Goal: Transaction & Acquisition: Purchase product/service

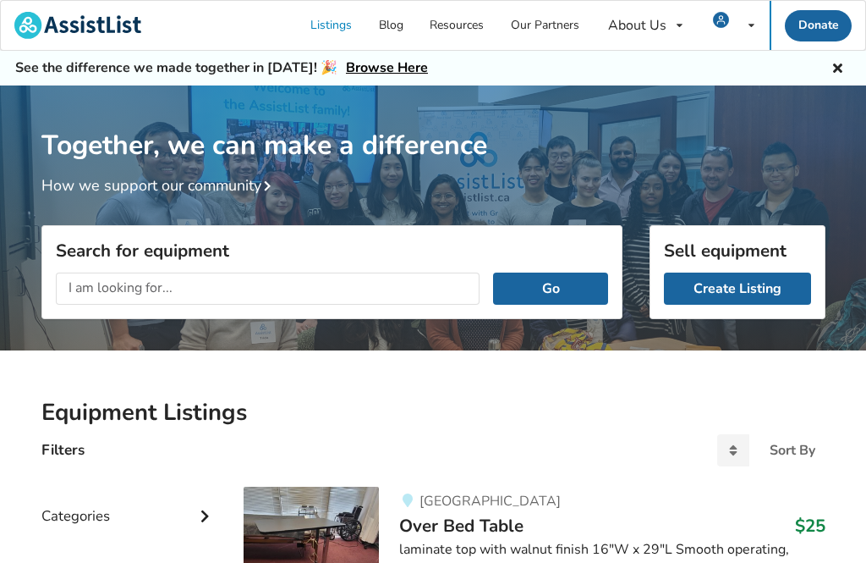
click at [745, 28] on div "My Listings Notifications Account Settings Log Out" at bounding box center [734, 25] width 72 height 49
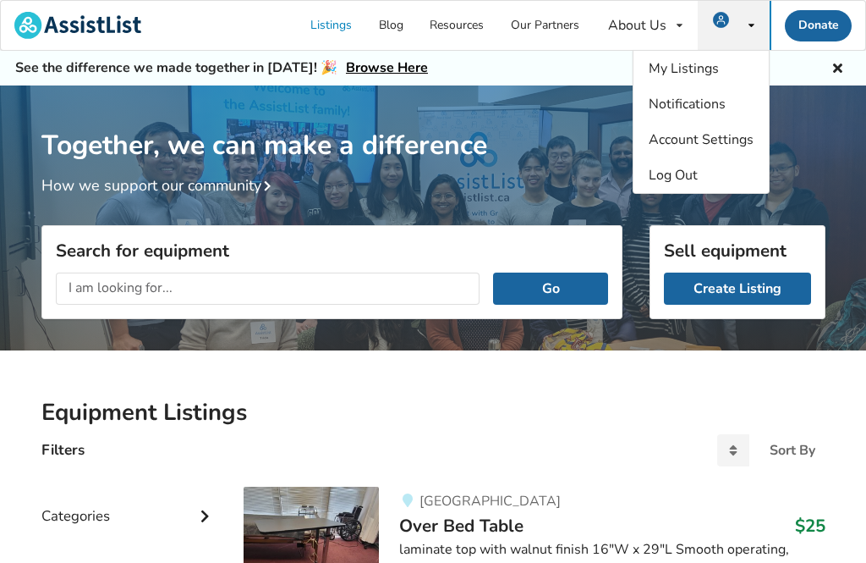
click at [738, 71] on link "My Listings" at bounding box center [701, 69] width 135 height 36
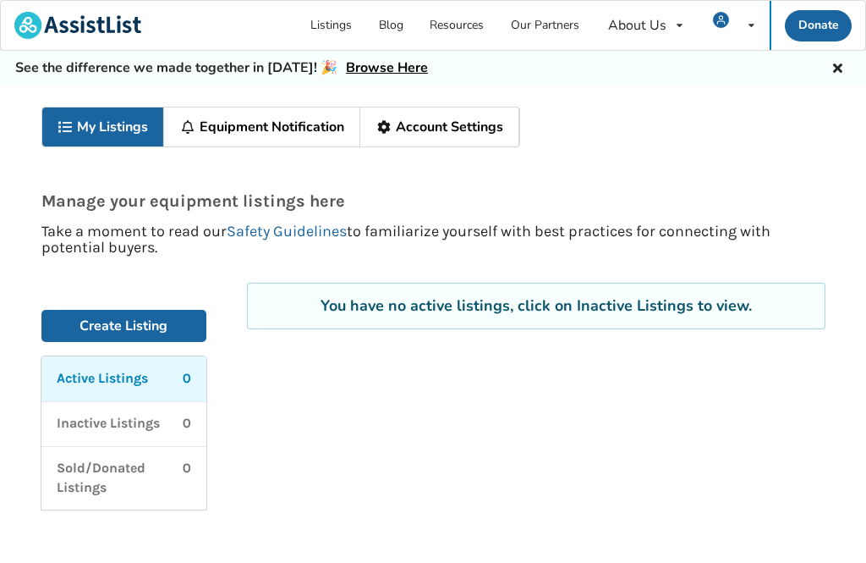
click at [338, 124] on link "Equipment Notification" at bounding box center [262, 126] width 196 height 39
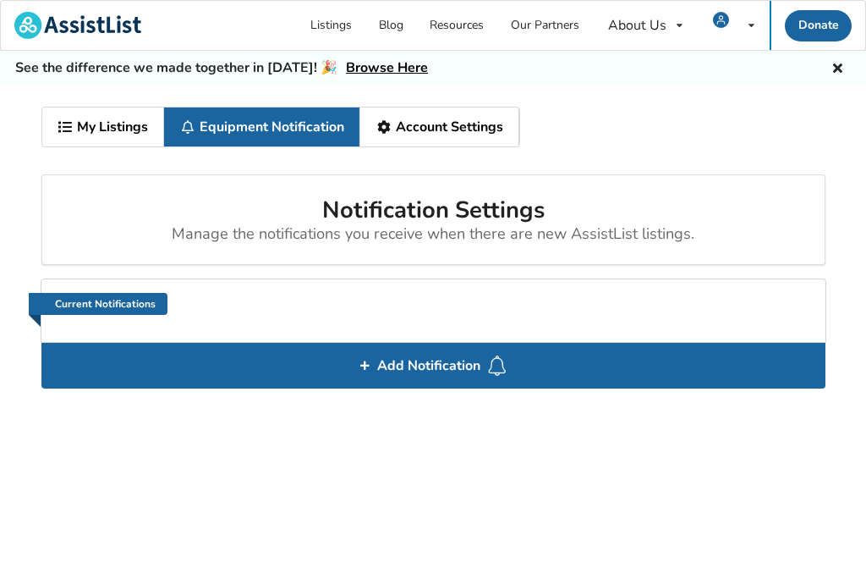
click at [488, 130] on link "Account Settings" at bounding box center [439, 126] width 159 height 39
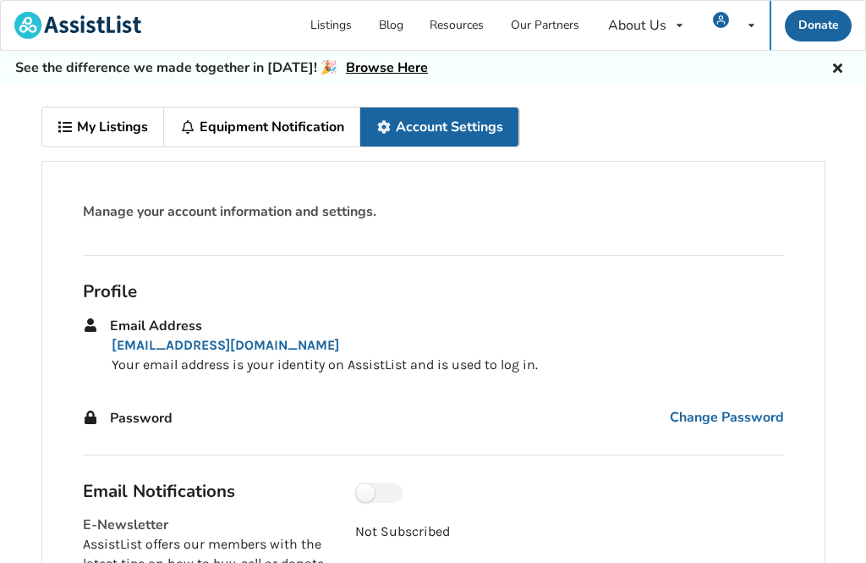
click at [138, 113] on link "My Listings" at bounding box center [103, 126] width 123 height 39
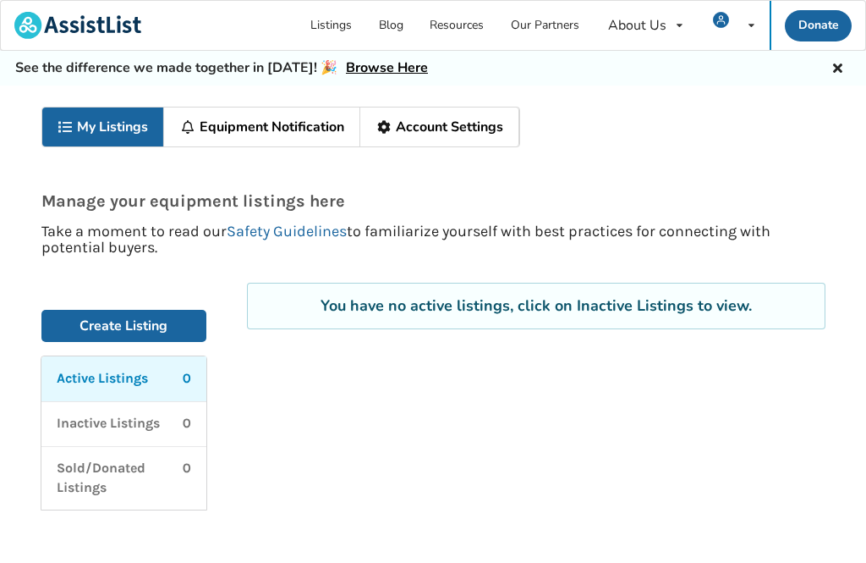
click at [176, 328] on link "Create Listing" at bounding box center [124, 326] width 166 height 32
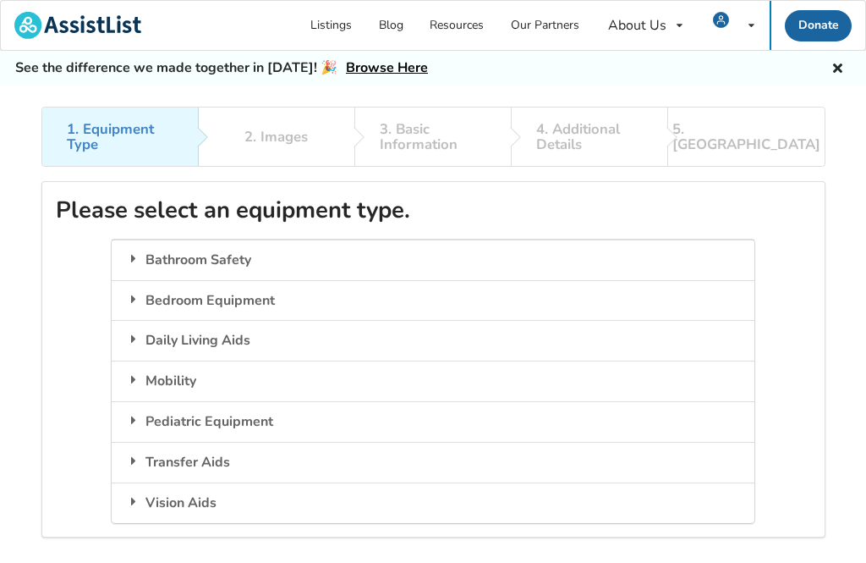
click at [294, 301] on div "Bedroom Equipment" at bounding box center [433, 300] width 642 height 41
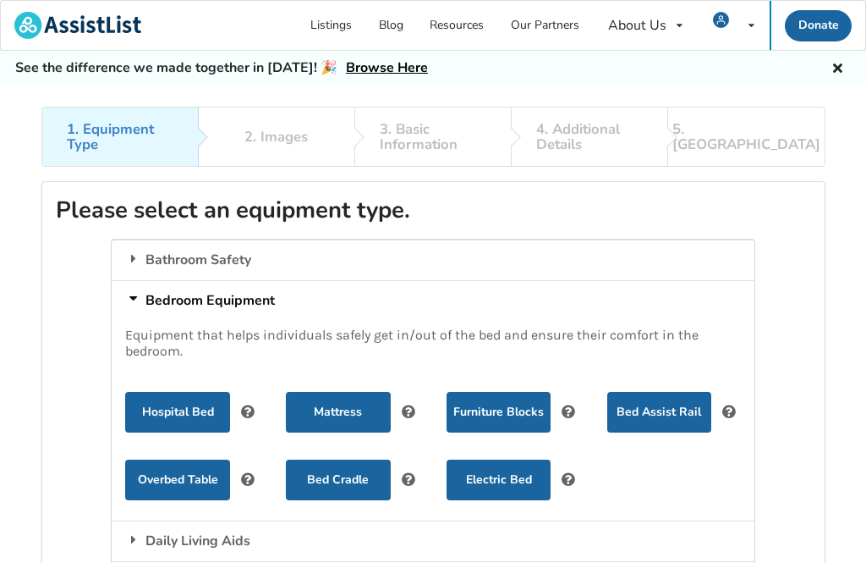
click at [190, 408] on button "Hospital Bed" at bounding box center [177, 412] width 104 height 41
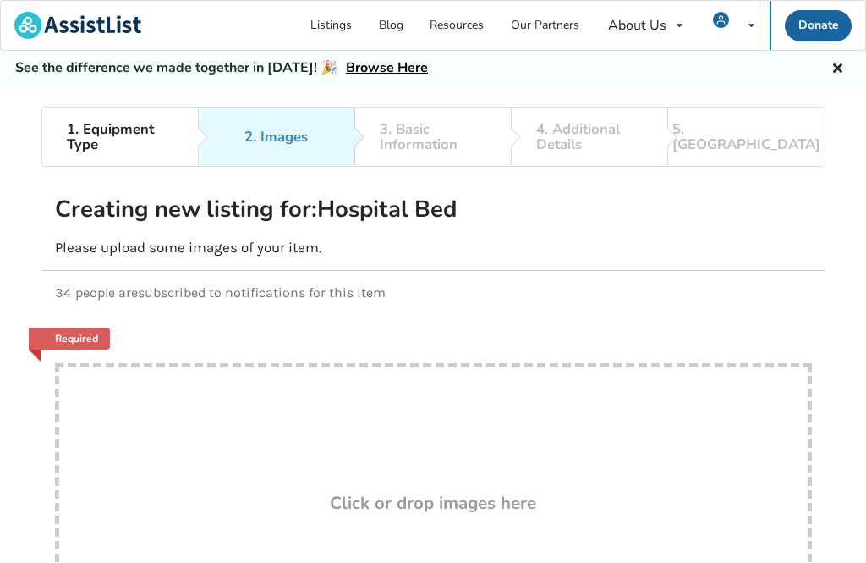
click at [842, 67] on icon at bounding box center [838, 66] width 16 height 14
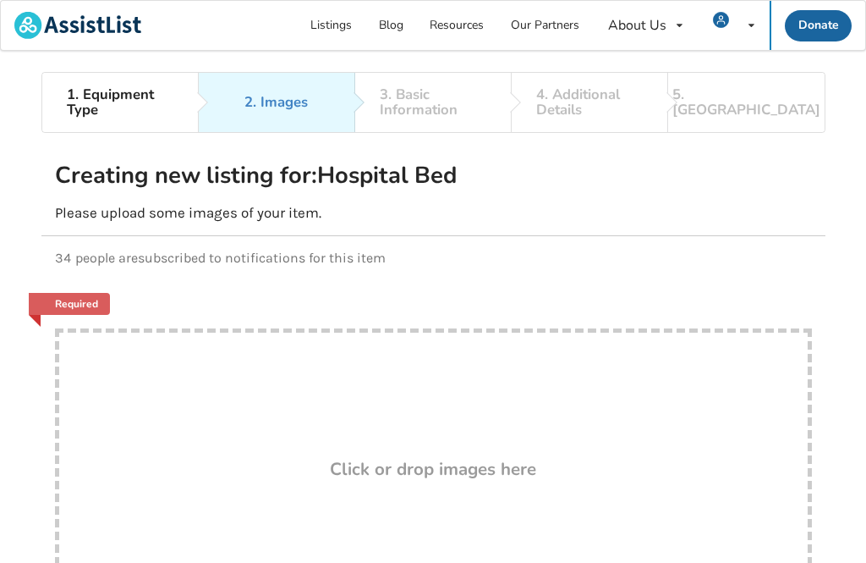
click at [338, 20] on link "Listings" at bounding box center [332, 25] width 69 height 49
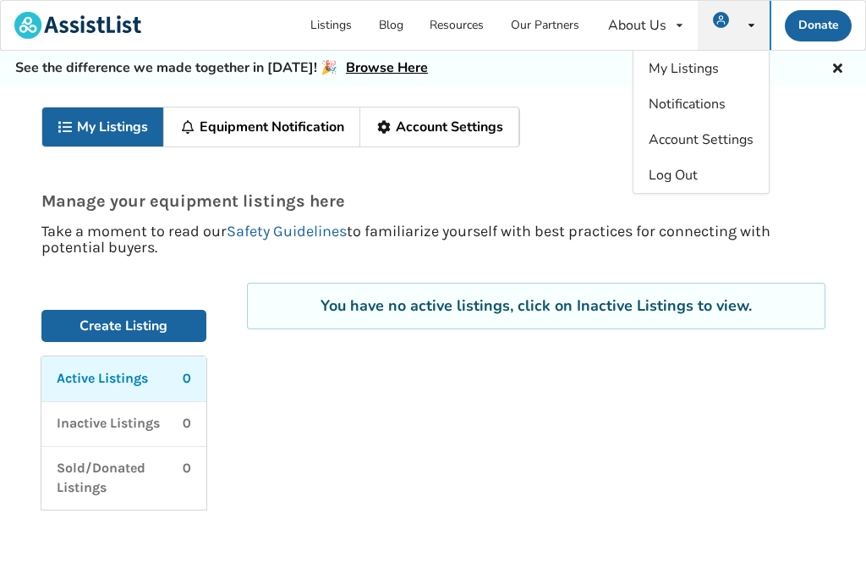
click at [338, 118] on link "Equipment Notification" at bounding box center [262, 126] width 196 height 39
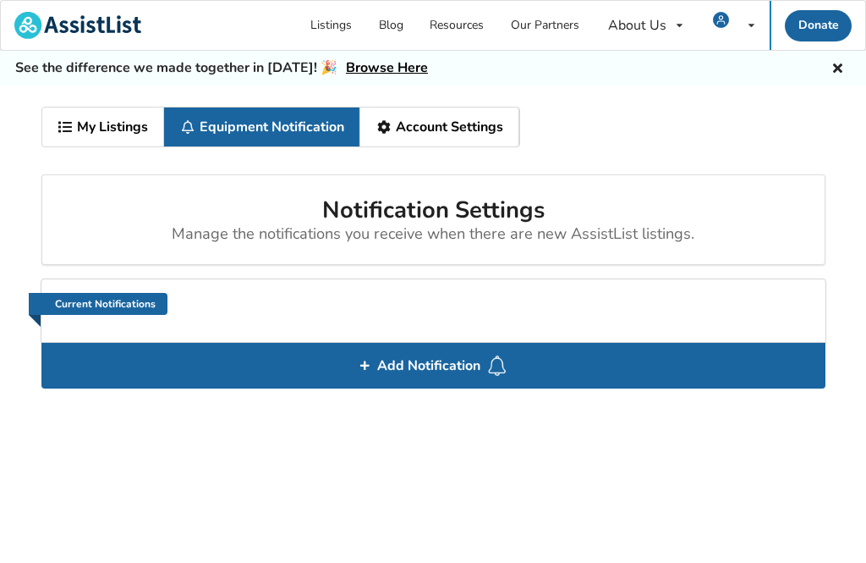
click at [318, 126] on link "Equipment Notification" at bounding box center [262, 126] width 196 height 39
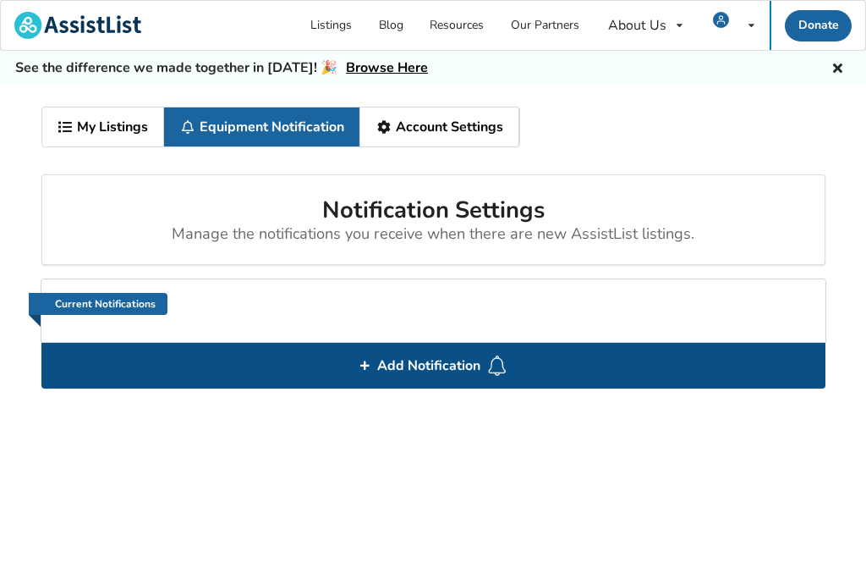
click at [494, 360] on img at bounding box center [497, 365] width 20 height 20
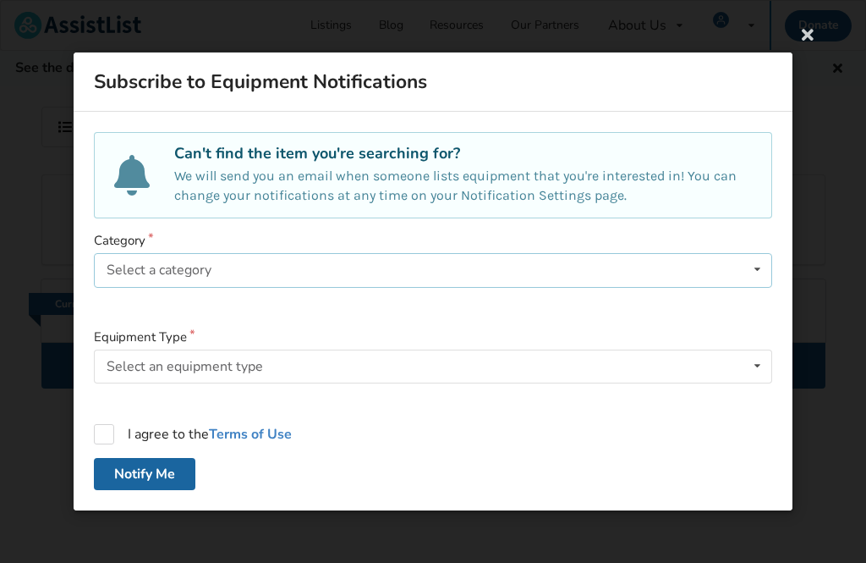
click at [758, 266] on icon at bounding box center [757, 269] width 25 height 31
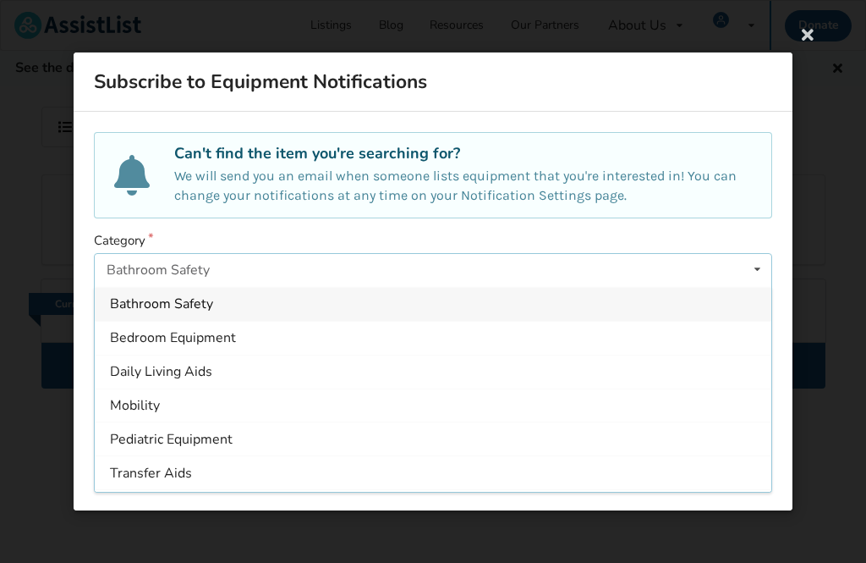
click at [236, 344] on div "Bedroom Equipment" at bounding box center [433, 338] width 677 height 34
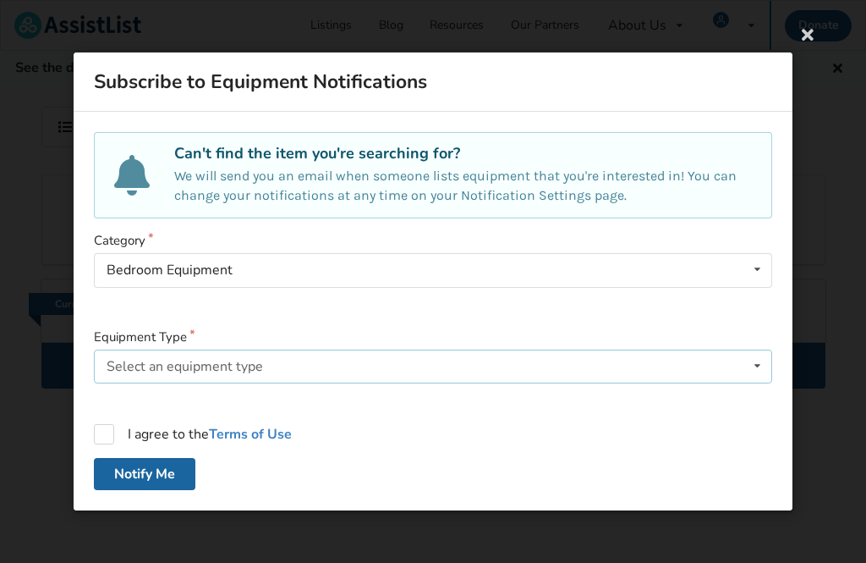
click at [752, 361] on icon at bounding box center [757, 365] width 25 height 31
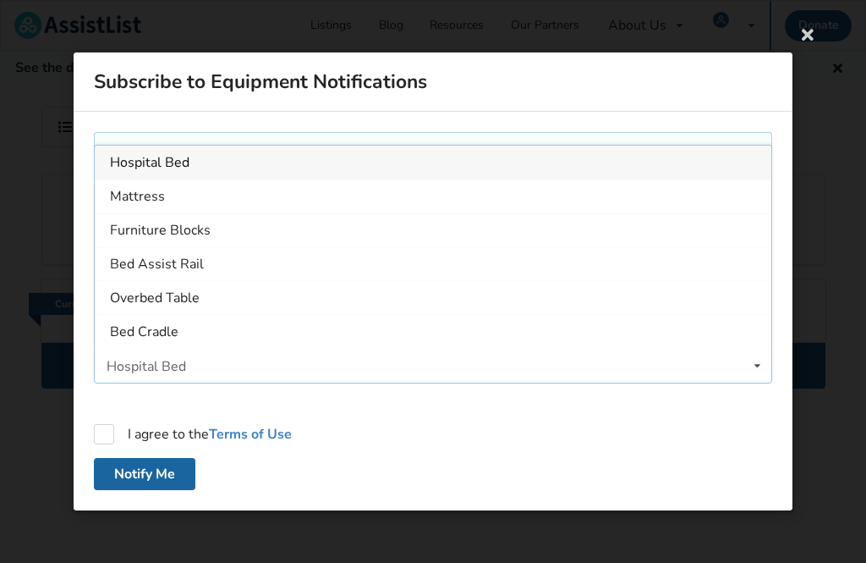
click at [256, 166] on div "Hospital Bed" at bounding box center [433, 163] width 677 height 34
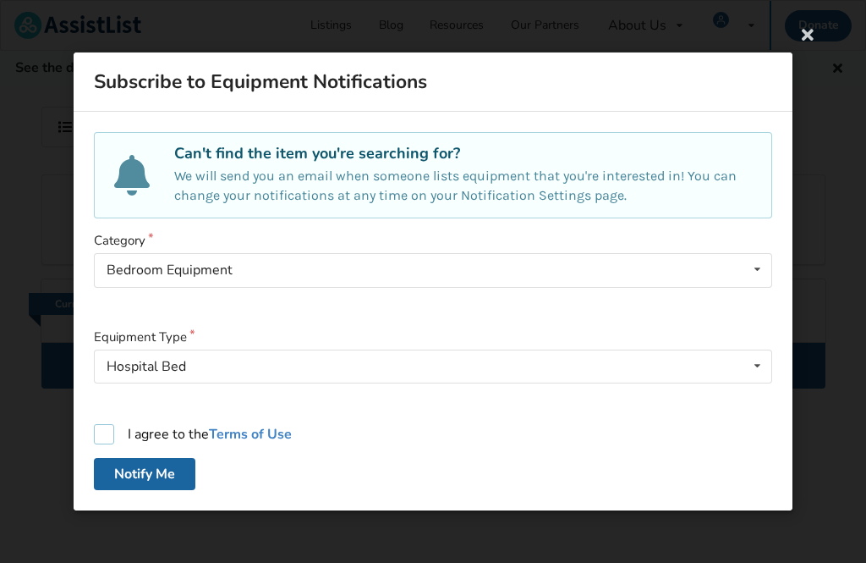
click at [104, 432] on label "I agree to the Terms of Use" at bounding box center [193, 434] width 198 height 20
checkbox input "true"
click at [173, 475] on button "Notify Me" at bounding box center [145, 474] width 102 height 32
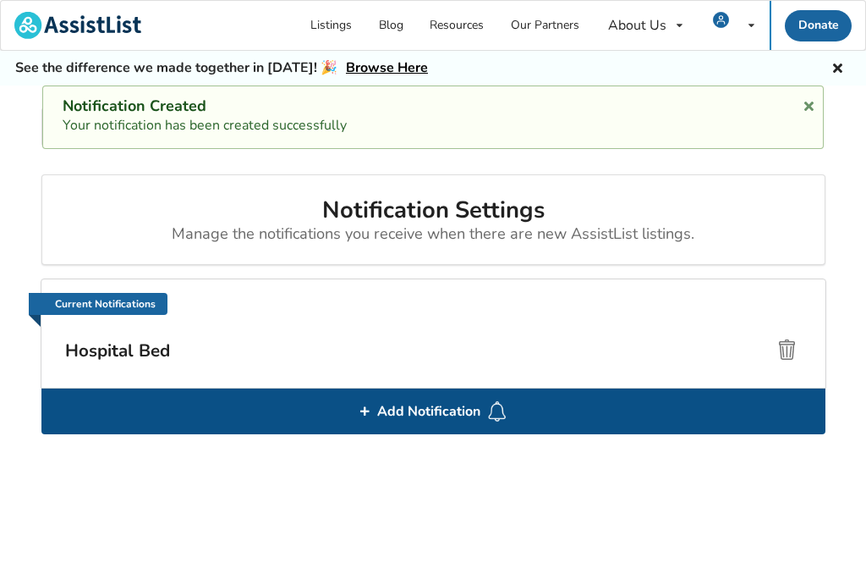
click at [527, 416] on div "Add Notification" at bounding box center [433, 411] width 784 height 46
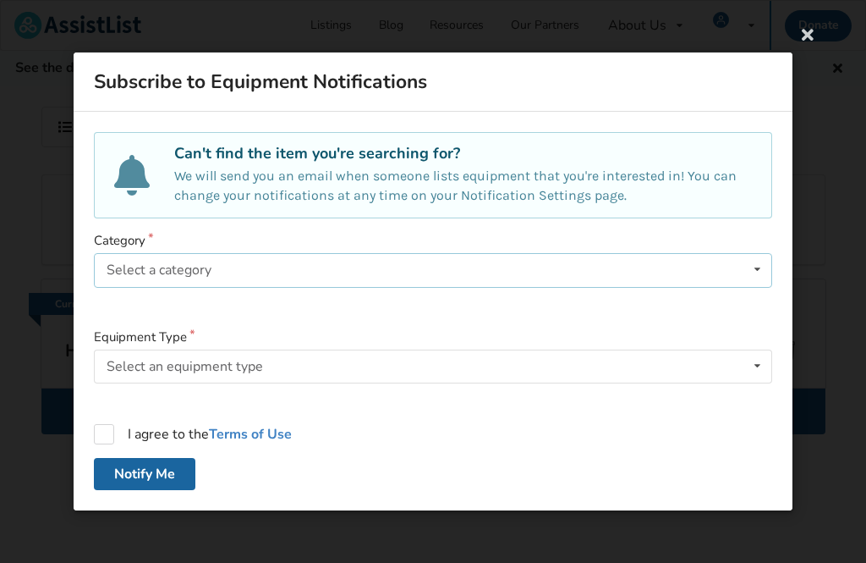
click at [752, 270] on icon at bounding box center [757, 269] width 25 height 31
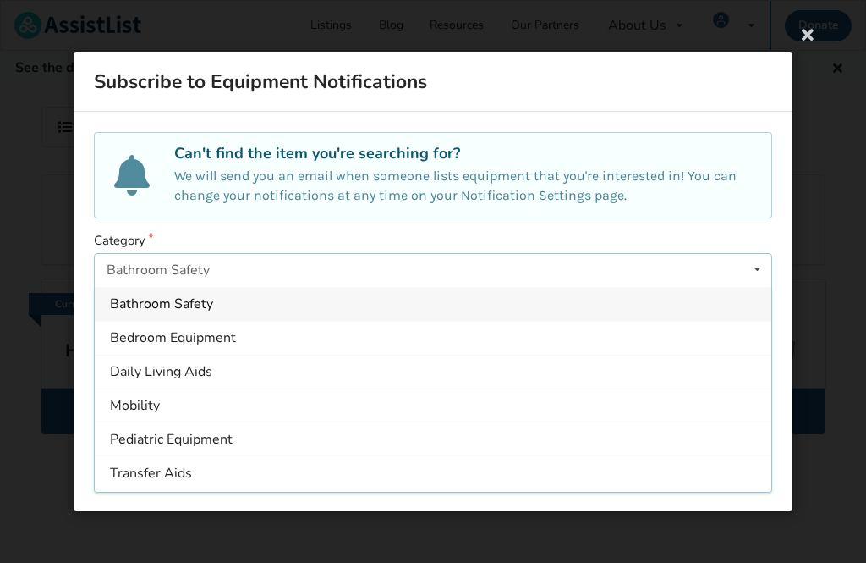
click at [242, 375] on div "Daily Living Aids" at bounding box center [433, 371] width 677 height 34
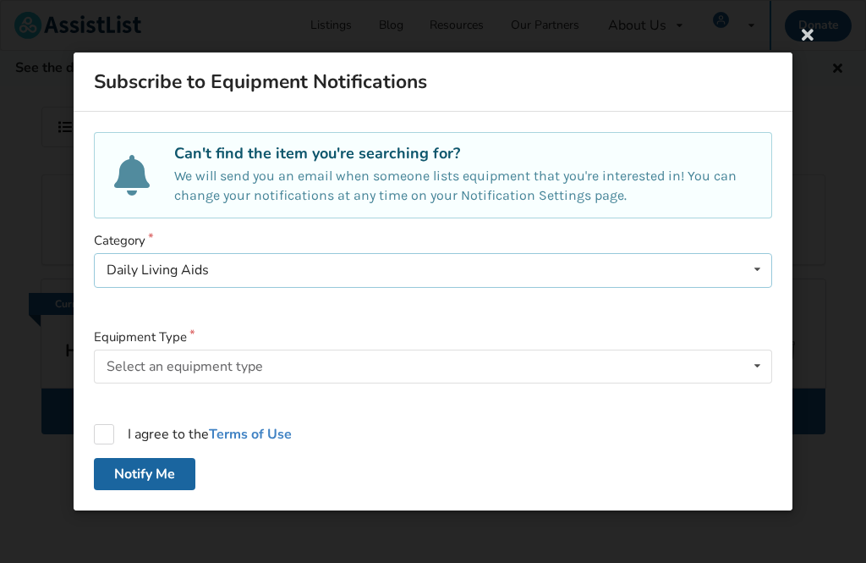
click at [752, 267] on icon at bounding box center [757, 269] width 25 height 31
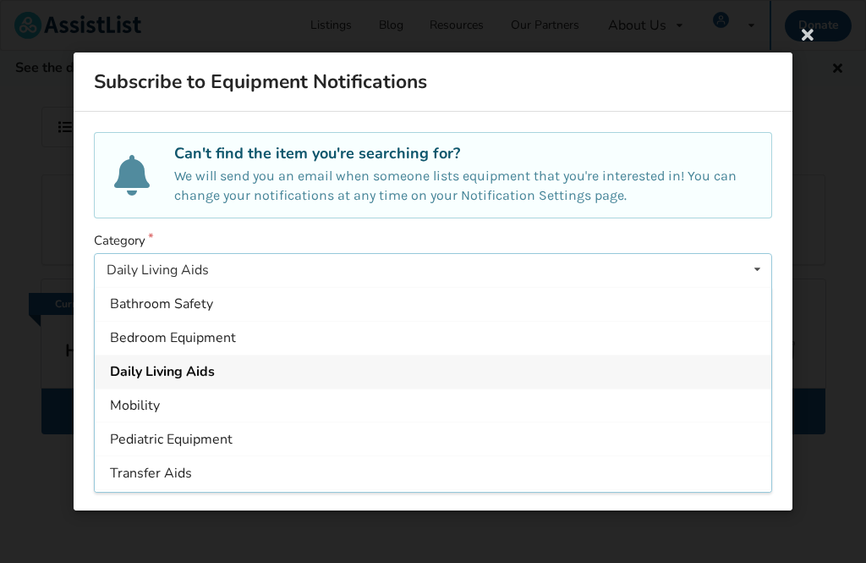
click at [239, 375] on div "Daily Living Aids" at bounding box center [433, 371] width 677 height 34
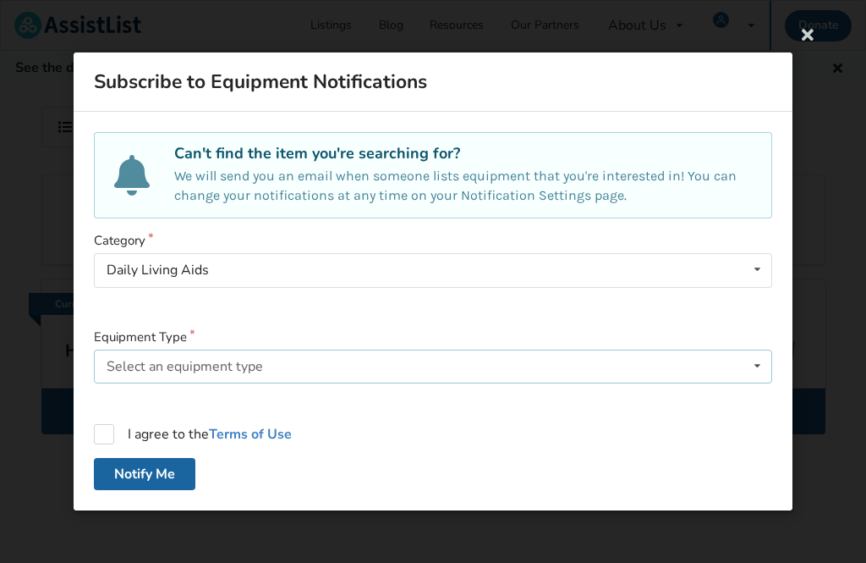
click at [753, 373] on icon at bounding box center [757, 365] width 25 height 31
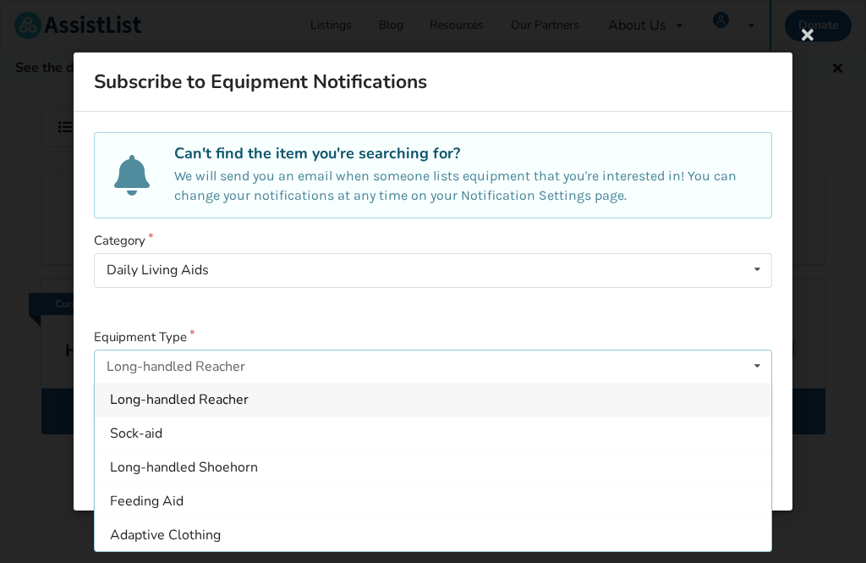
click at [761, 360] on icon at bounding box center [757, 365] width 25 height 31
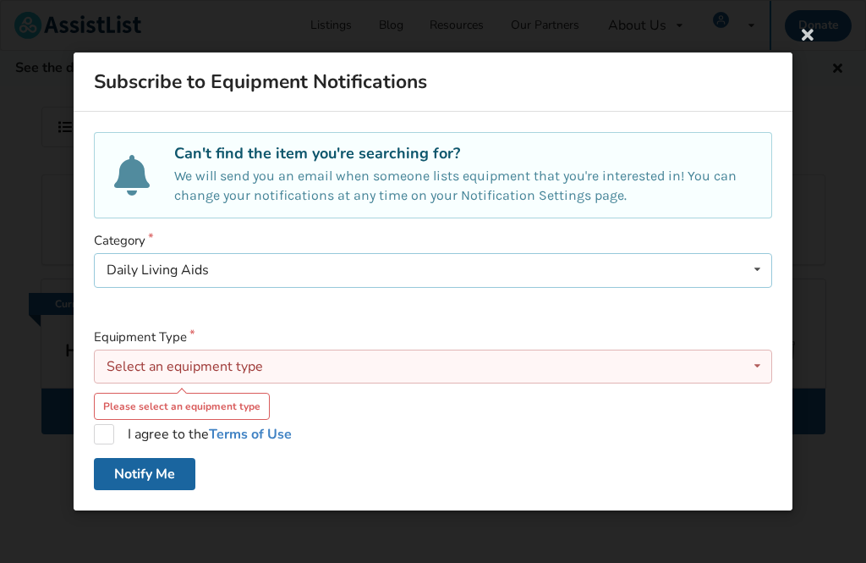
click at [759, 267] on icon at bounding box center [757, 269] width 25 height 31
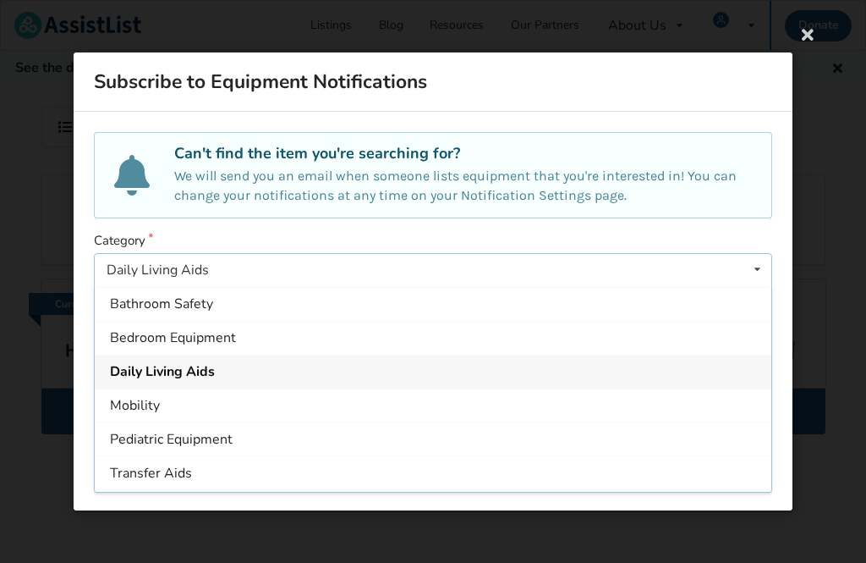
click at [240, 474] on div "Transfer Aids" at bounding box center [433, 472] width 677 height 34
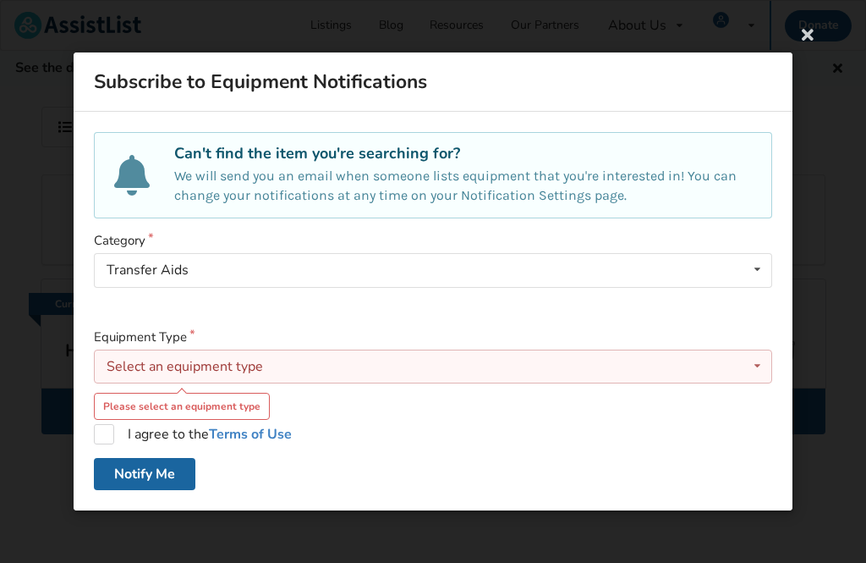
click at [759, 367] on icon at bounding box center [757, 365] width 25 height 31
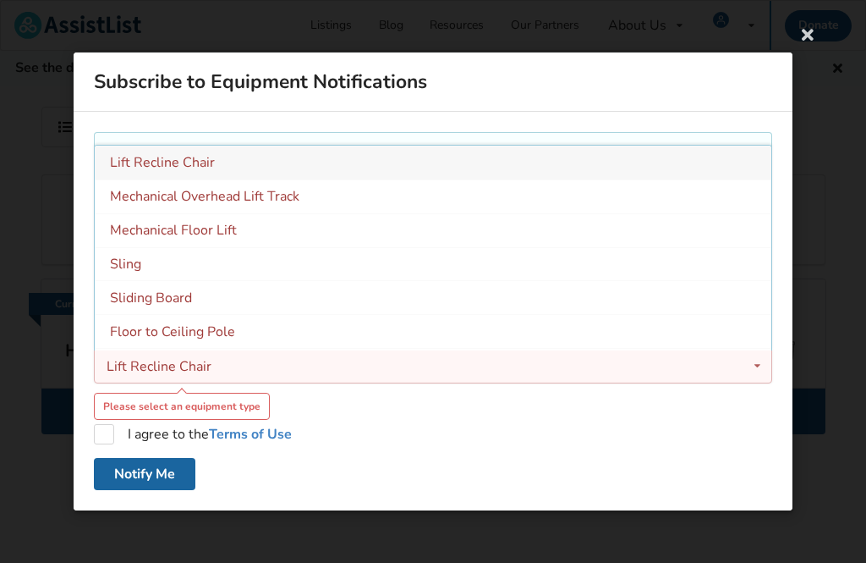
click at [319, 202] on div "Mechanical Overhead Lift Track" at bounding box center [433, 196] width 677 height 34
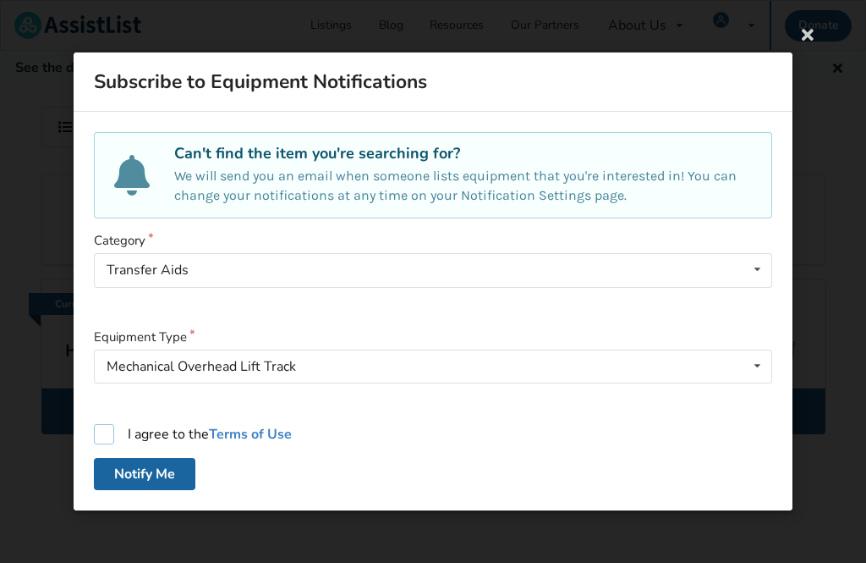
click at [115, 429] on label "I agree to the Terms of Use" at bounding box center [193, 434] width 198 height 20
checkbox input "true"
click at [178, 471] on button "Notify Me" at bounding box center [145, 474] width 102 height 32
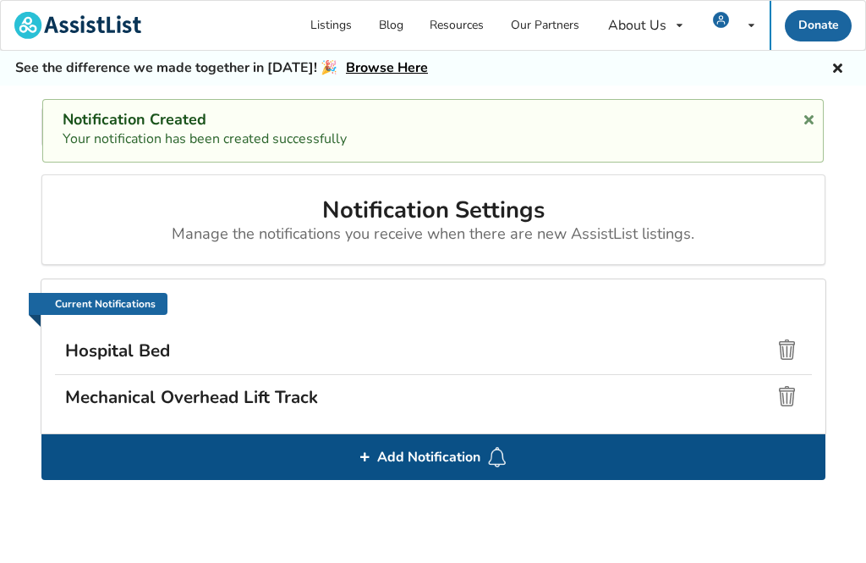
click at [497, 457] on img at bounding box center [497, 457] width 20 height 20
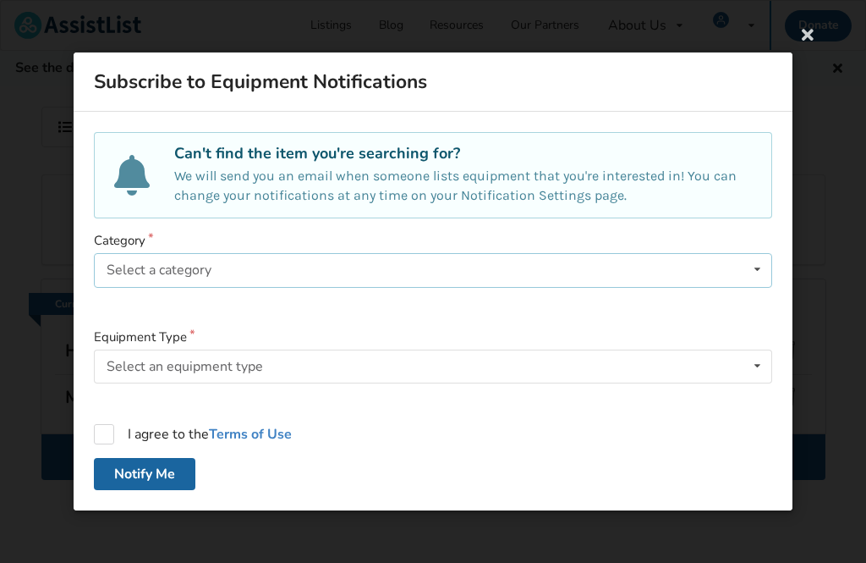
click at [753, 275] on icon at bounding box center [757, 269] width 25 height 31
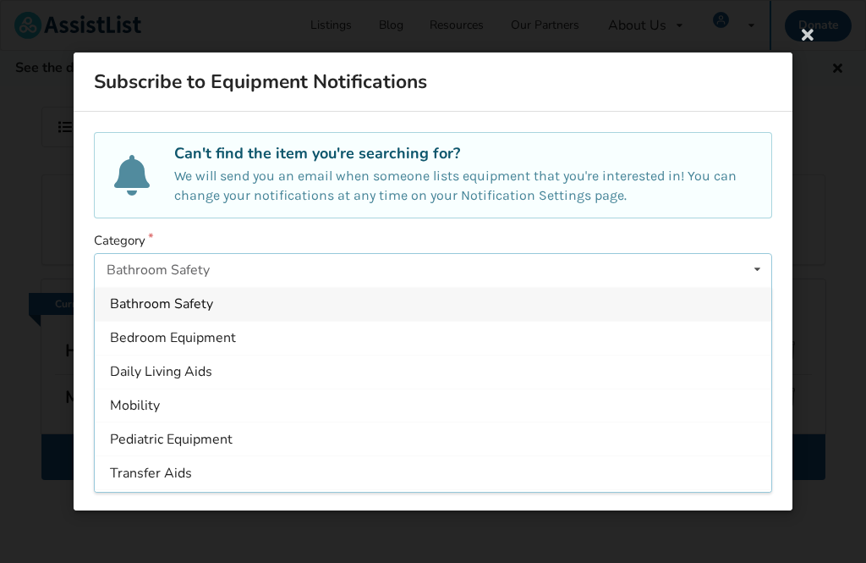
click at [744, 310] on div "Bathroom Safety" at bounding box center [433, 304] width 677 height 34
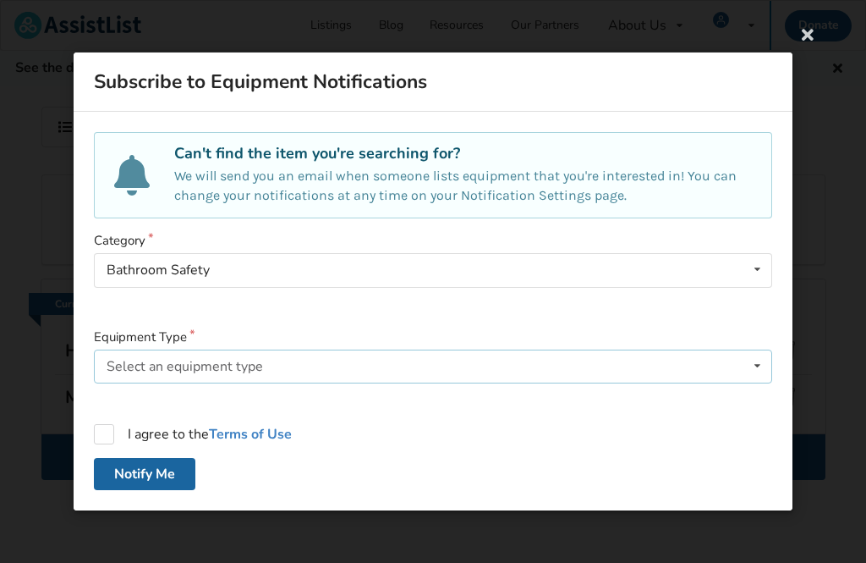
click at [756, 371] on icon at bounding box center [757, 365] width 25 height 31
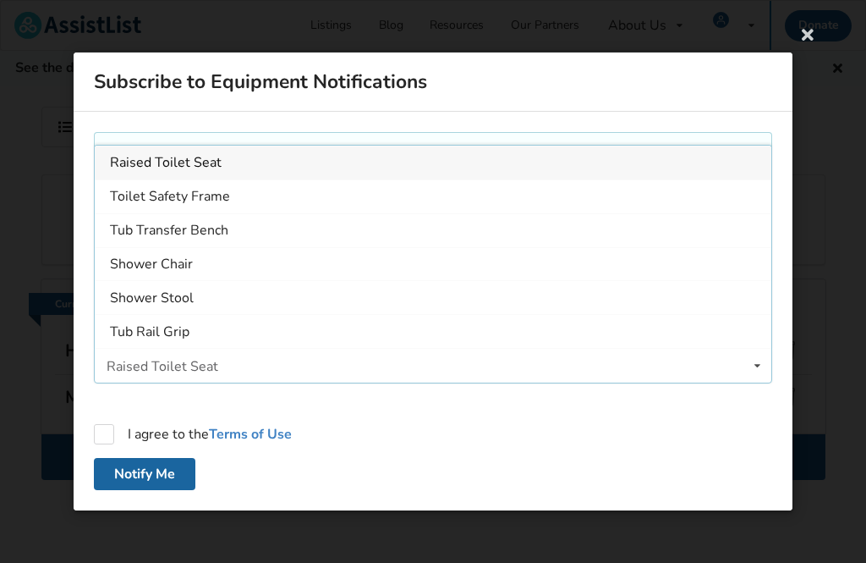
click at [750, 370] on icon at bounding box center [757, 365] width 25 height 31
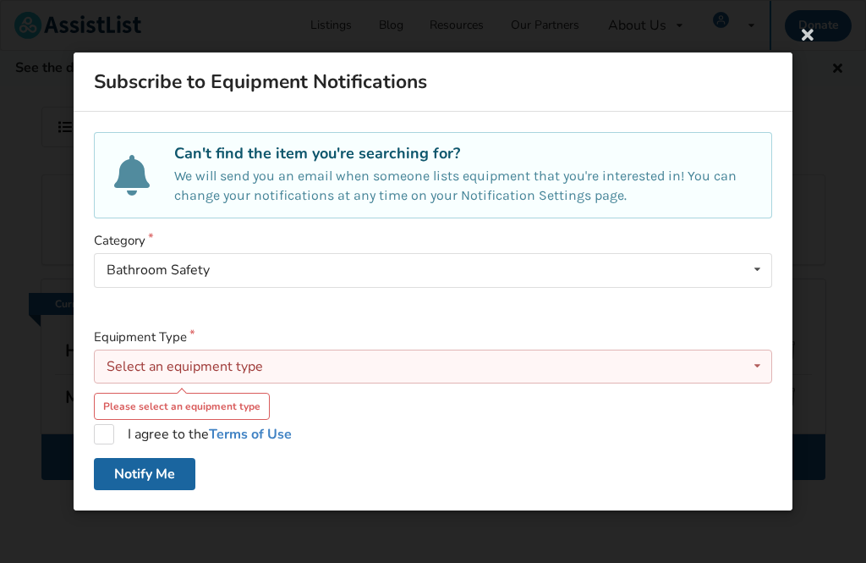
click at [751, 367] on icon at bounding box center [757, 365] width 25 height 31
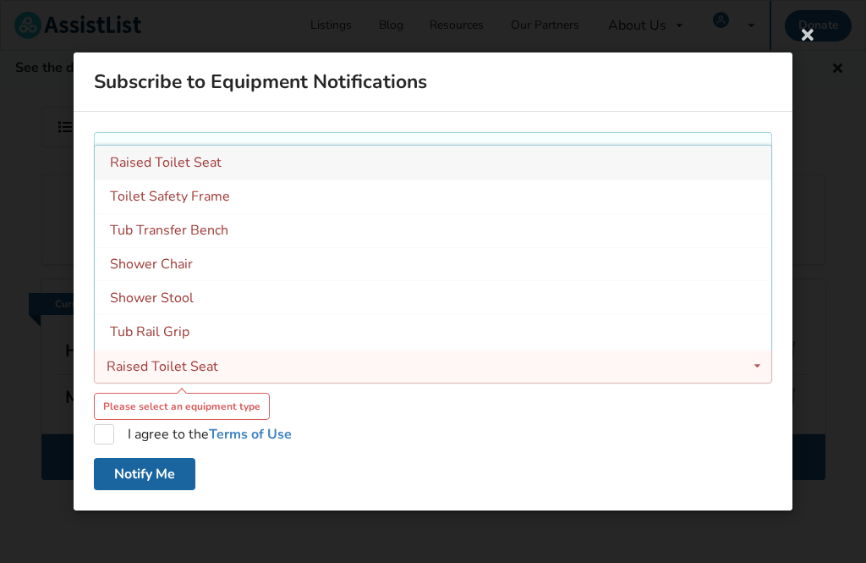
click at [754, 367] on icon at bounding box center [757, 365] width 25 height 31
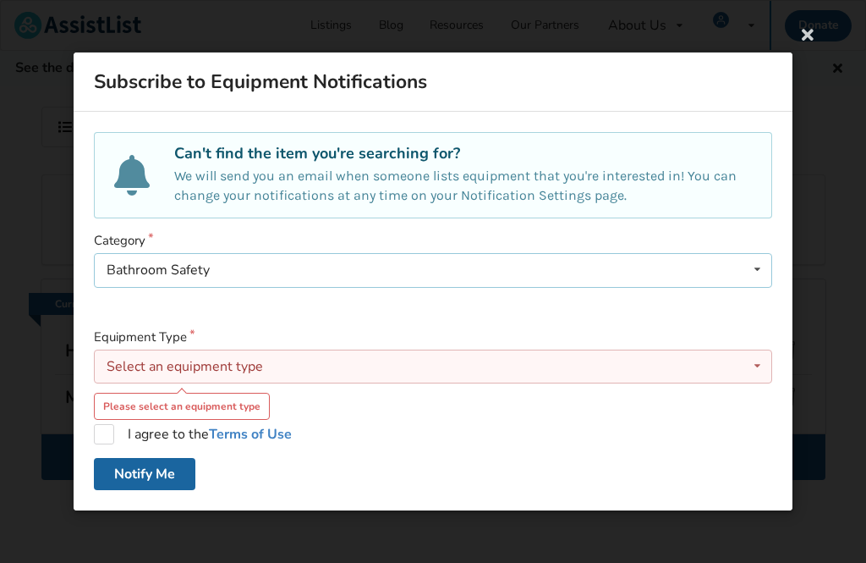
click at [750, 275] on icon at bounding box center [757, 269] width 25 height 31
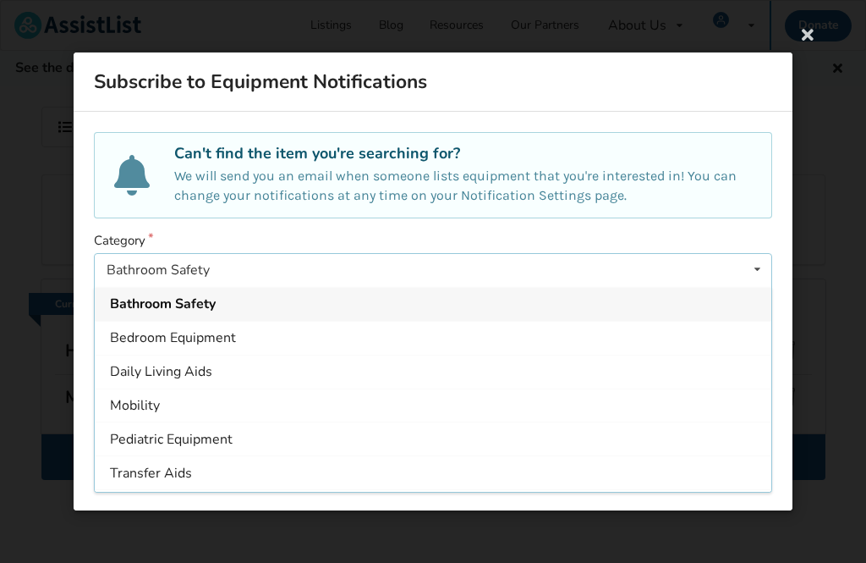
click at [219, 465] on div "Transfer Aids" at bounding box center [433, 472] width 677 height 34
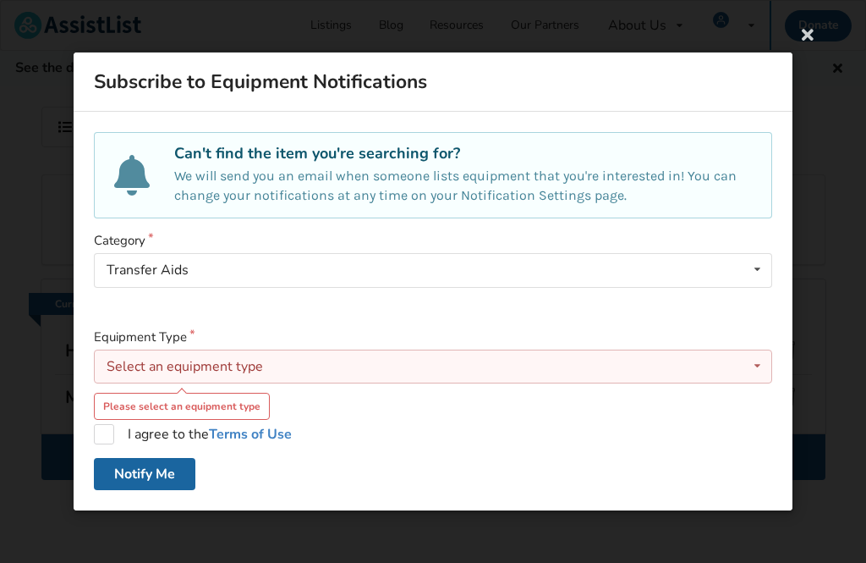
click at [758, 361] on icon at bounding box center [757, 365] width 25 height 31
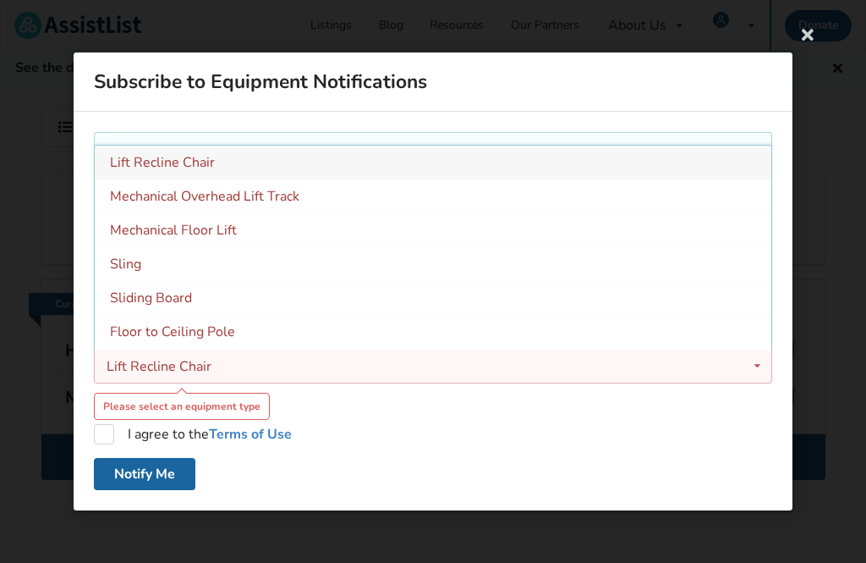
click at [261, 228] on div "Mechanical Floor Lift" at bounding box center [433, 230] width 677 height 34
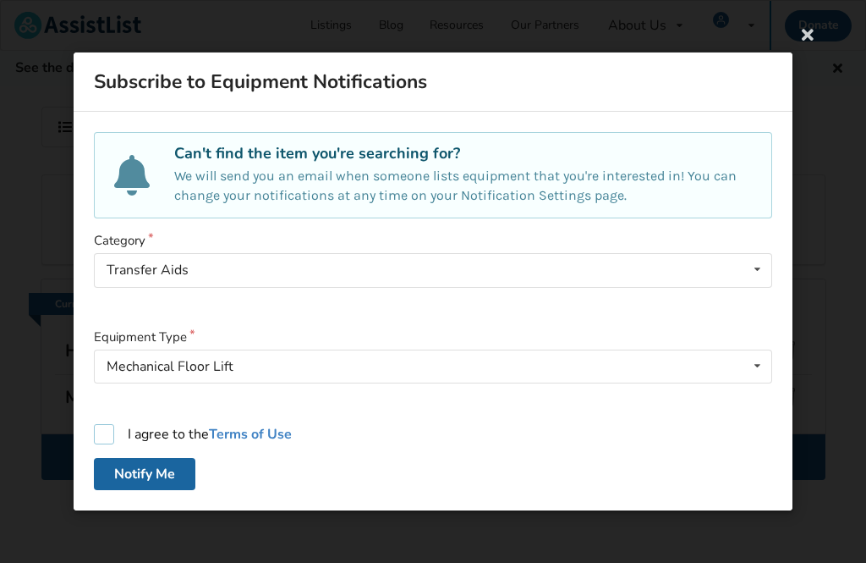
click at [98, 435] on label "I agree to the Terms of Use" at bounding box center [193, 434] width 198 height 20
checkbox input "true"
click at [166, 476] on button "Notify Me" at bounding box center [145, 474] width 102 height 32
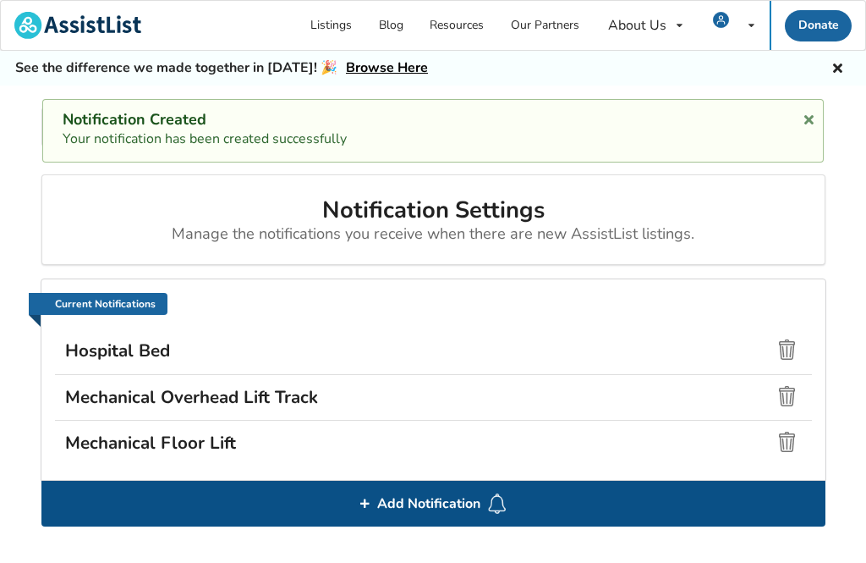
click at [517, 503] on div "Add Notification" at bounding box center [433, 504] width 784 height 46
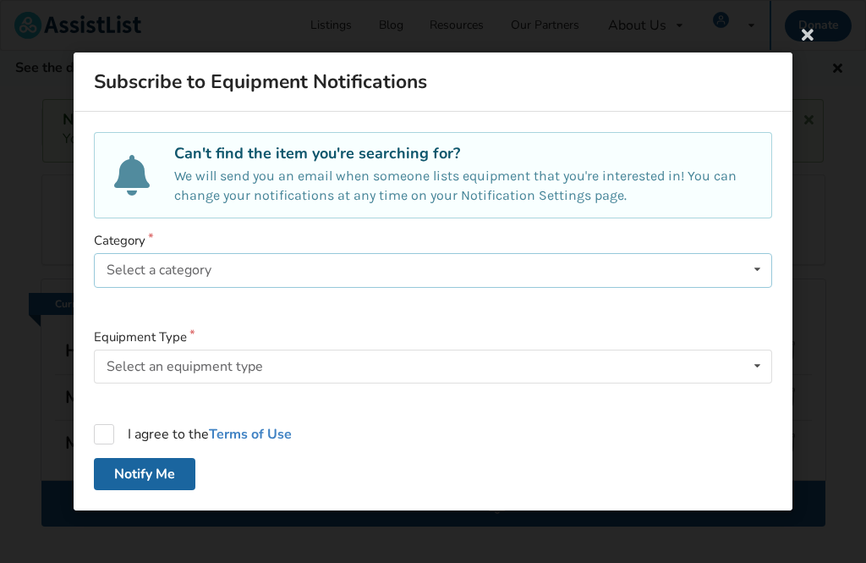
click at [754, 263] on icon at bounding box center [757, 269] width 25 height 31
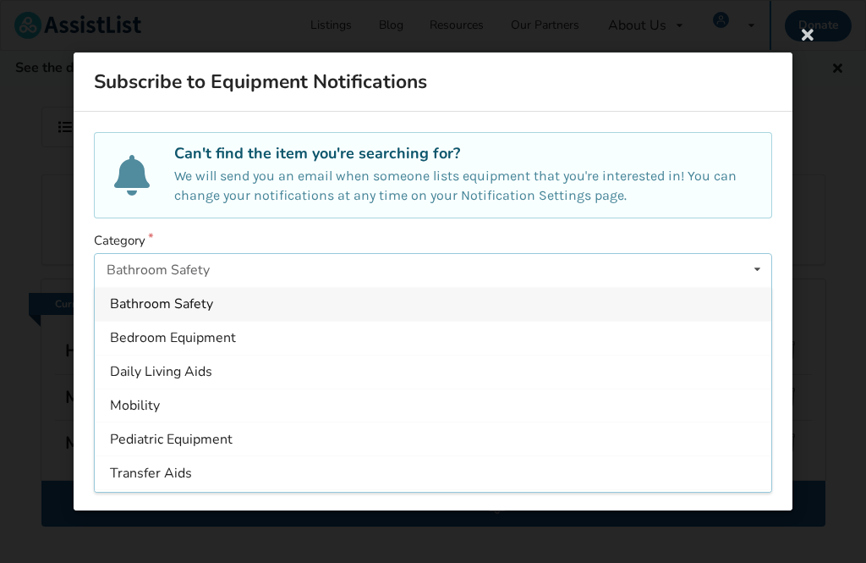
click at [247, 376] on div "Daily Living Aids" at bounding box center [433, 371] width 677 height 34
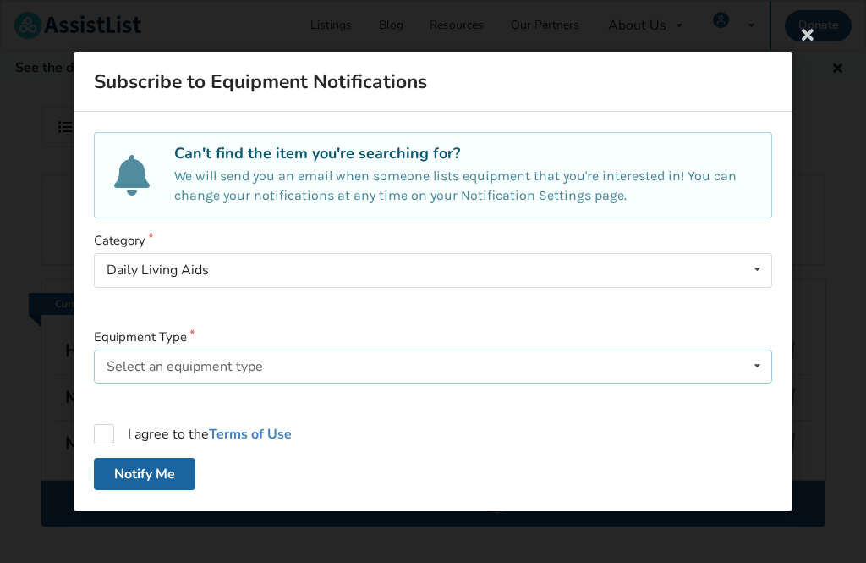
click at [762, 365] on icon at bounding box center [757, 365] width 25 height 31
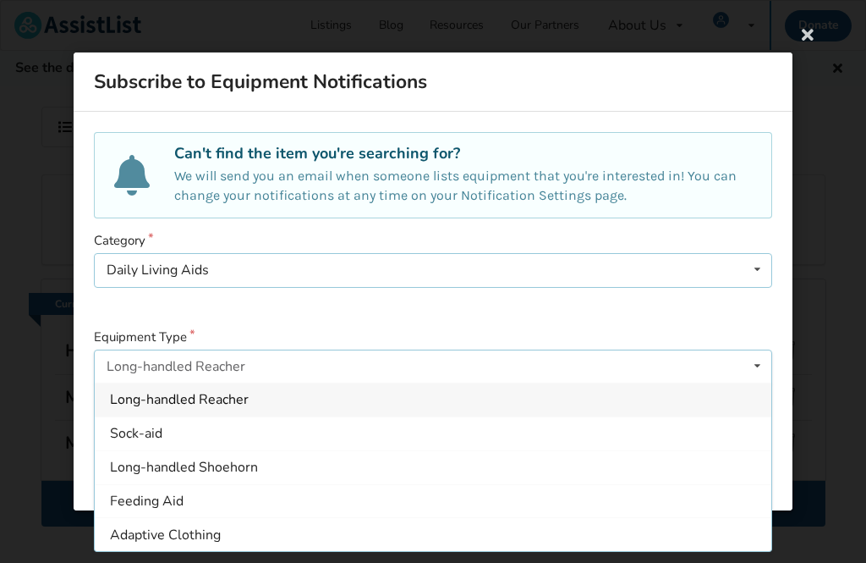
click at [758, 265] on icon at bounding box center [757, 269] width 25 height 31
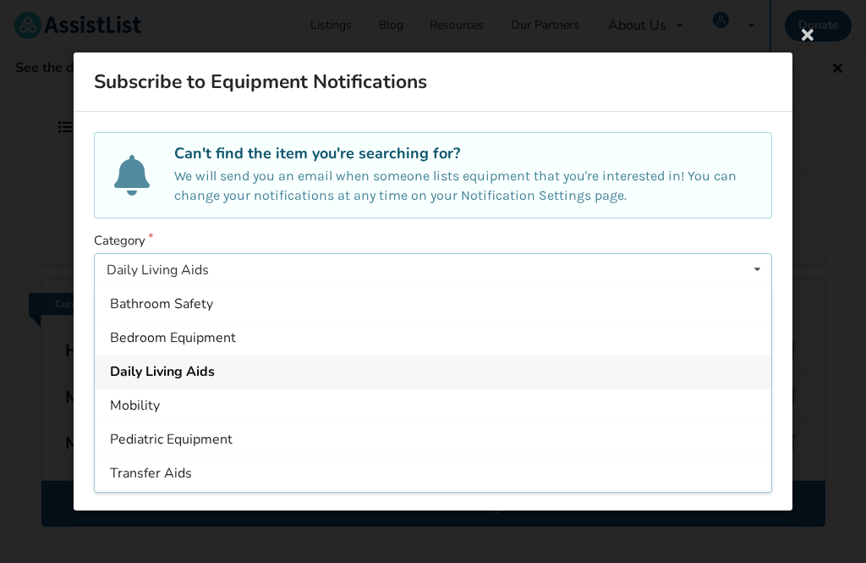
click at [229, 409] on div "Mobility" at bounding box center [433, 405] width 677 height 34
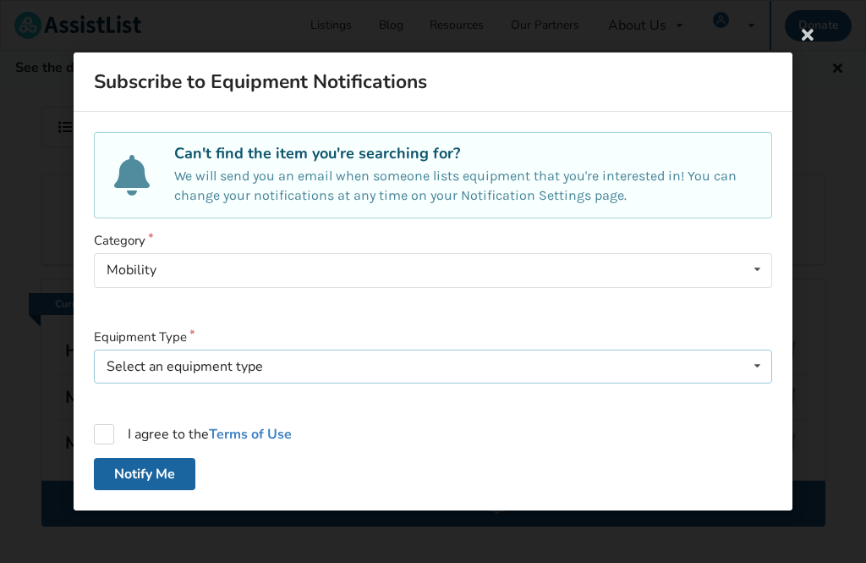
click at [762, 363] on icon at bounding box center [757, 365] width 25 height 31
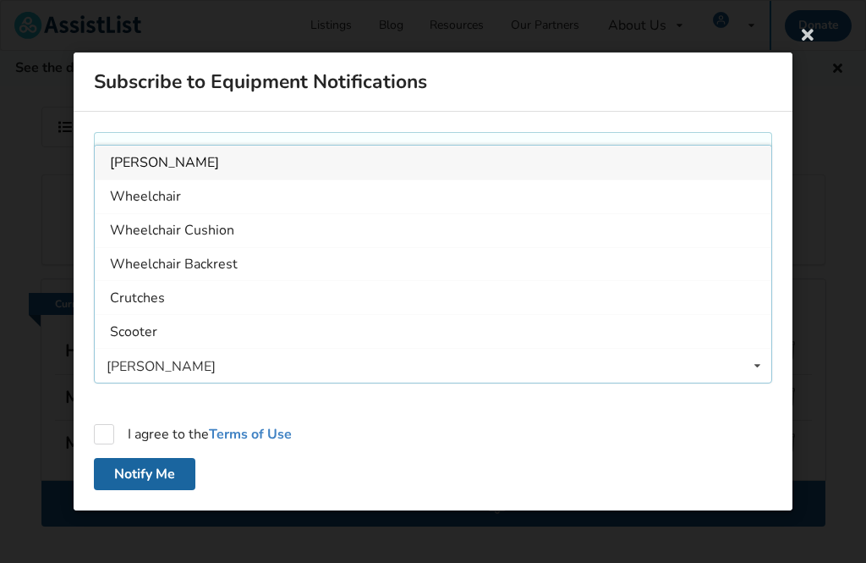
click at [754, 156] on div "Walker" at bounding box center [433, 163] width 677 height 34
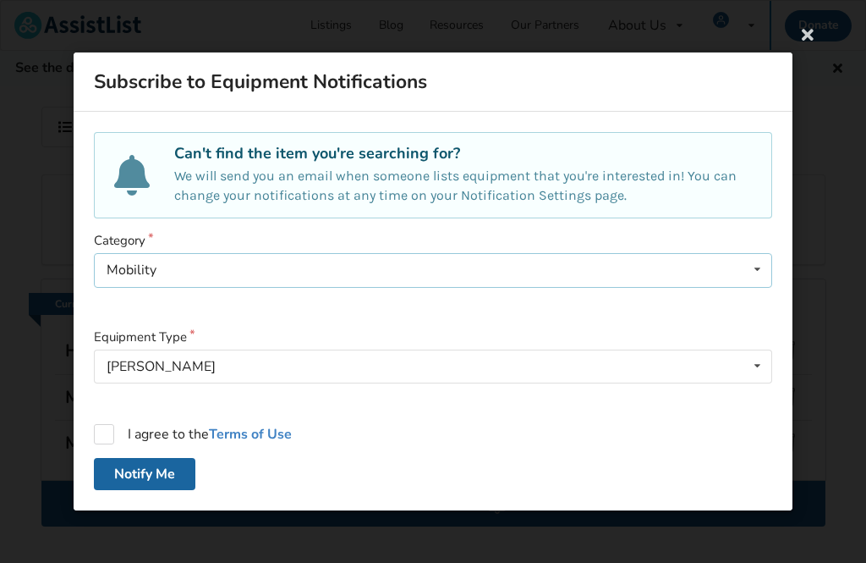
click at [761, 273] on icon at bounding box center [757, 269] width 25 height 31
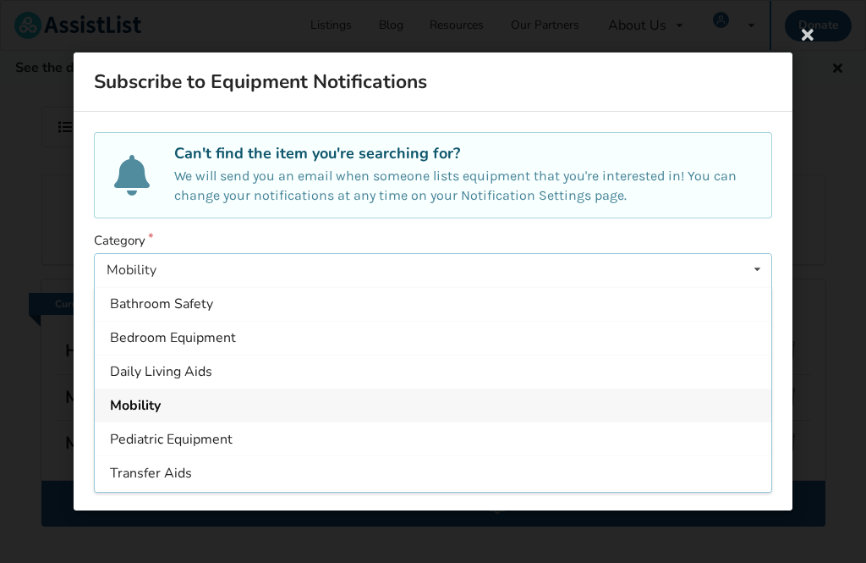
click at [213, 476] on div "Transfer Aids" at bounding box center [433, 472] width 677 height 34
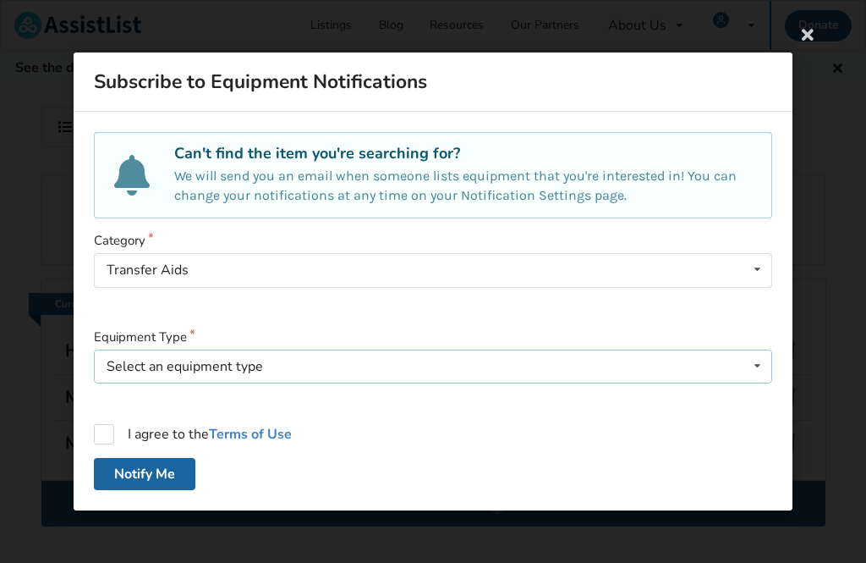
click at [758, 371] on icon at bounding box center [757, 365] width 25 height 31
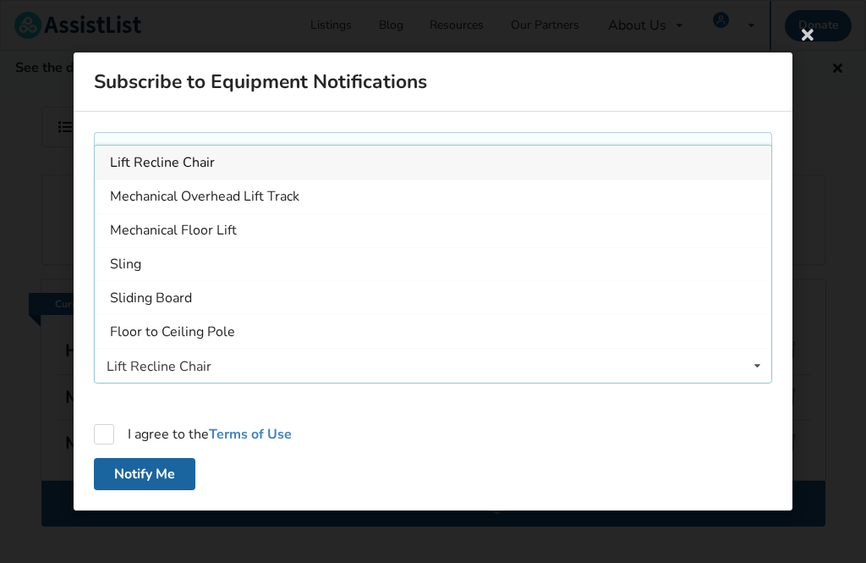
click at [766, 107] on div "Subscribe to Equipment Notifications" at bounding box center [433, 81] width 719 height 59
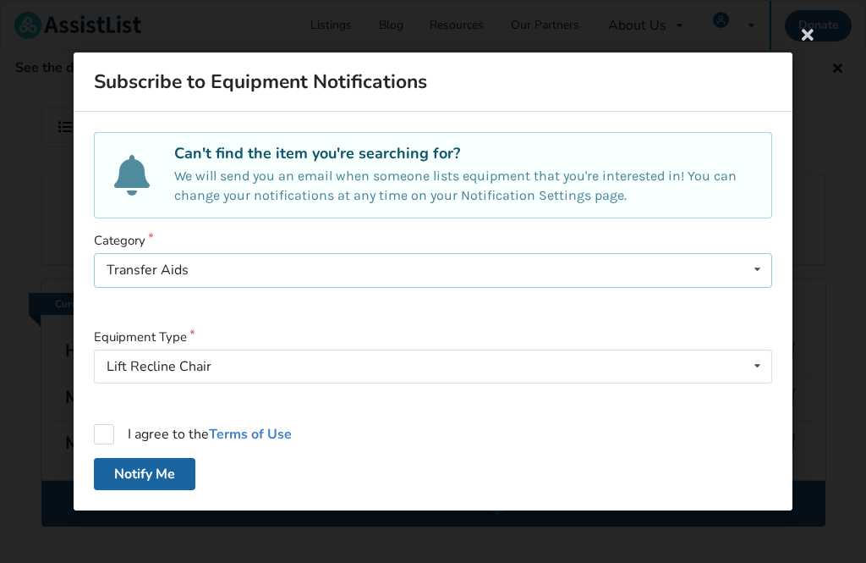
click at [751, 269] on icon at bounding box center [757, 269] width 25 height 31
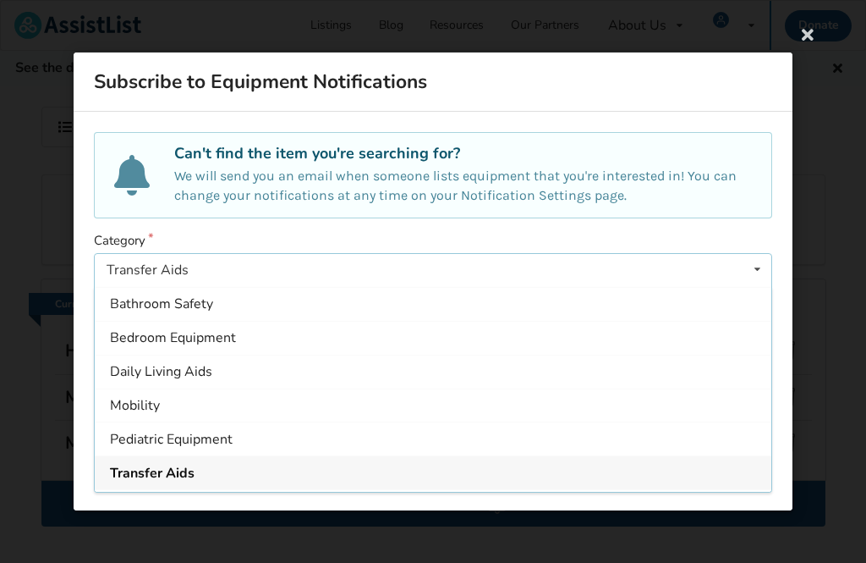
click at [234, 305] on div "Bathroom Safety" at bounding box center [433, 304] width 677 height 34
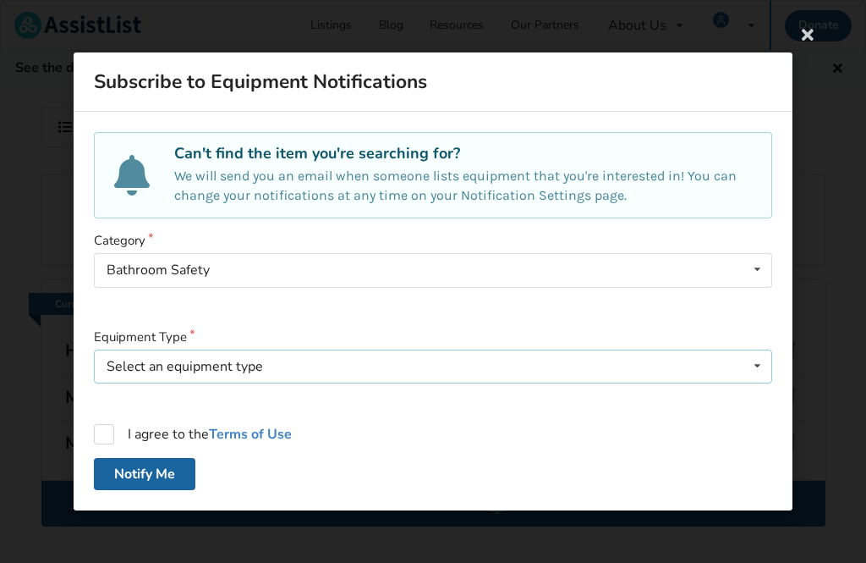
click at [757, 371] on icon at bounding box center [757, 365] width 25 height 31
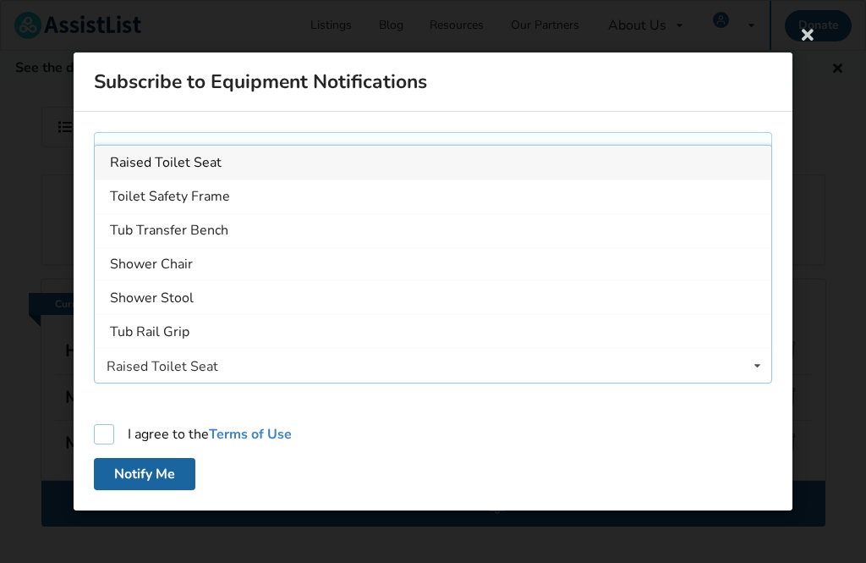
click at [437, 442] on div "I agree to the Terms of Use" at bounding box center [433, 434] width 679 height 20
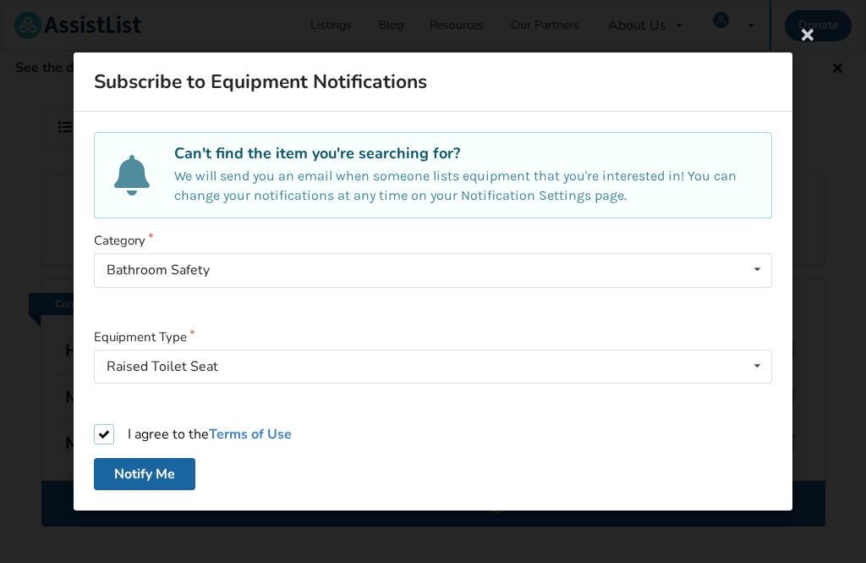
checkbox input "true"
click at [760, 371] on icon at bounding box center [757, 365] width 25 height 31
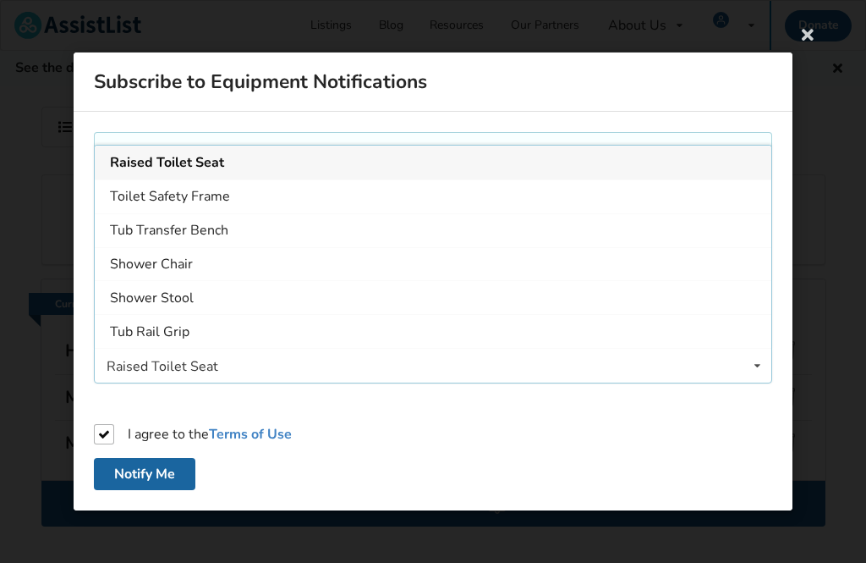
click at [287, 201] on div "Toilet Safety Frame" at bounding box center [433, 196] width 677 height 34
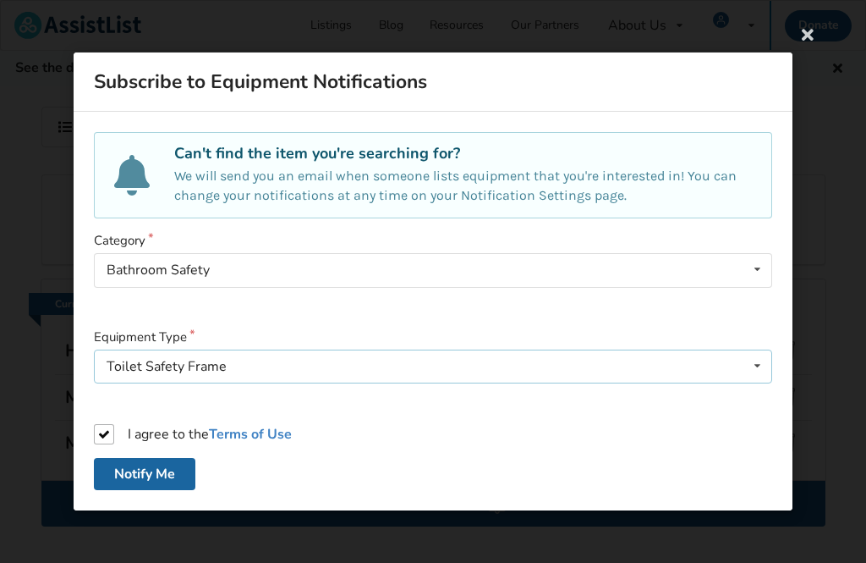
click at [762, 376] on icon at bounding box center [757, 365] width 25 height 31
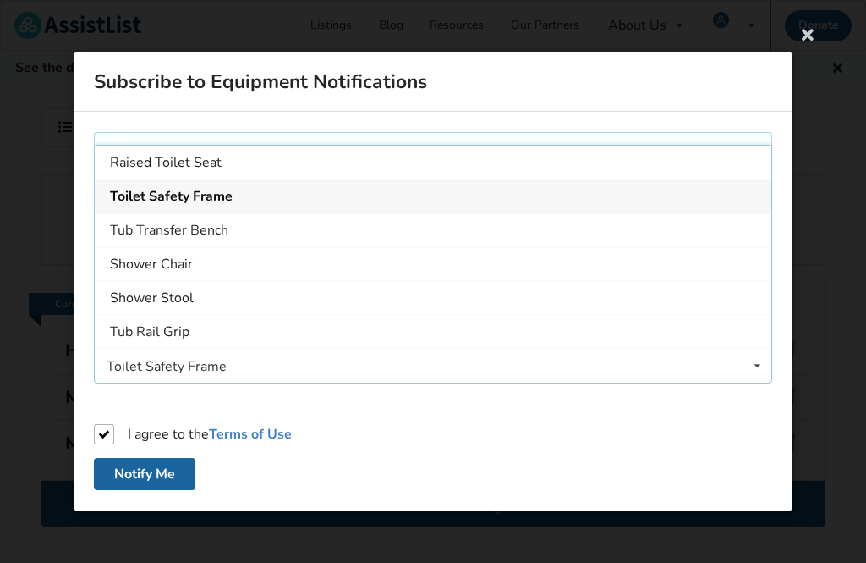
click at [744, 157] on div "Raised Toilet Seat" at bounding box center [433, 163] width 677 height 34
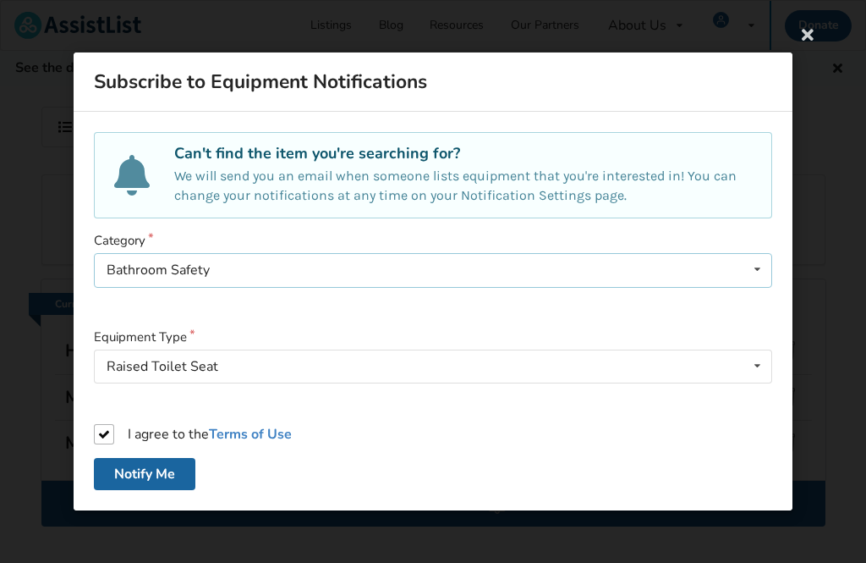
click at [756, 267] on icon at bounding box center [757, 269] width 25 height 31
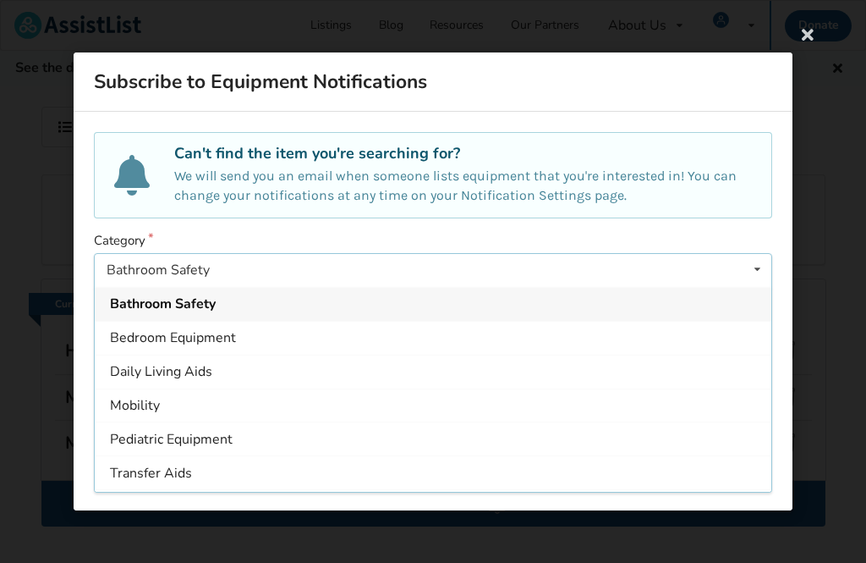
click at [810, 36] on icon at bounding box center [808, 34] width 30 height 30
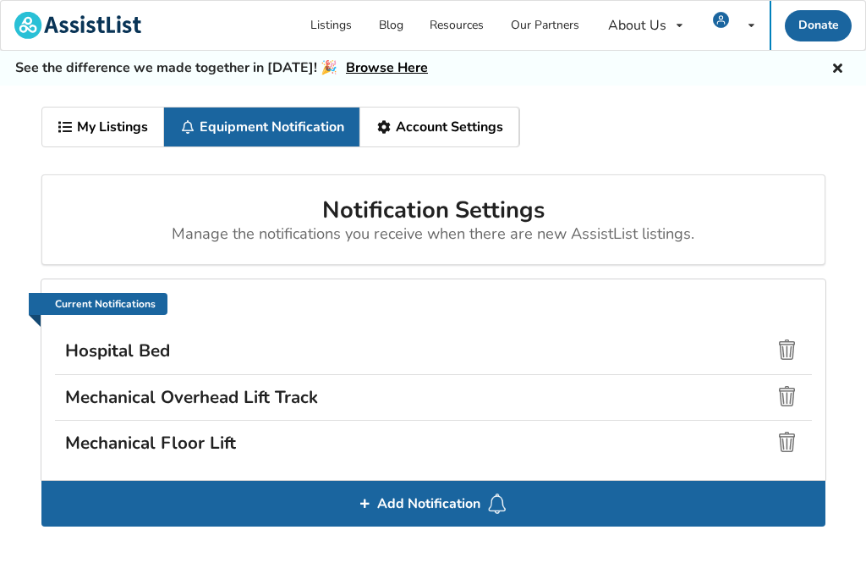
click at [481, 124] on link "Account Settings" at bounding box center [439, 126] width 159 height 39
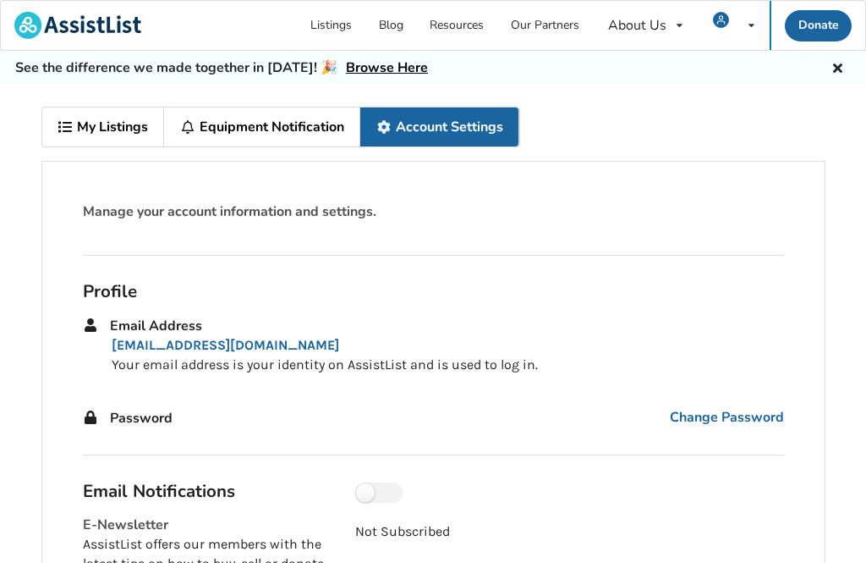
click at [130, 131] on link "My Listings" at bounding box center [103, 126] width 123 height 39
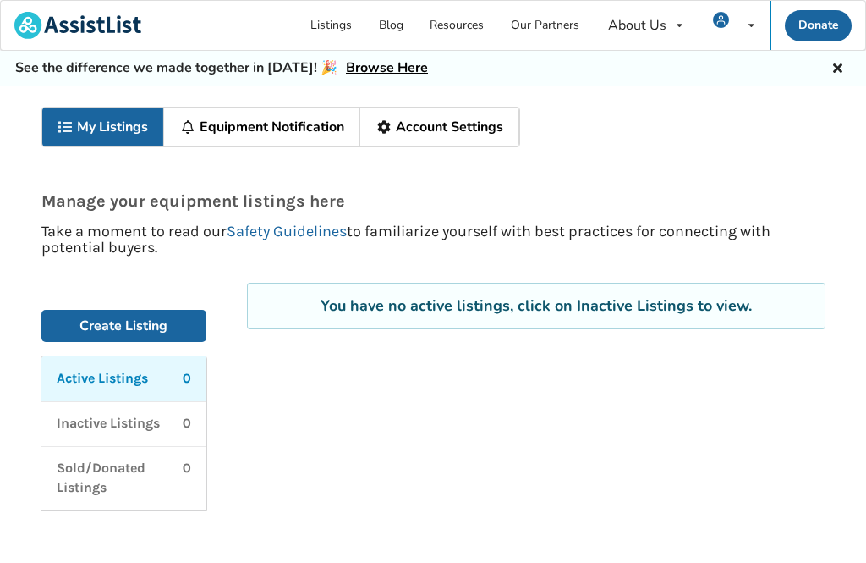
click at [338, 21] on link "Listings" at bounding box center [332, 25] width 69 height 49
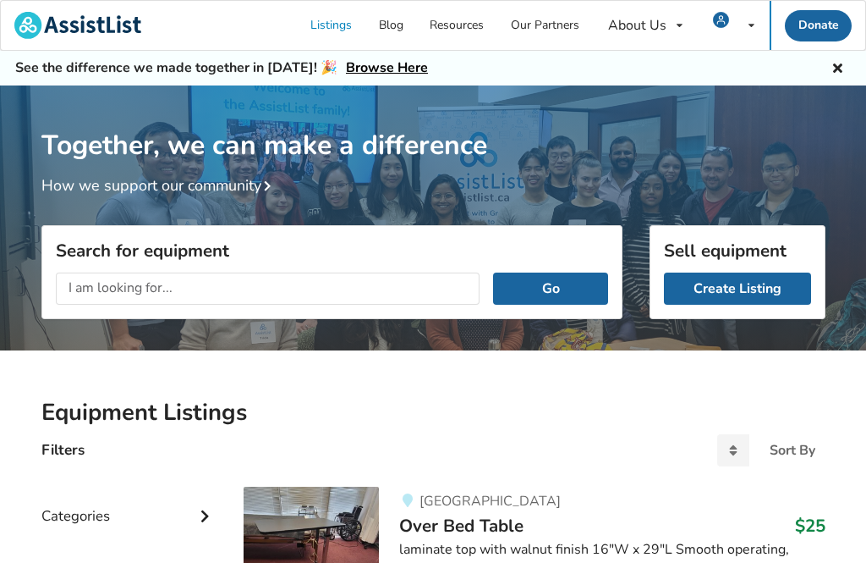
click at [416, 289] on input "text" at bounding box center [268, 288] width 425 height 32
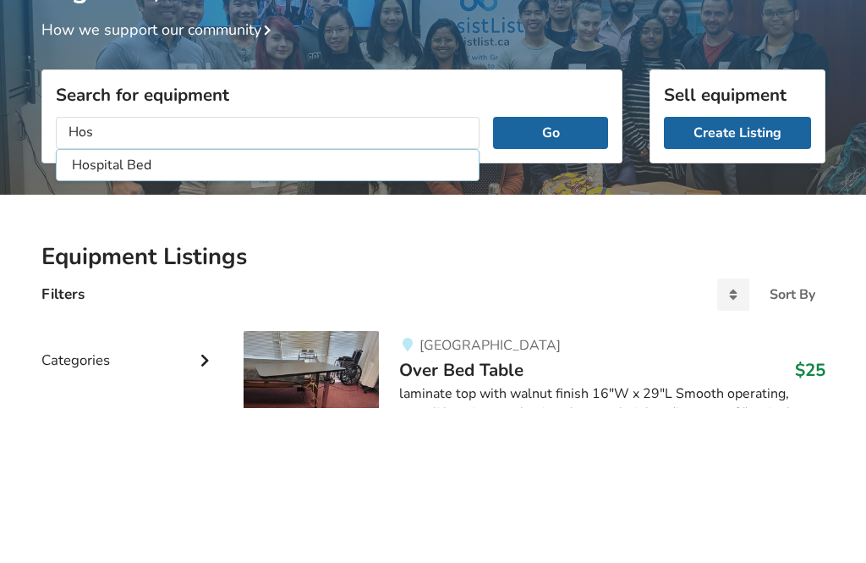
click at [159, 307] on li "Hospital Bed" at bounding box center [268, 321] width 416 height 28
type input "Hospital Bed"
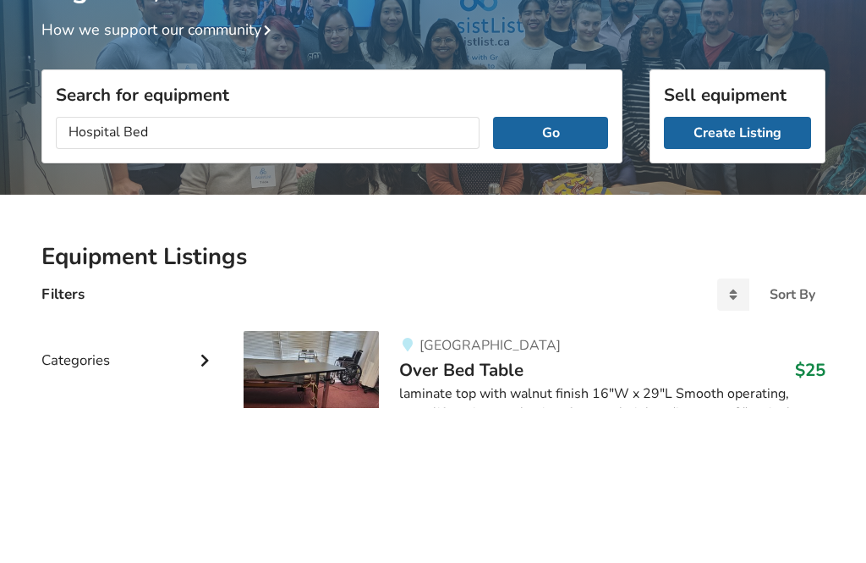
scroll to position [156, 0]
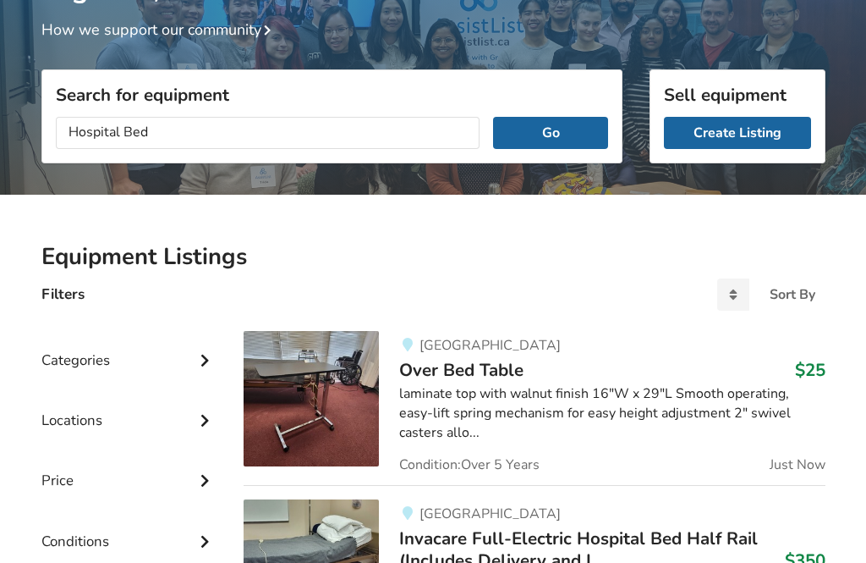
click at [552, 129] on button "Go" at bounding box center [550, 133] width 114 height 32
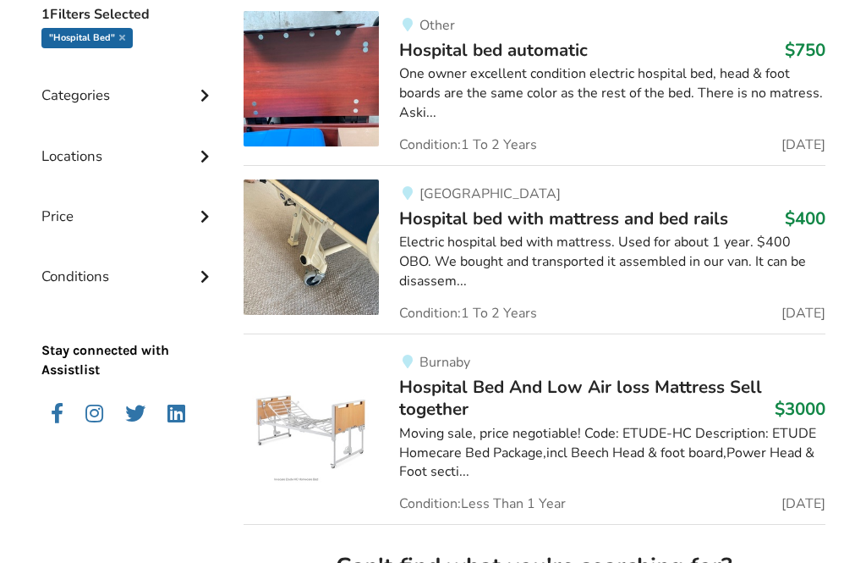
scroll to position [449, 0]
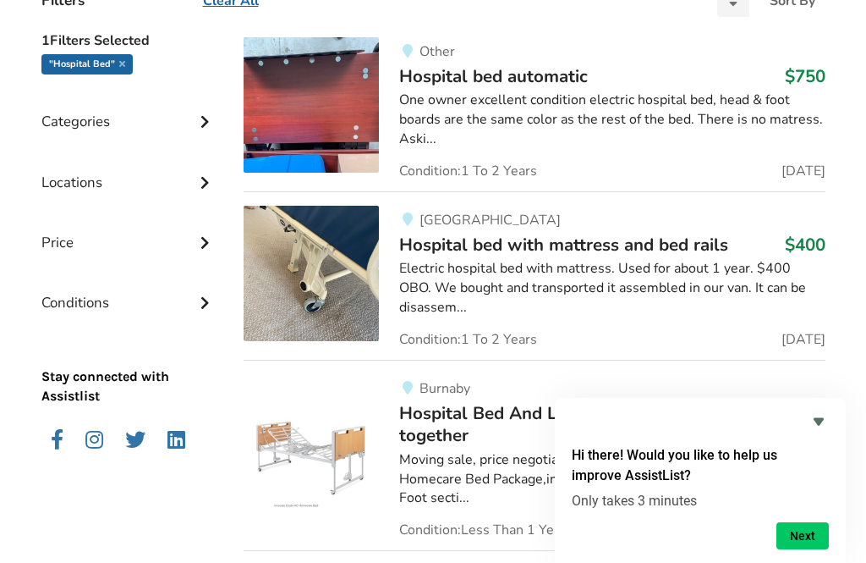
click at [169, 239] on div "Price" at bounding box center [129, 230] width 176 height 60
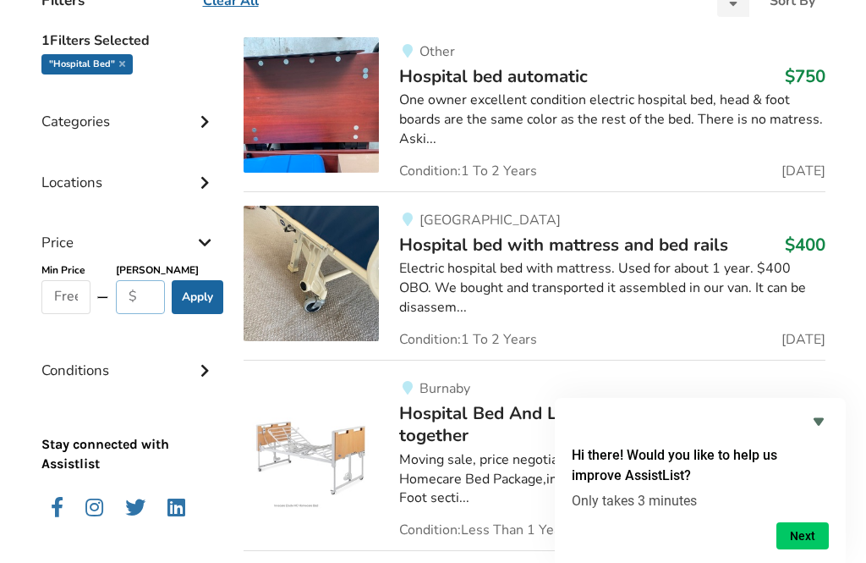
click at [140, 299] on input "text" at bounding box center [141, 297] width 50 height 34
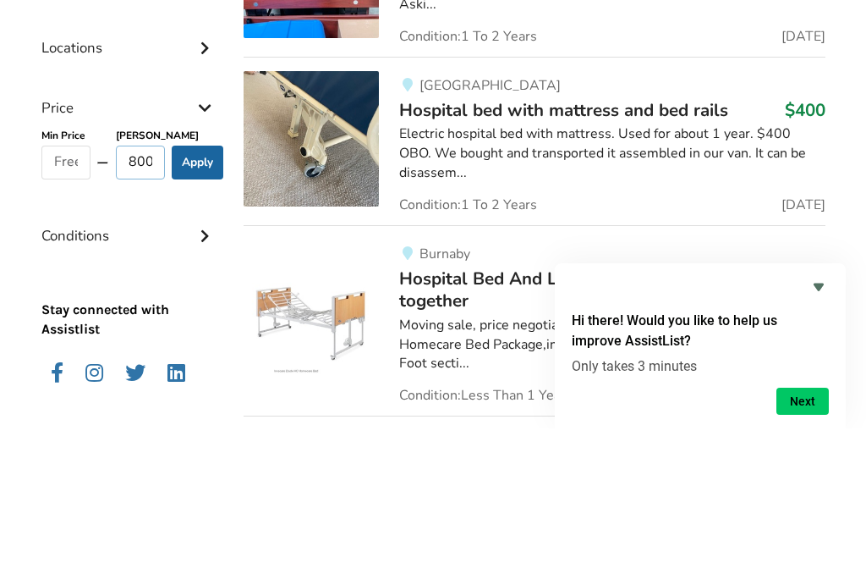
type input "800"
click at [201, 280] on button "Apply" at bounding box center [198, 297] width 52 height 34
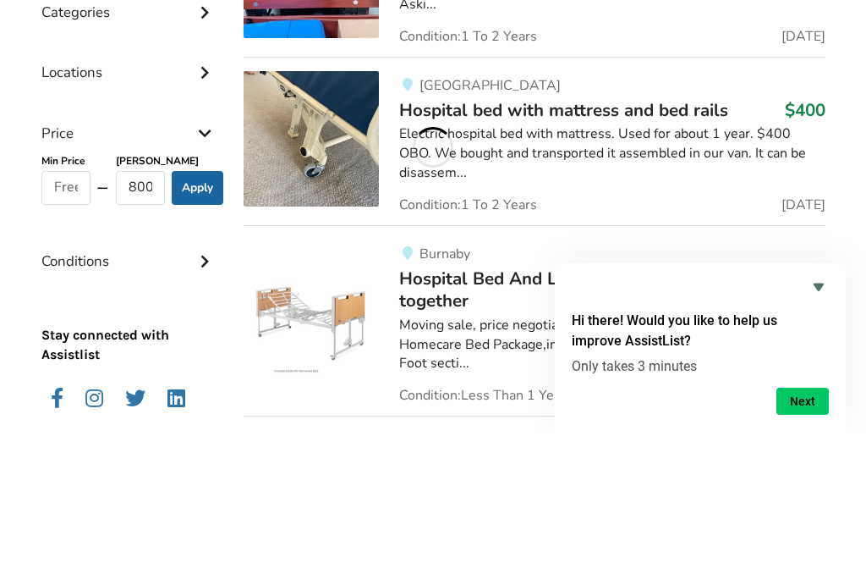
scroll to position [584, 0]
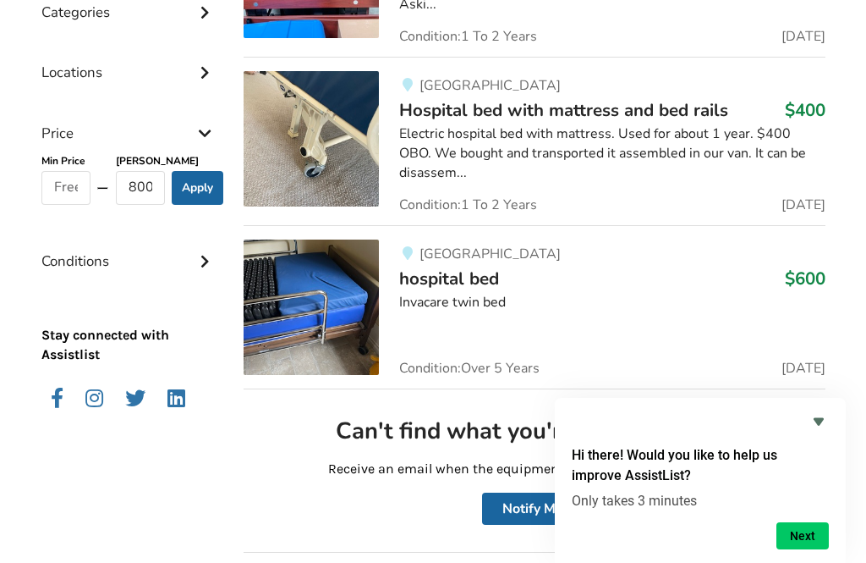
click at [165, 261] on div "Conditions" at bounding box center [129, 248] width 176 height 60
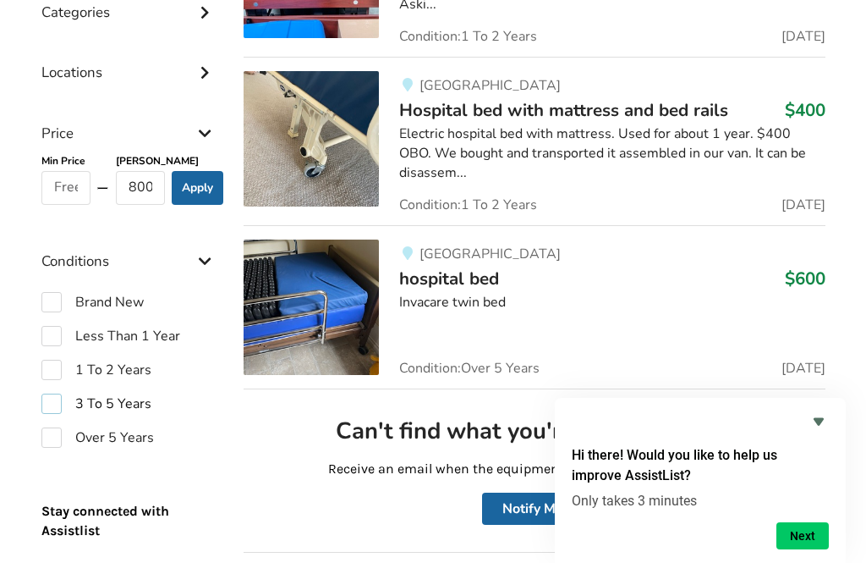
click at [52, 395] on label "3 To 5 Years" at bounding box center [96, 403] width 110 height 20
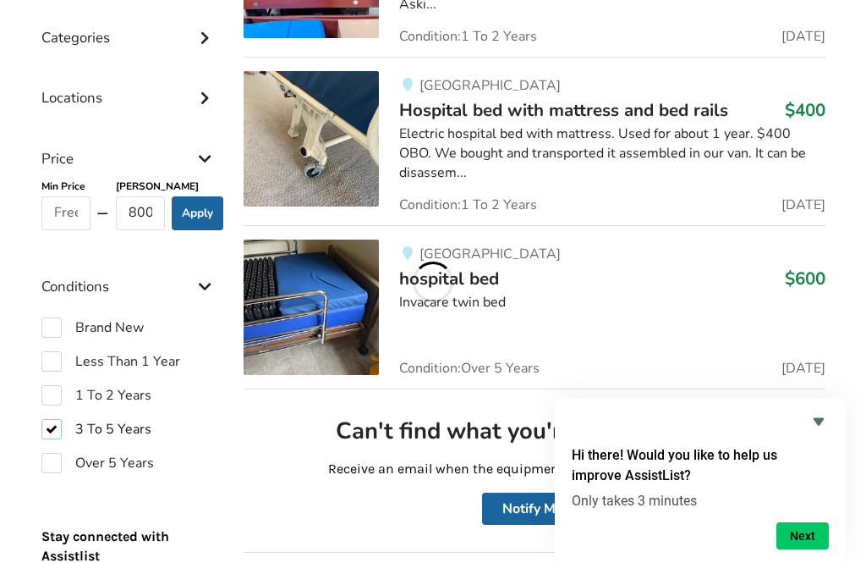
checkbox input "true"
click at [56, 388] on label "1 To 2 Years" at bounding box center [96, 395] width 110 height 20
checkbox input "true"
click at [61, 352] on label "Less Than 1 Year" at bounding box center [110, 361] width 139 height 20
checkbox input "true"
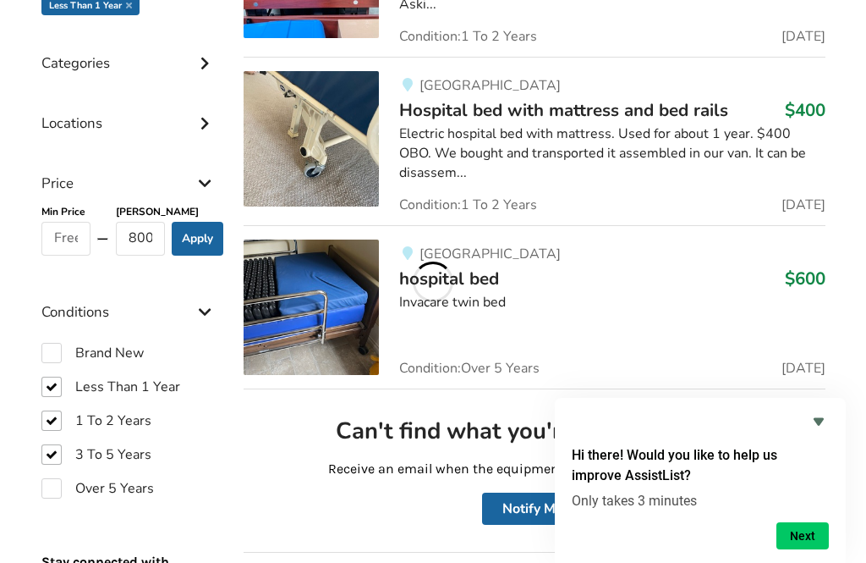
click at [56, 318] on div "Conditions" at bounding box center [129, 299] width 176 height 60
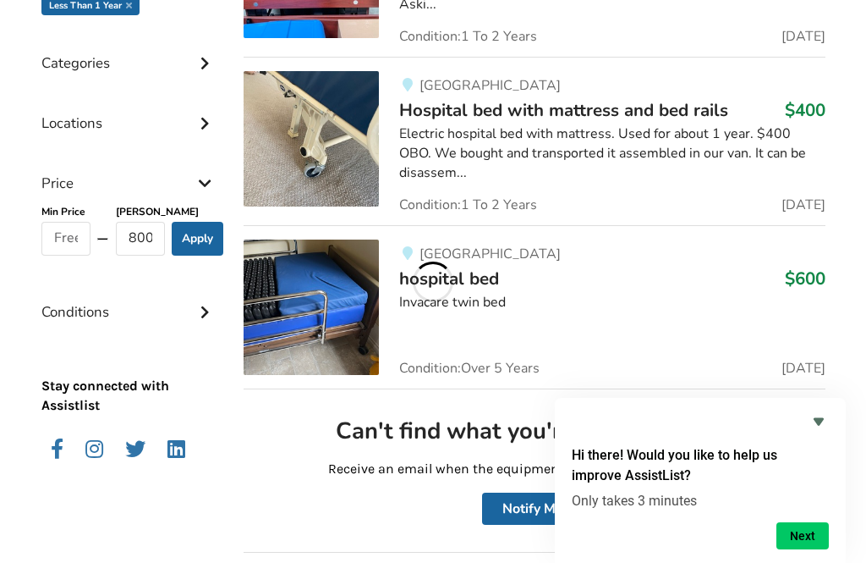
click at [208, 313] on icon at bounding box center [204, 310] width 17 height 14
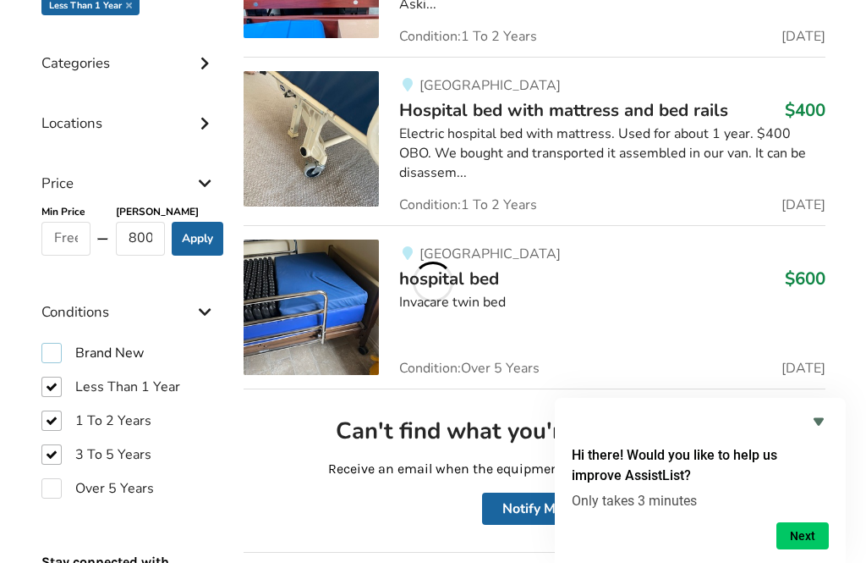
click at [50, 352] on label "Brand New" at bounding box center [92, 353] width 102 height 20
checkbox input "true"
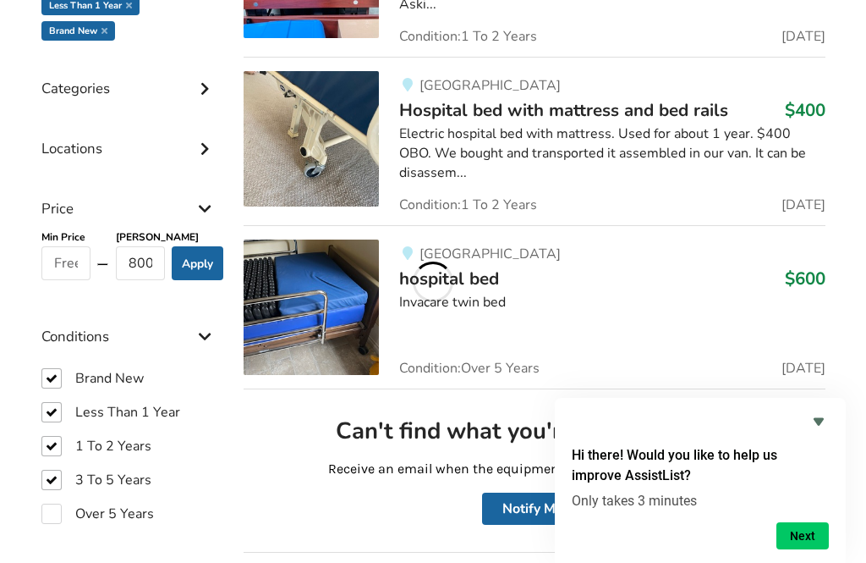
click at [212, 333] on icon at bounding box center [204, 334] width 17 height 14
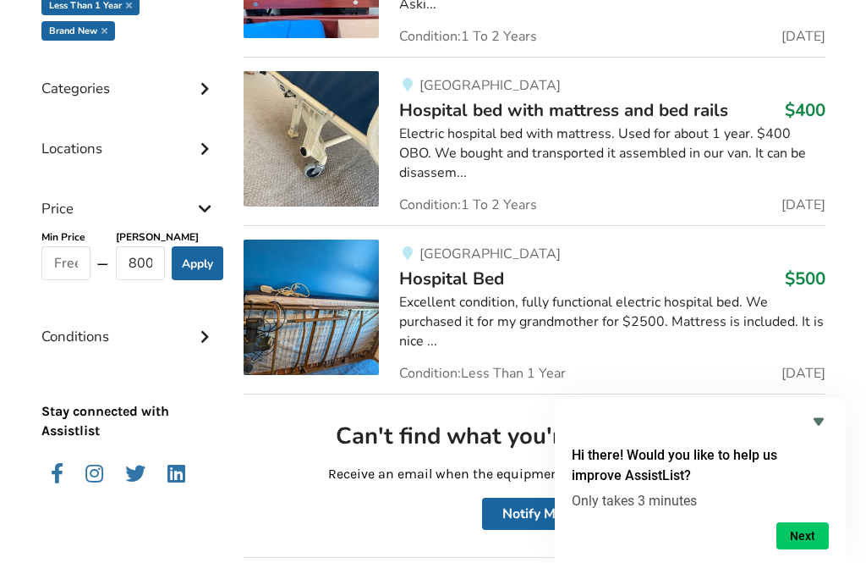
click at [821, 432] on icon "Hide survey" at bounding box center [819, 421] width 20 height 20
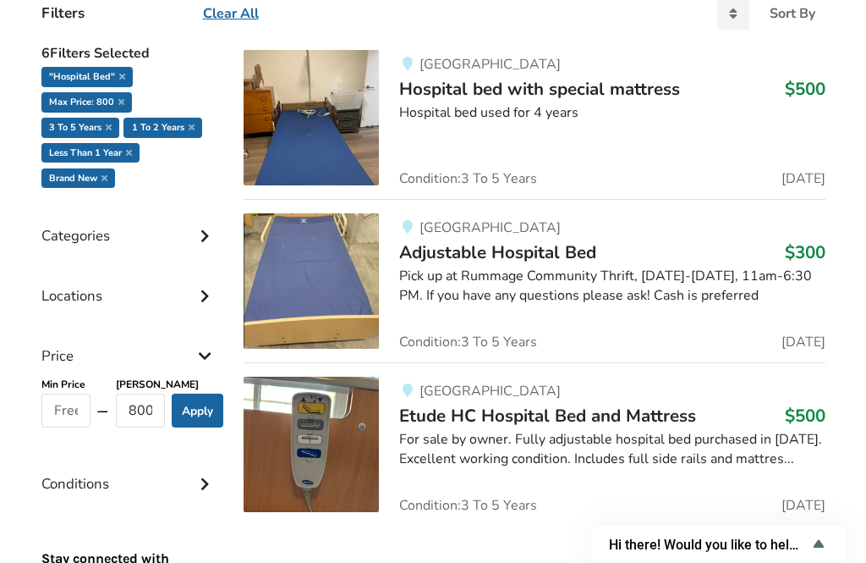
scroll to position [437, 0]
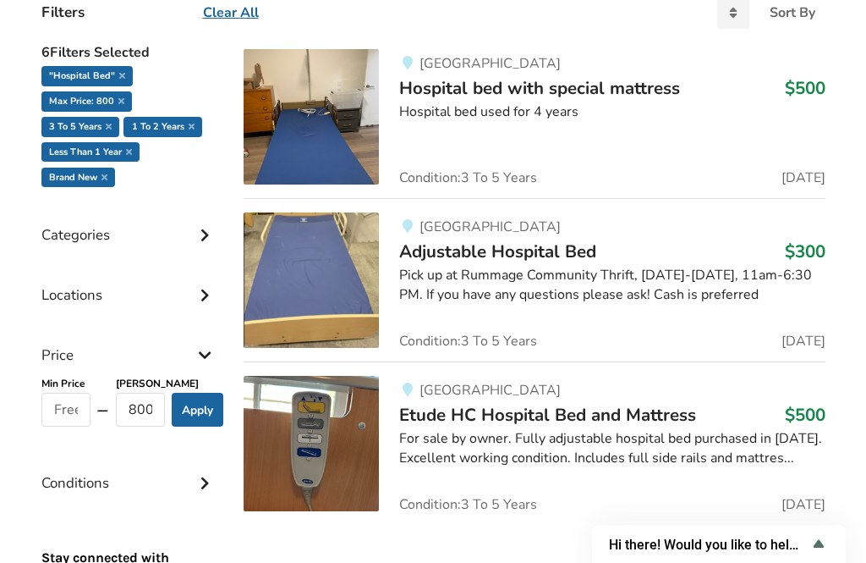
click at [196, 487] on icon at bounding box center [204, 482] width 17 height 14
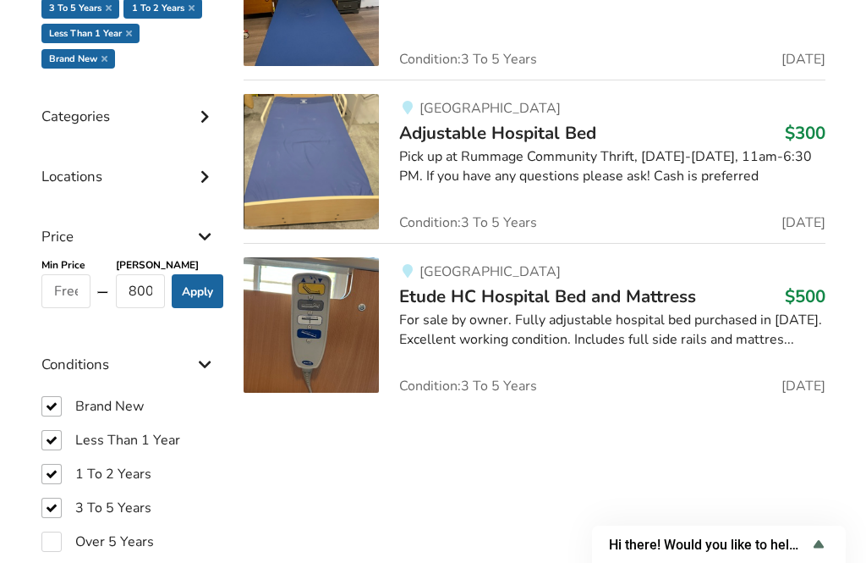
scroll to position [557, 0]
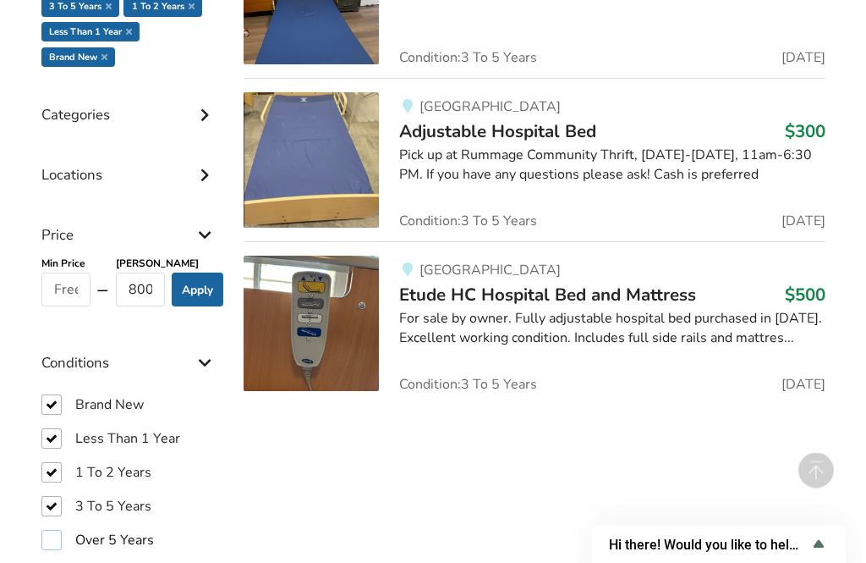
click at [48, 545] on label "Over 5 Years" at bounding box center [97, 541] width 113 height 20
checkbox input "true"
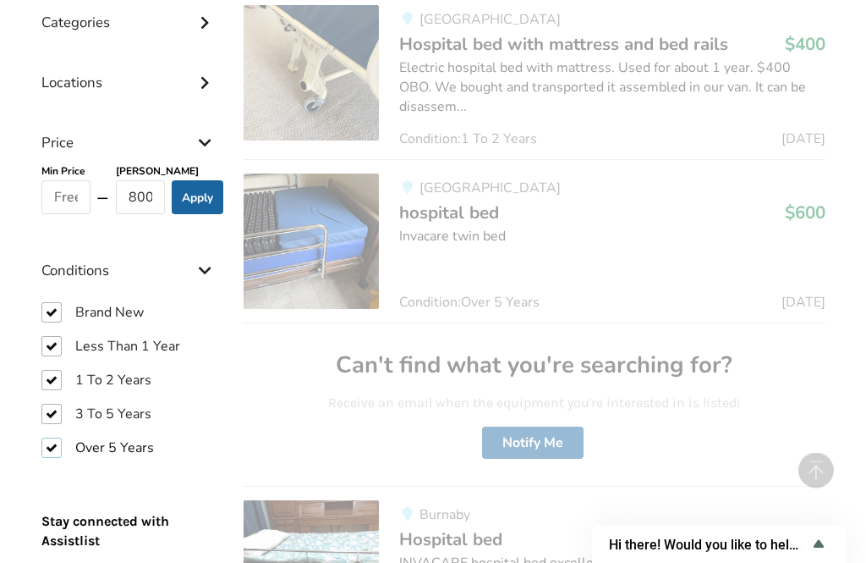
scroll to position [652, 0]
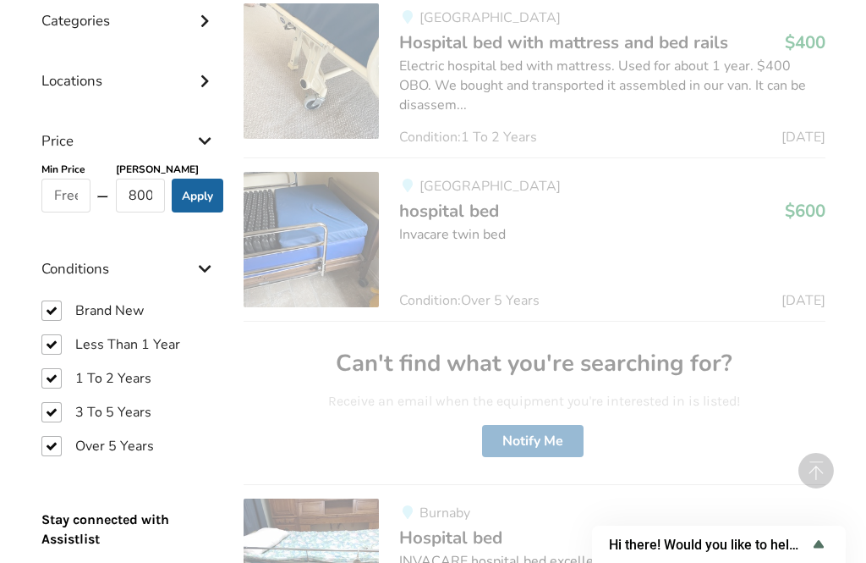
click at [204, 191] on button "Apply" at bounding box center [198, 196] width 52 height 34
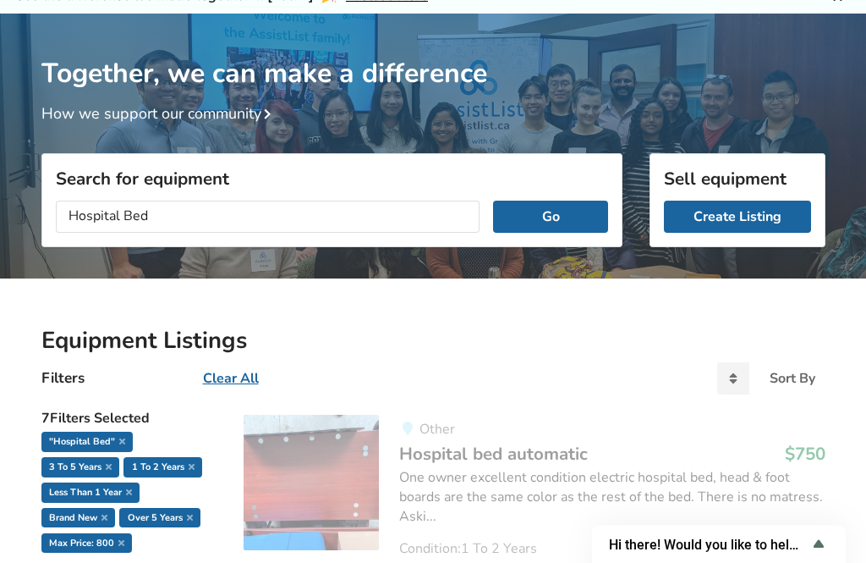
scroll to position [74, 0]
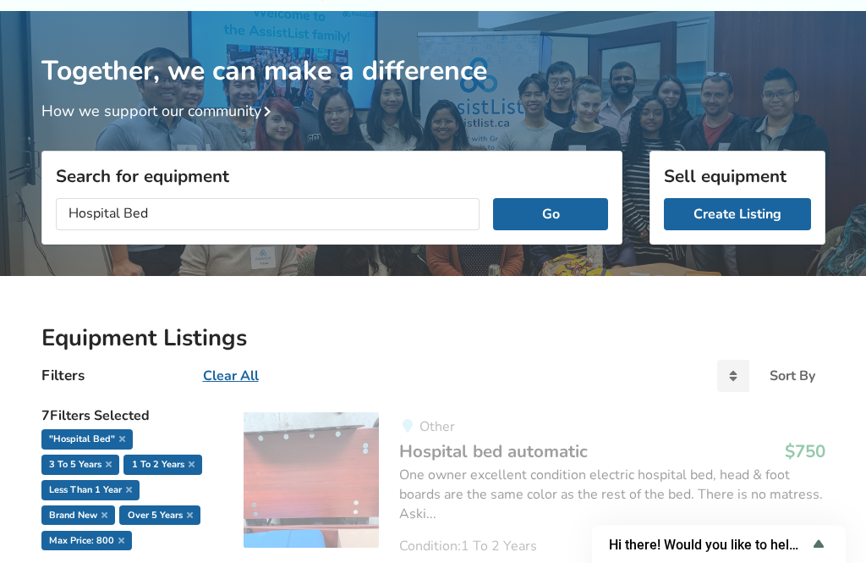
click at [783, 493] on div "One owner excellent condition electric hospital bed, head & foot boards are the…" at bounding box center [612, 495] width 426 height 58
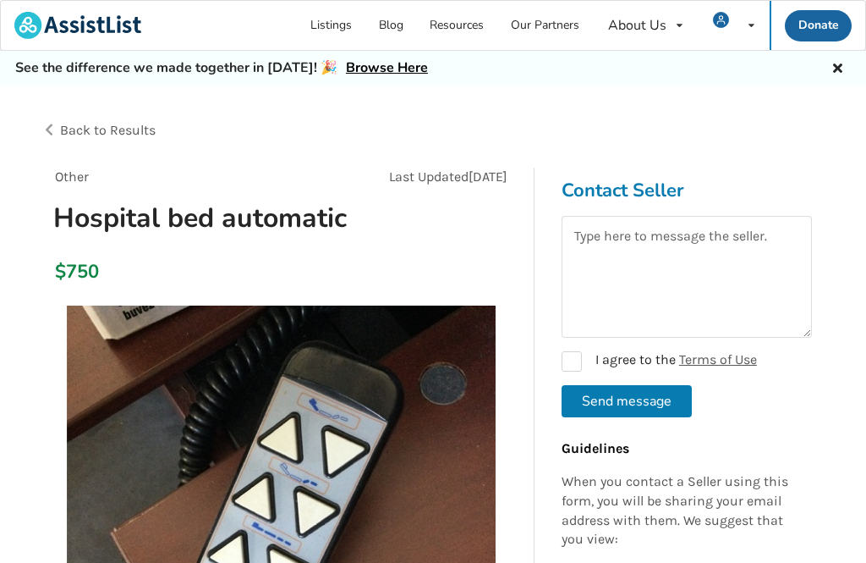
click at [58, 133] on div "Back to Results" at bounding box center [237, 130] width 393 height 47
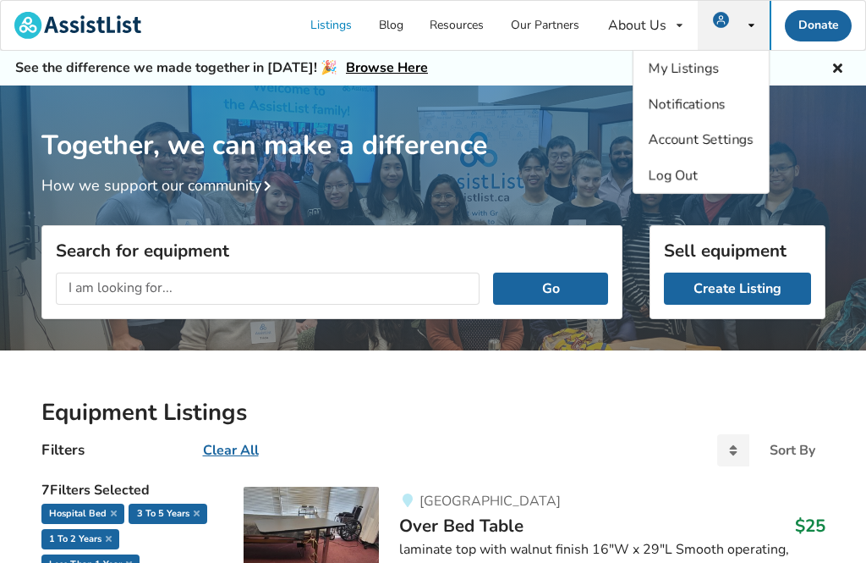
click at [753, 20] on icon at bounding box center [752, 25] width 6 height 10
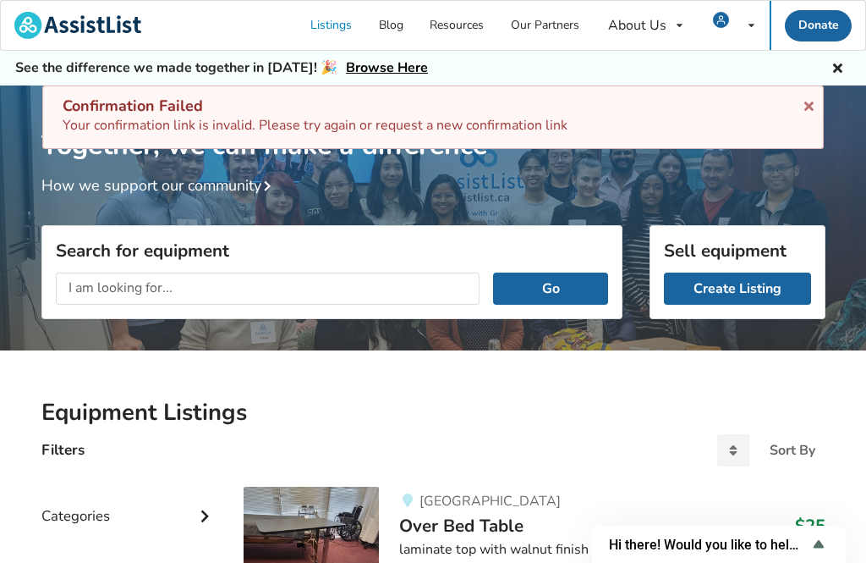
click at [816, 100] on icon at bounding box center [809, 103] width 16 height 14
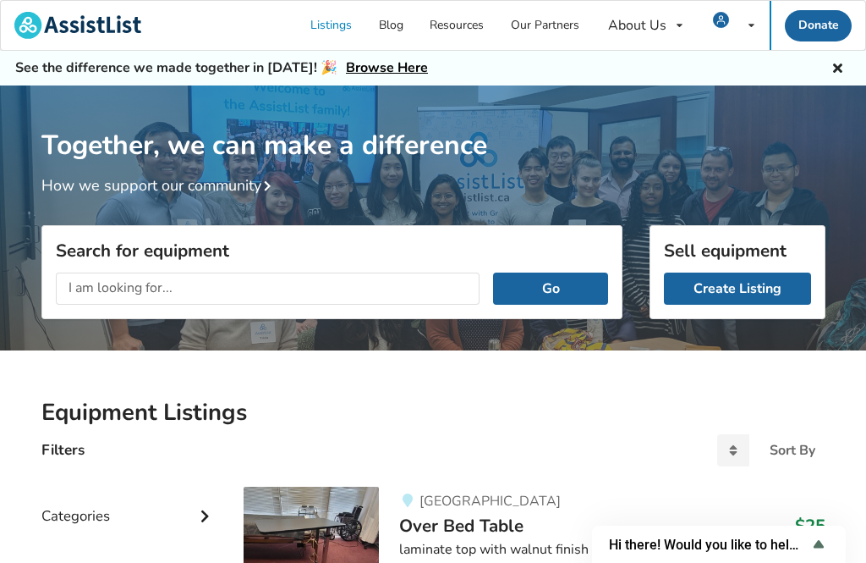
click at [838, 73] on icon at bounding box center [838, 66] width 16 height 14
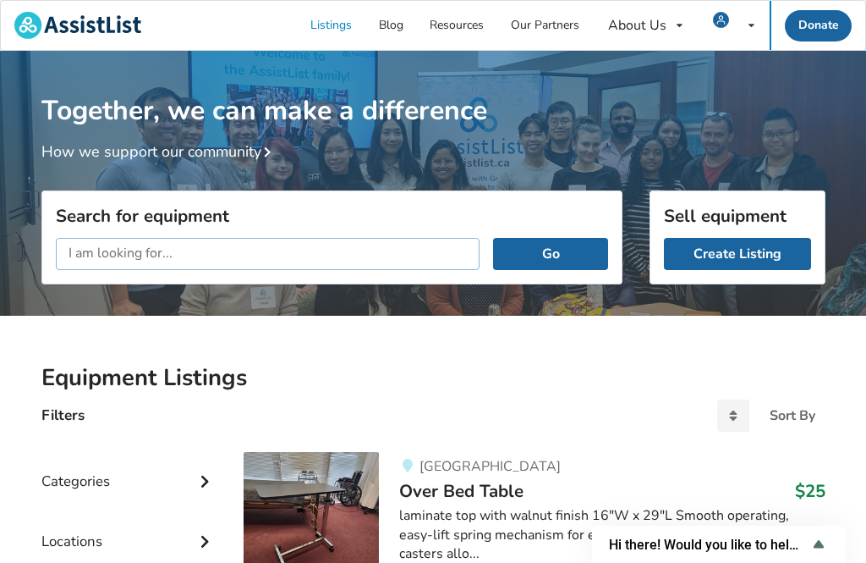
click at [415, 256] on input "text" at bounding box center [268, 254] width 425 height 32
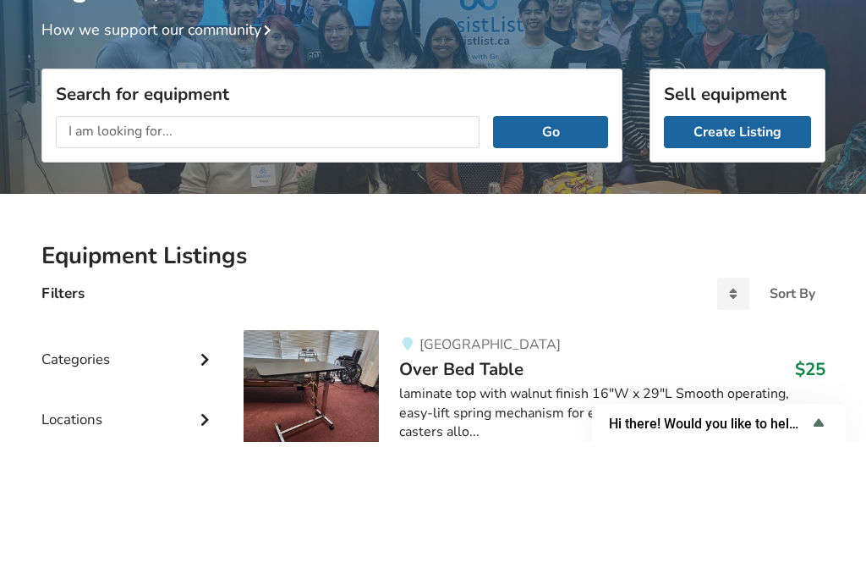
scroll to position [122, 0]
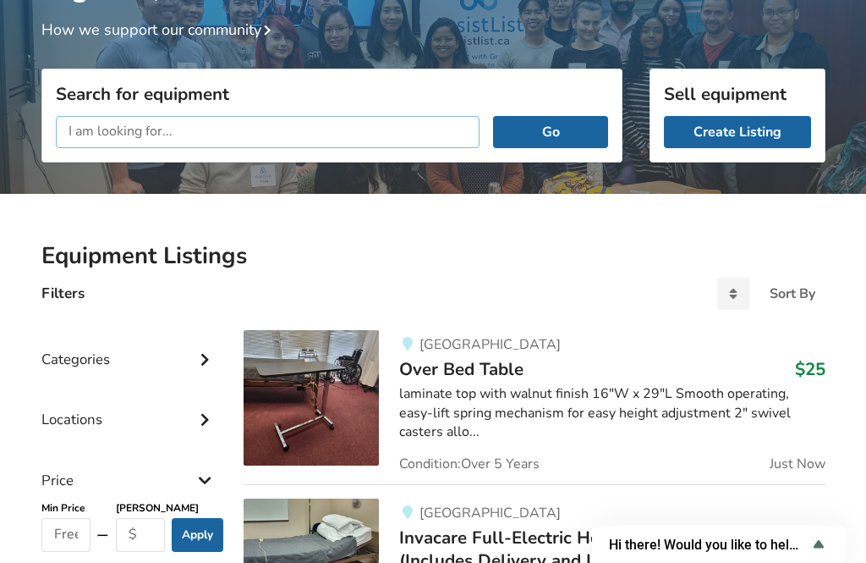
click at [415, 136] on input "text" at bounding box center [268, 132] width 425 height 32
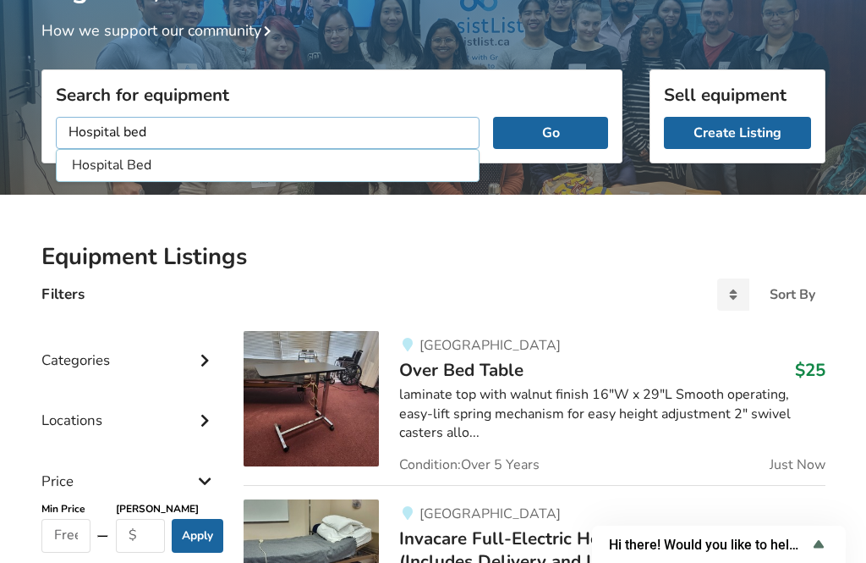
type input "Hospital bed"
click at [573, 130] on button "Go" at bounding box center [550, 133] width 114 height 32
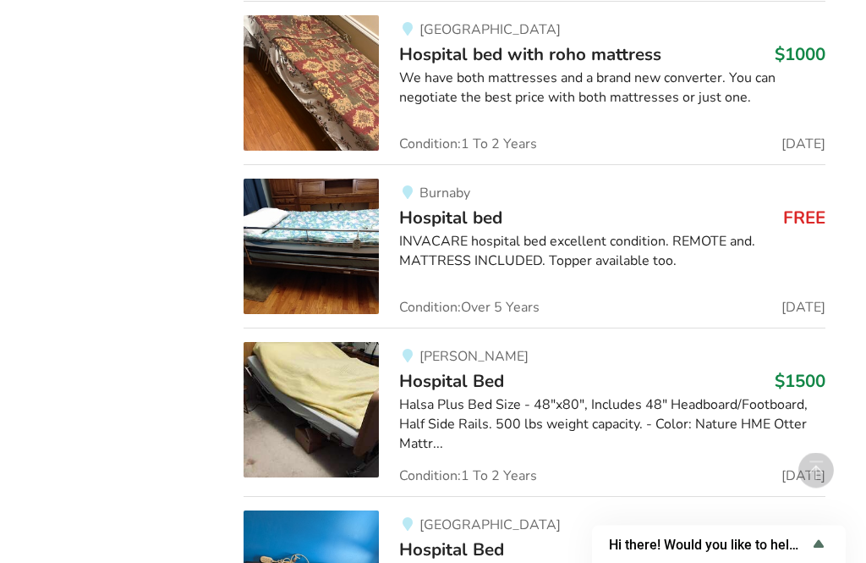
scroll to position [1295, 0]
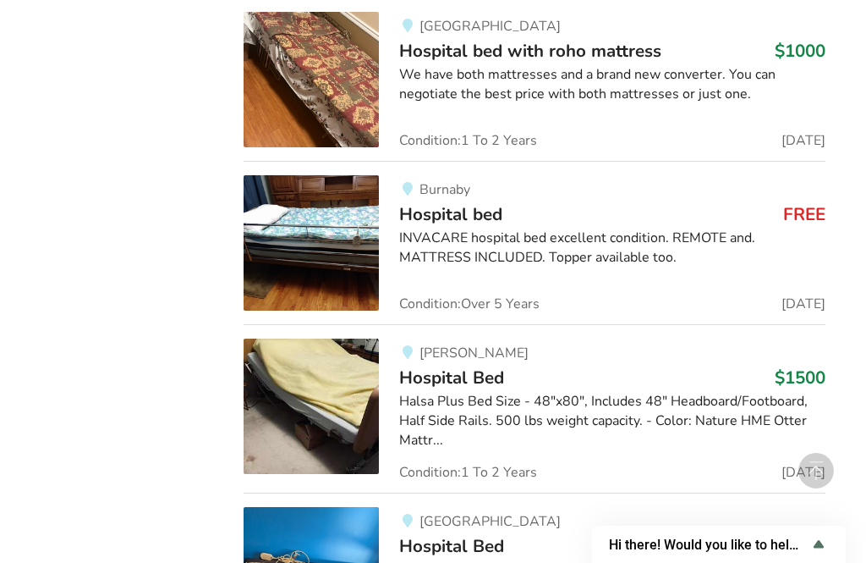
click at [800, 203] on h3 "FREE" at bounding box center [804, 214] width 42 height 22
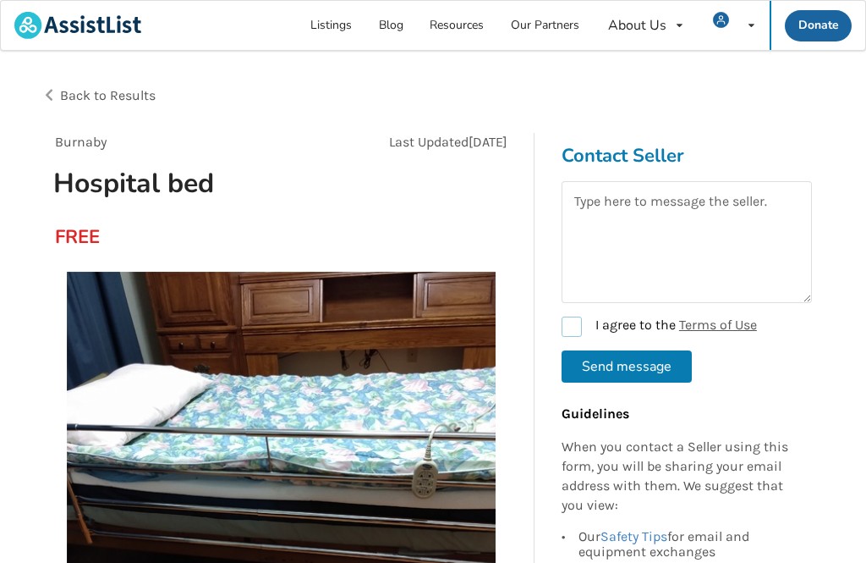
click at [569, 326] on label "I agree to the Terms of Use" at bounding box center [659, 326] width 195 height 20
checkbox input "true"
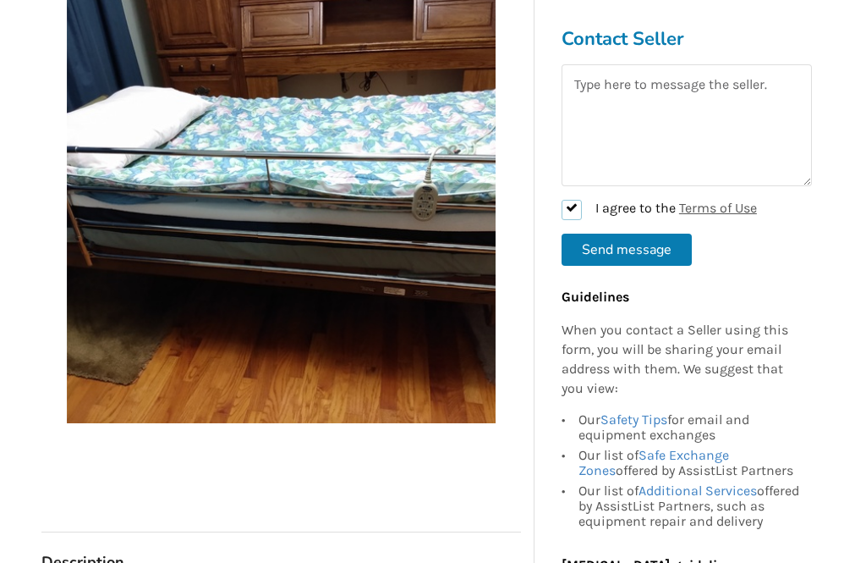
scroll to position [278, 0]
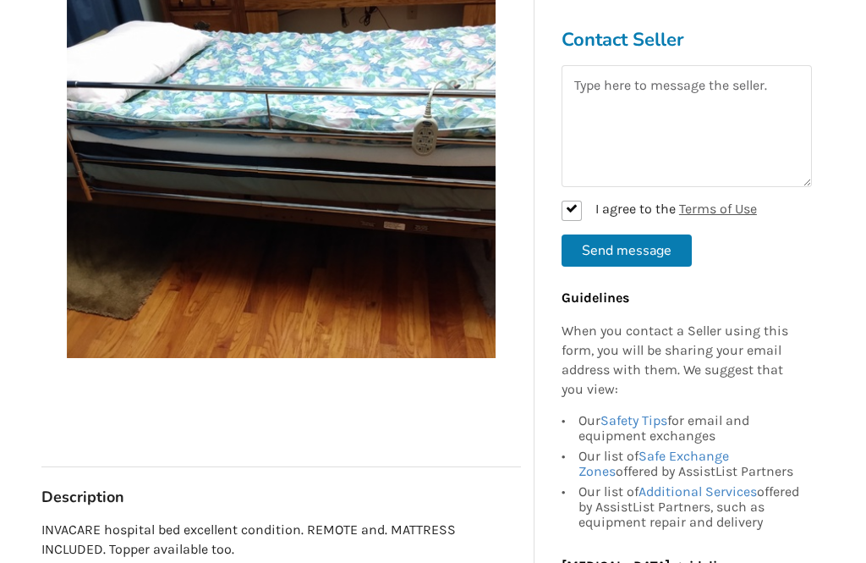
click at [721, 490] on link "Additional Services" at bounding box center [698, 490] width 118 height 16
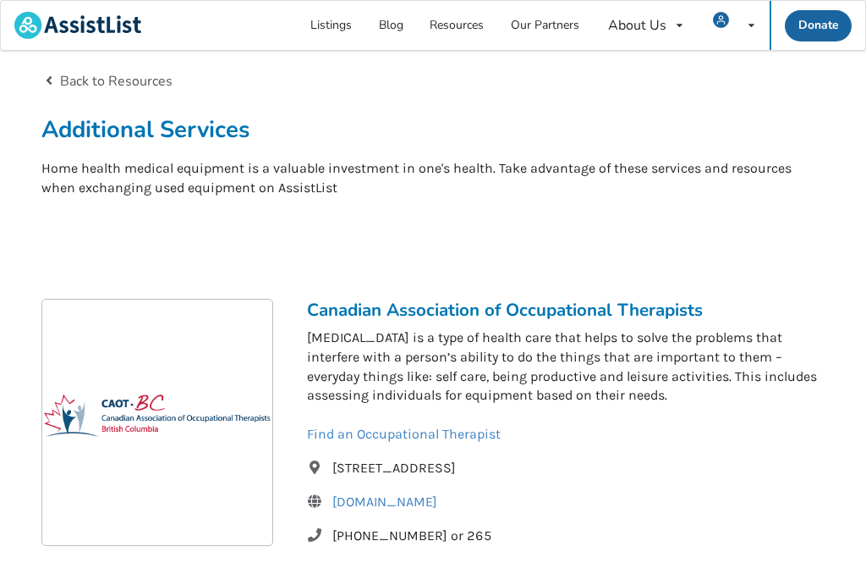
click at [47, 73] on icon at bounding box center [49, 78] width 16 height 14
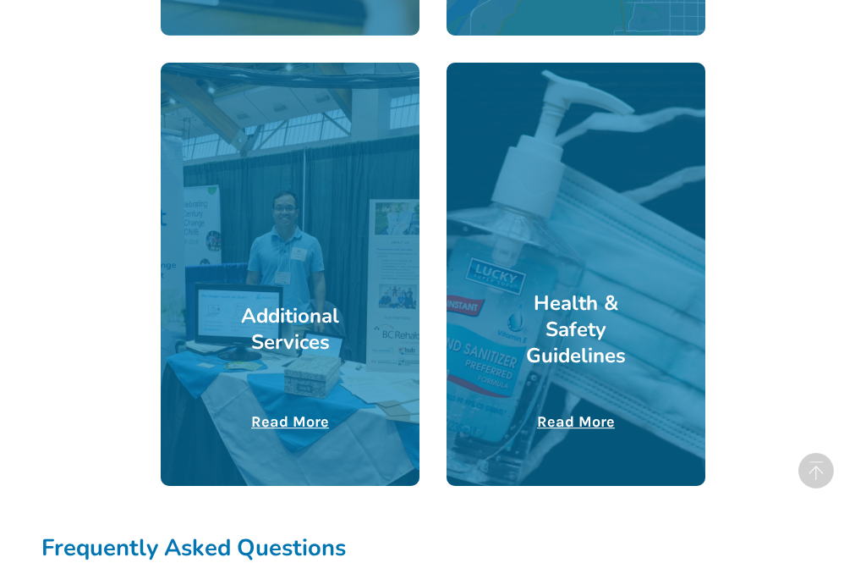
scroll to position [877, 0]
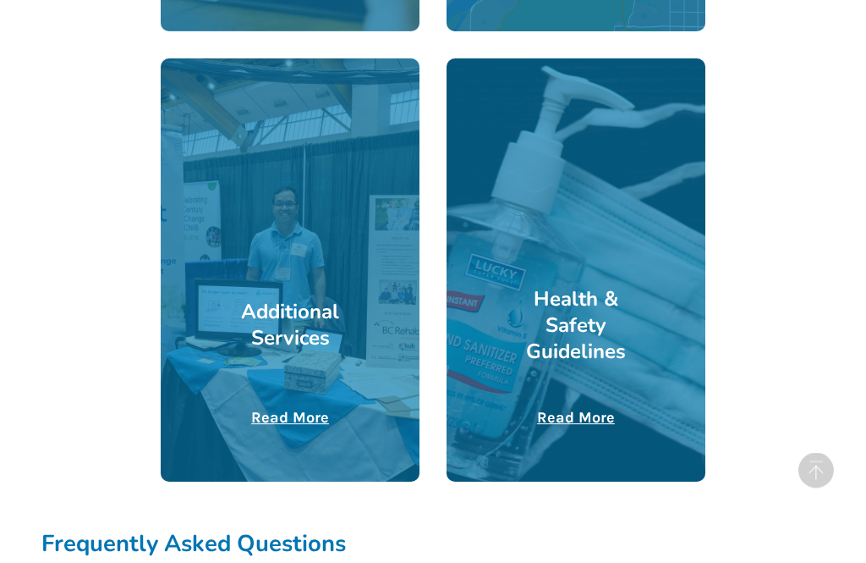
click at [291, 410] on u "Read More" at bounding box center [290, 418] width 78 height 19
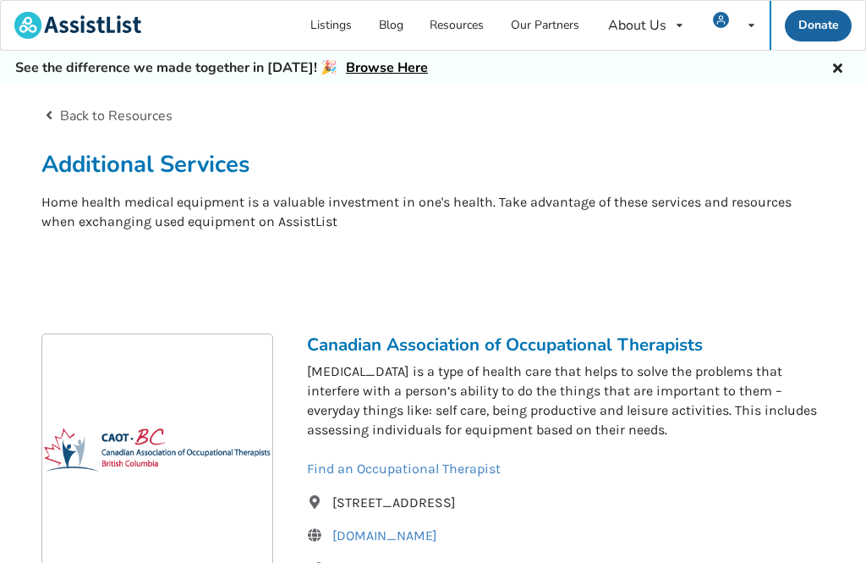
click at [338, 28] on link "Listings" at bounding box center [332, 25] width 69 height 49
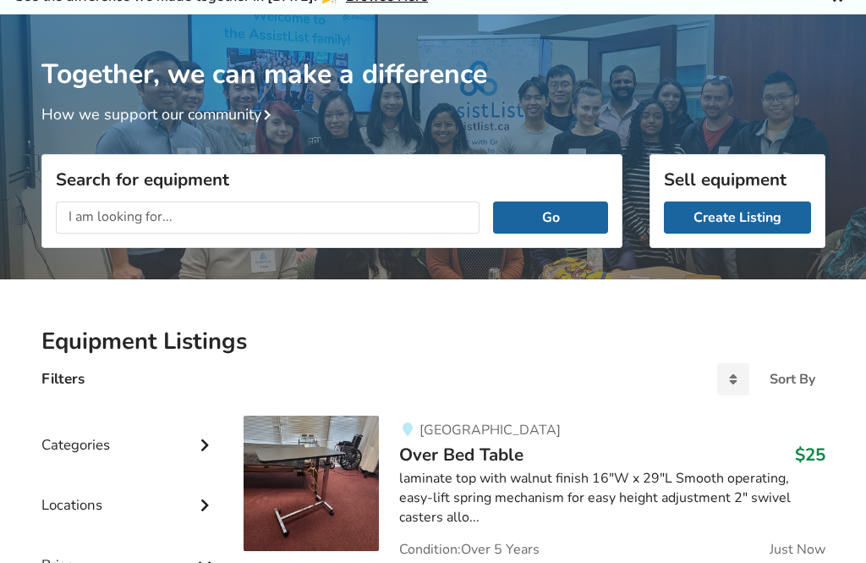
scroll to position [72, 0]
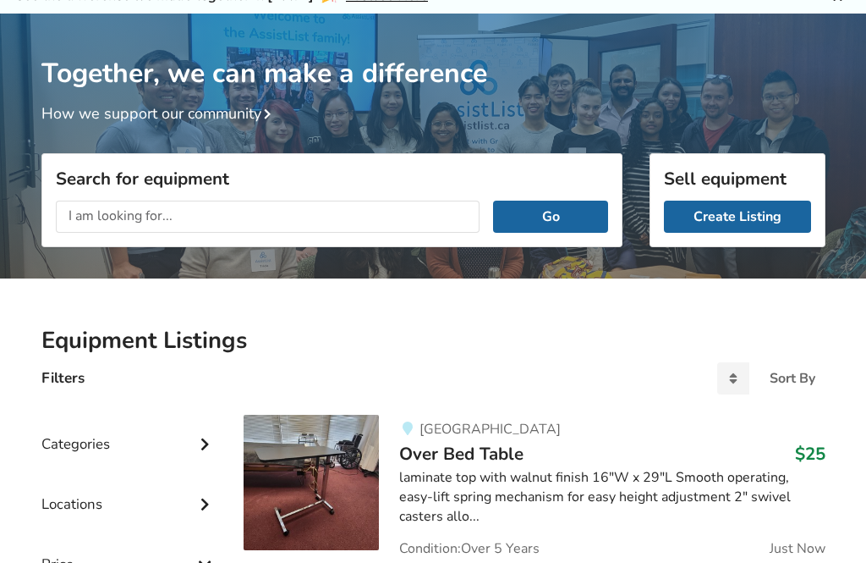
click at [201, 443] on icon at bounding box center [204, 442] width 17 height 14
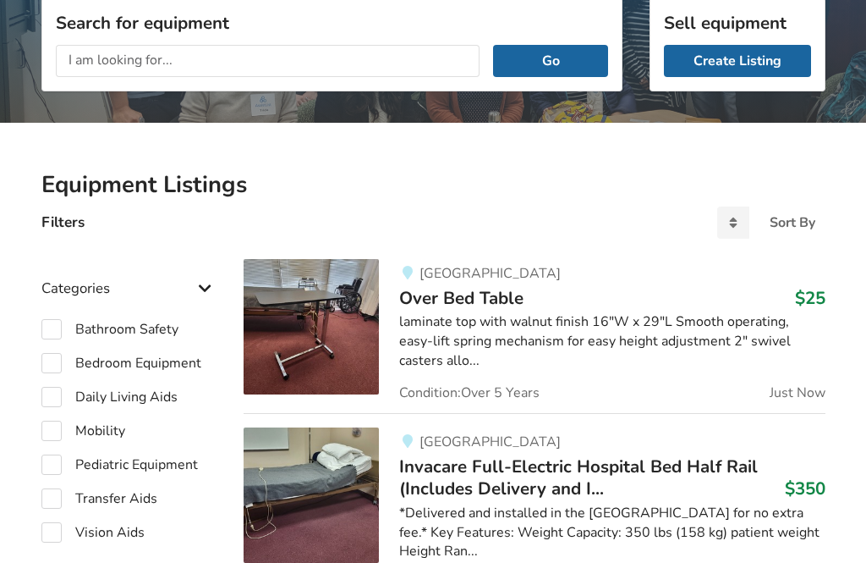
scroll to position [228, 0]
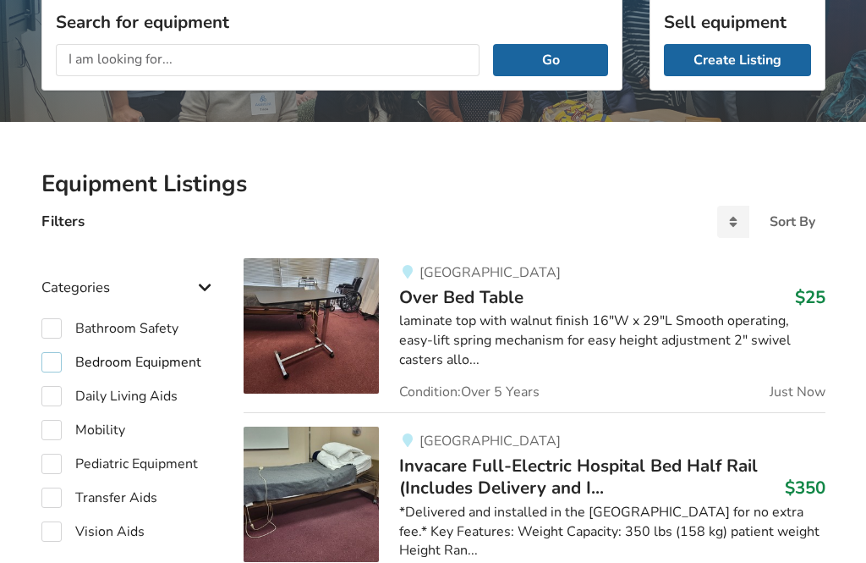
click at [53, 360] on label "Bedroom Equipment" at bounding box center [121, 363] width 160 height 20
checkbox input "true"
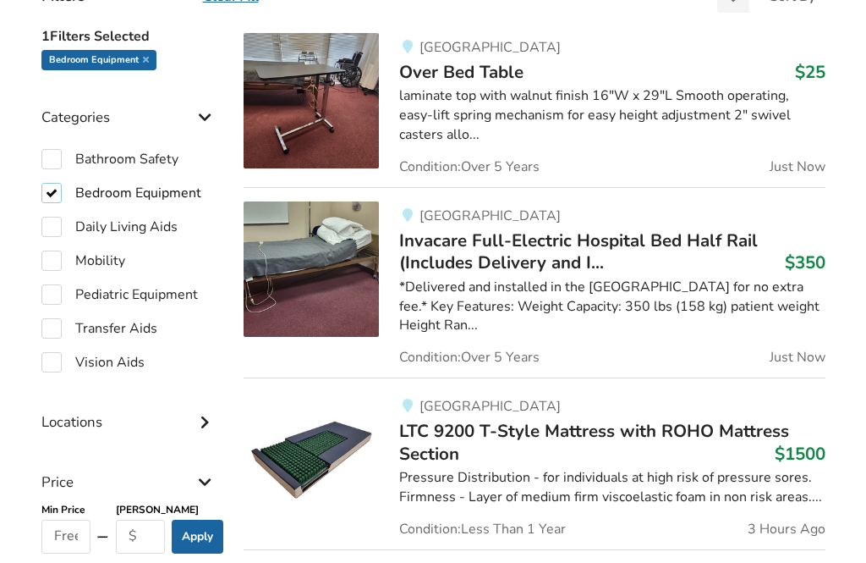
scroll to position [456, 0]
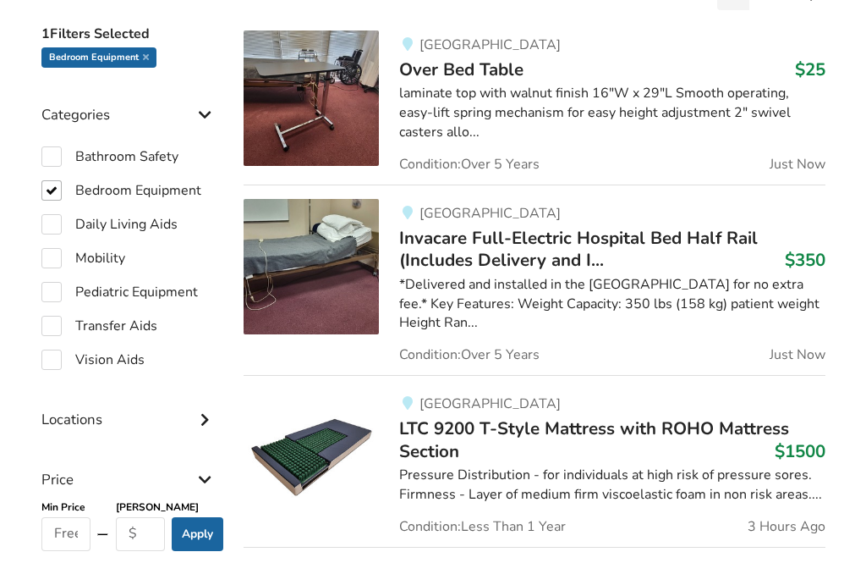
click at [204, 418] on icon at bounding box center [204, 417] width 17 height 14
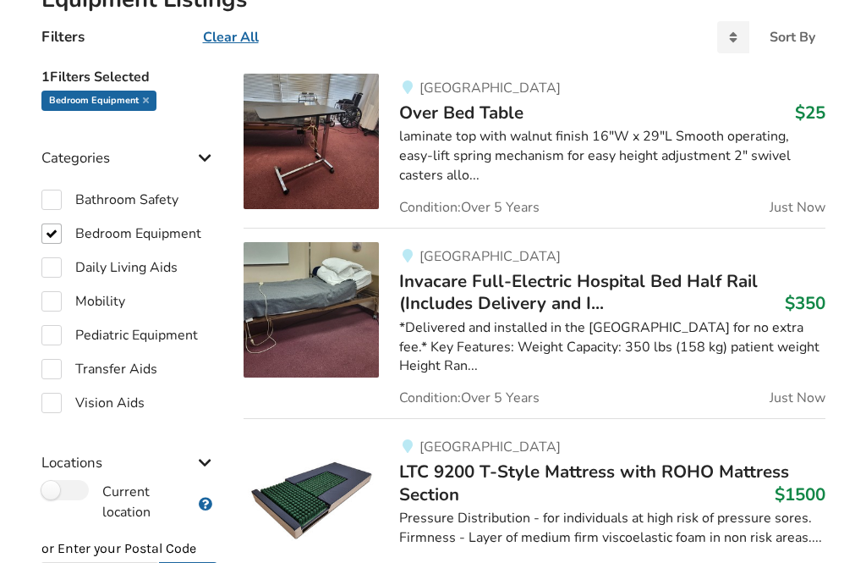
scroll to position [410, 0]
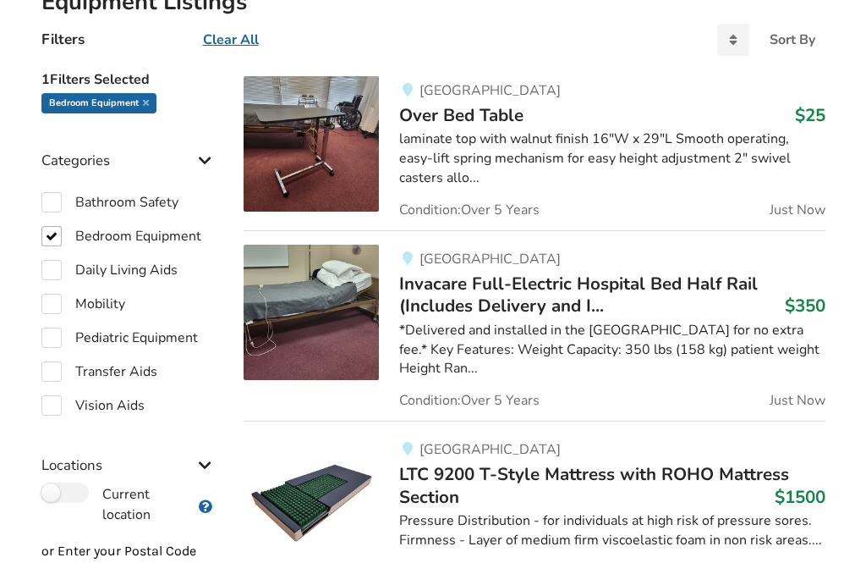
click at [207, 165] on icon at bounding box center [204, 158] width 17 height 14
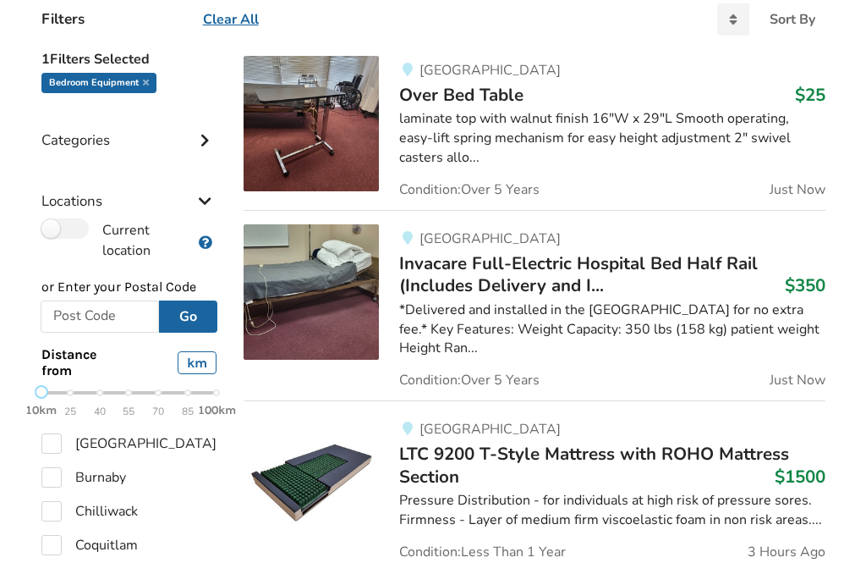
scroll to position [431, 0]
click at [750, 268] on span "Invacare Full-Electric Hospital Bed Half Rail (Includes Delivery and I..." at bounding box center [578, 274] width 359 height 46
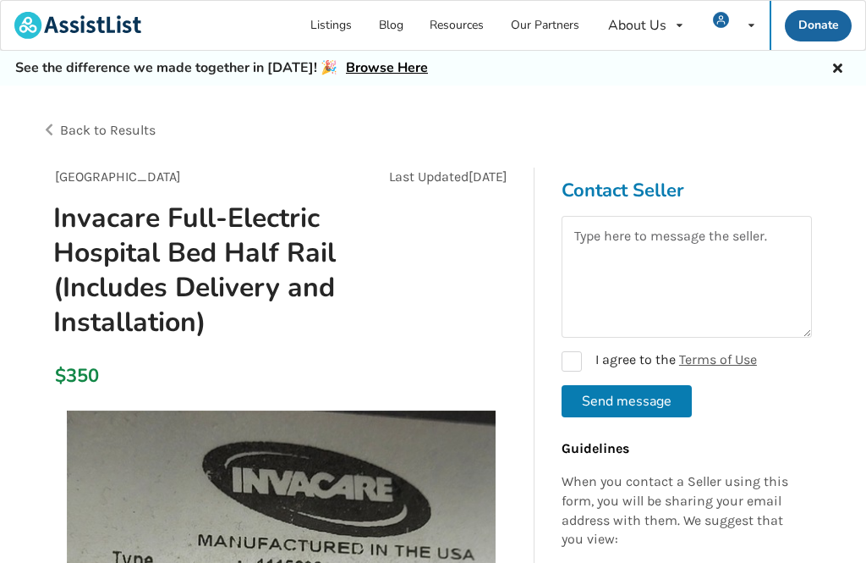
click at [115, 133] on span "Back to Results" at bounding box center [108, 130] width 96 height 16
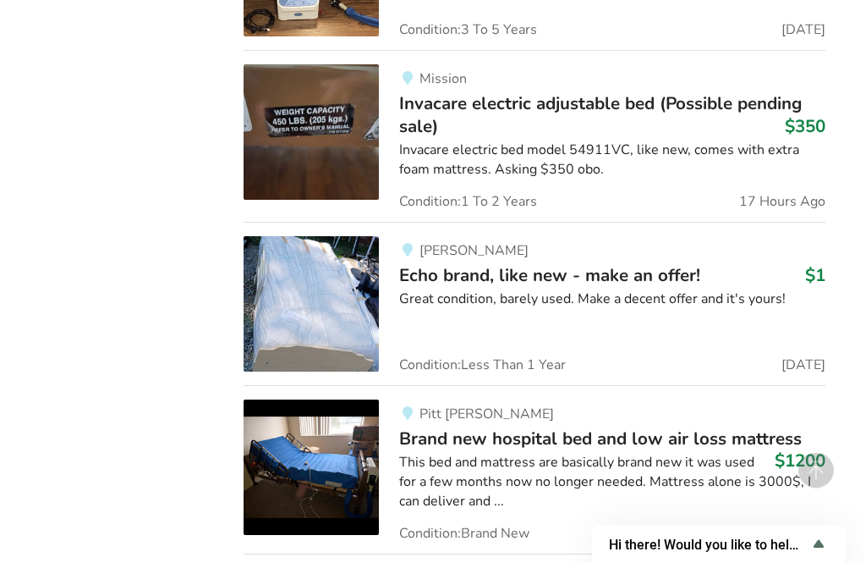
scroll to position [2652, 0]
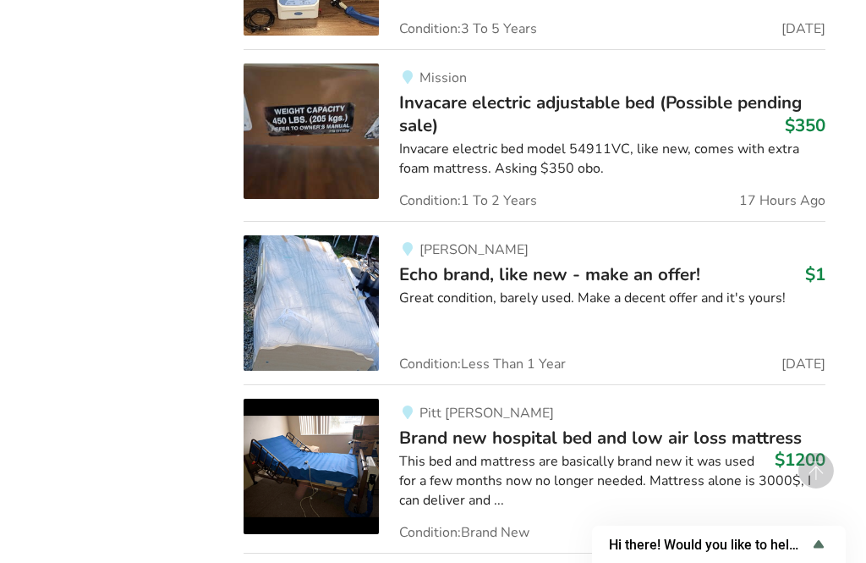
click at [753, 289] on div "Great condition, barely used. Make a decent offer and it's yours!" at bounding box center [612, 298] width 426 height 19
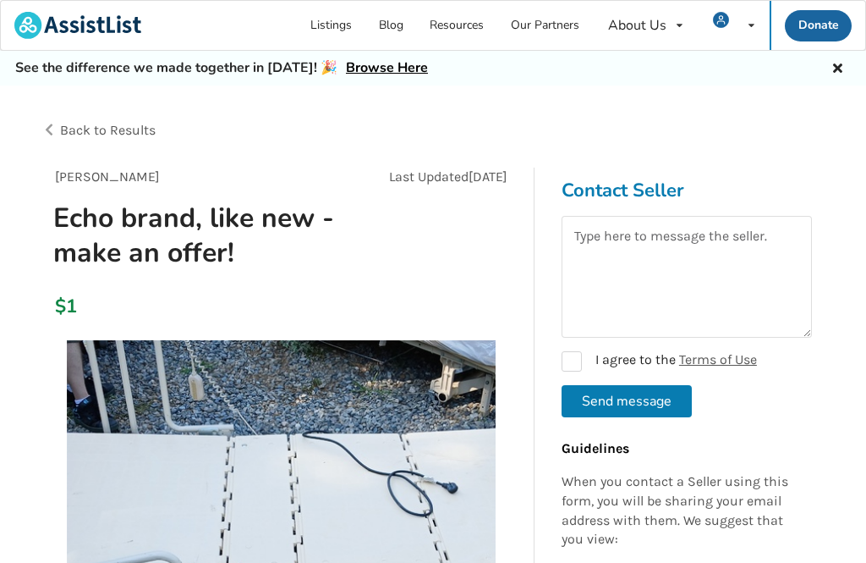
click at [55, 128] on div "Back to Results" at bounding box center [237, 130] width 393 height 47
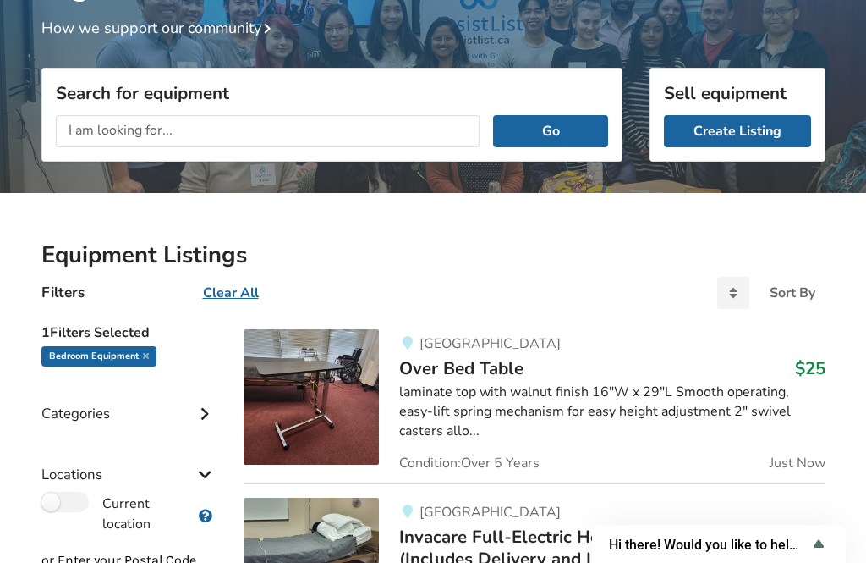
scroll to position [157, 0]
click at [736, 283] on icon at bounding box center [733, 293] width 32 height 32
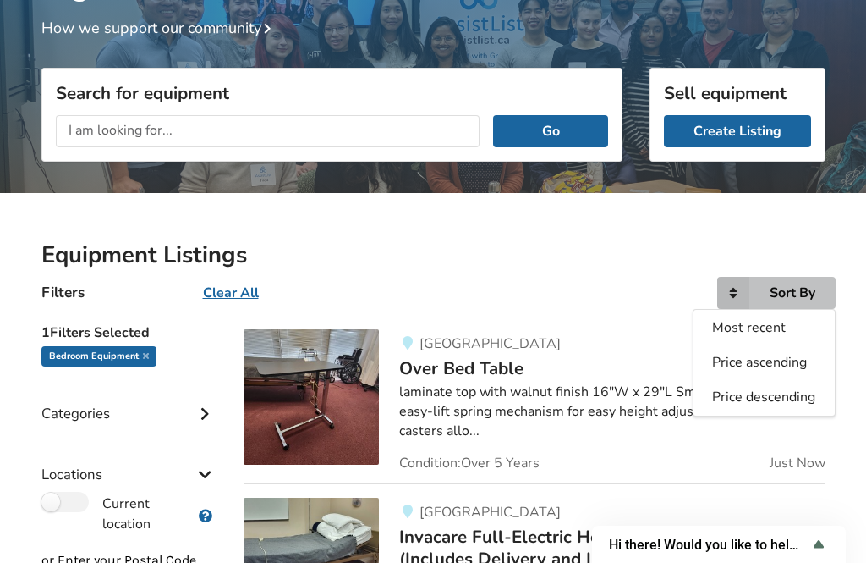
click at [643, 261] on h2 "Equipment Listings" at bounding box center [433, 255] width 784 height 30
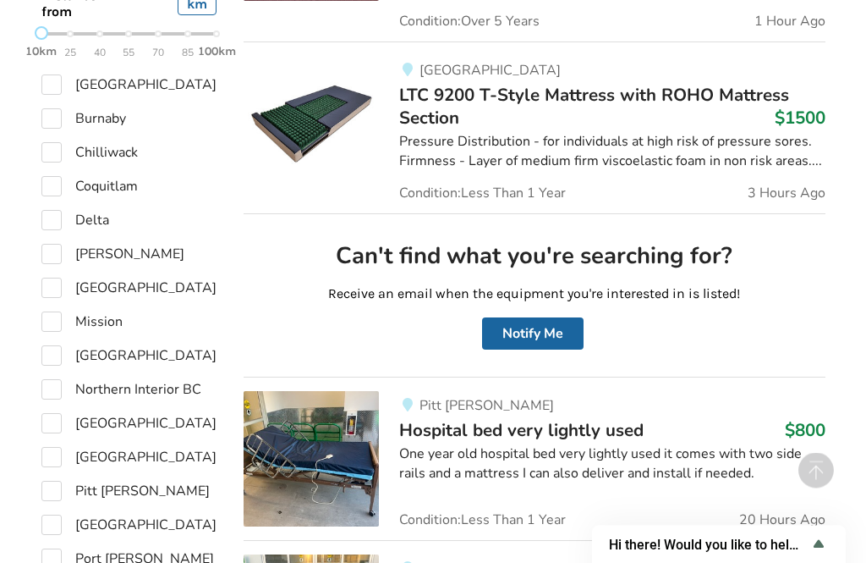
scroll to position [779, 0]
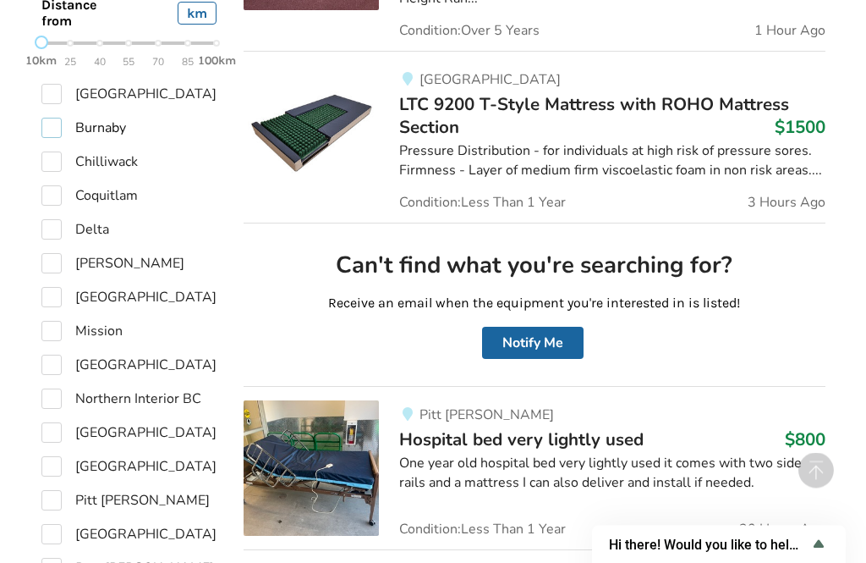
click at [54, 118] on label "Burnaby" at bounding box center [83, 128] width 85 height 20
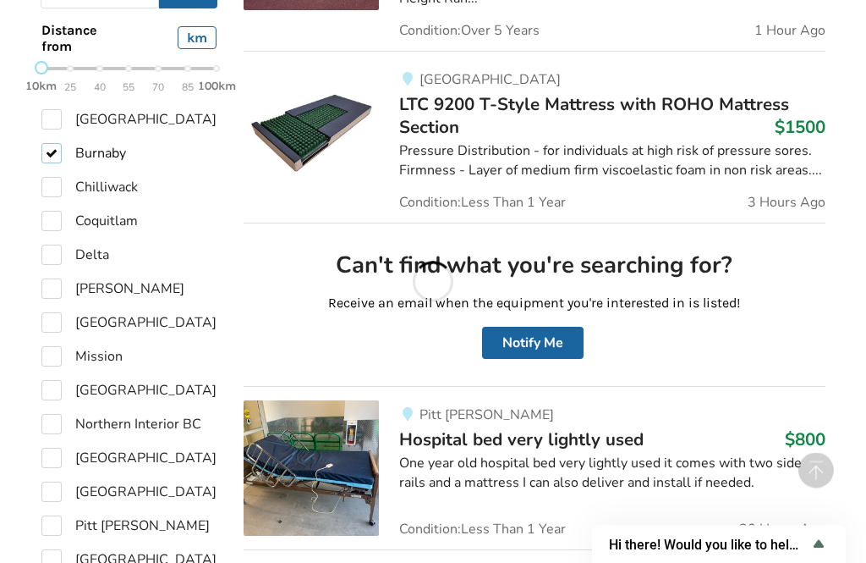
checkbox input "true"
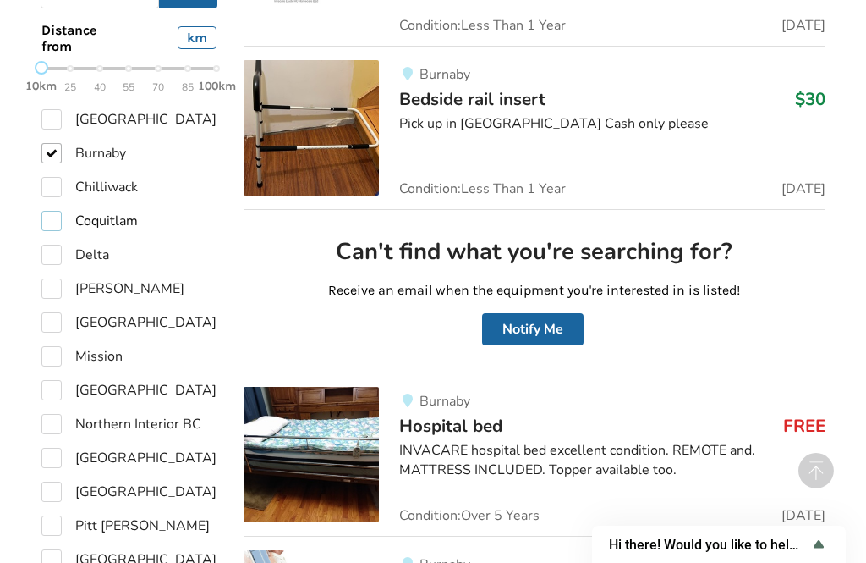
click at [54, 222] on label "Coquitlam" at bounding box center [89, 221] width 96 height 20
checkbox input "true"
click at [51, 251] on label "Delta" at bounding box center [75, 255] width 68 height 20
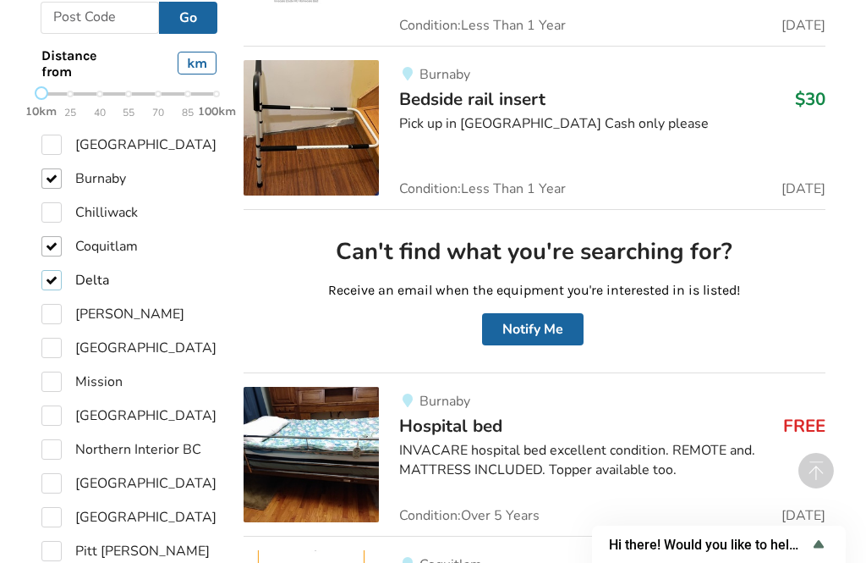
checkbox input "true"
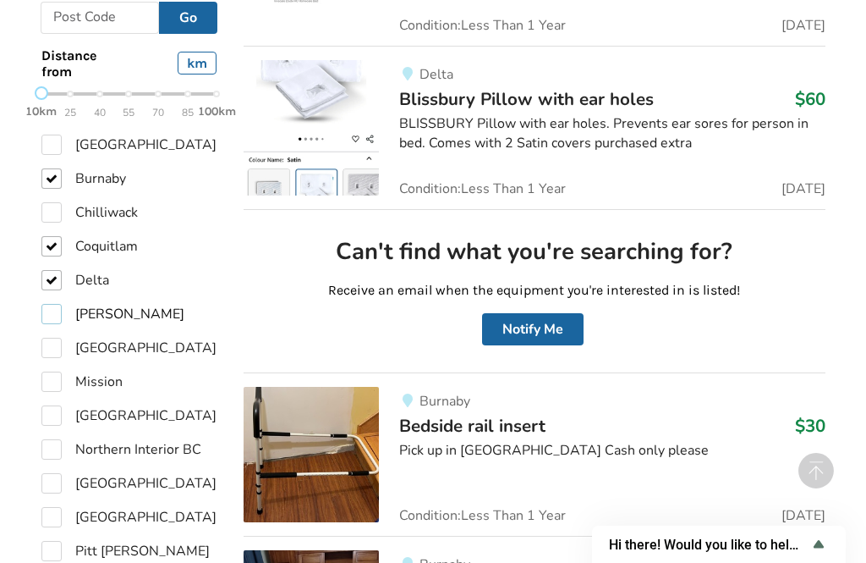
click at [51, 316] on label "Langley" at bounding box center [112, 314] width 143 height 20
checkbox input "true"
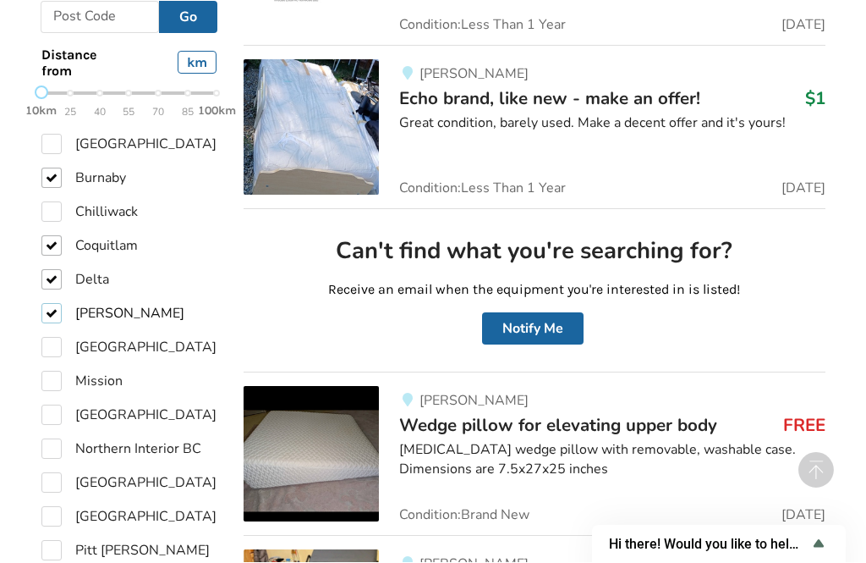
scroll to position [793, 0]
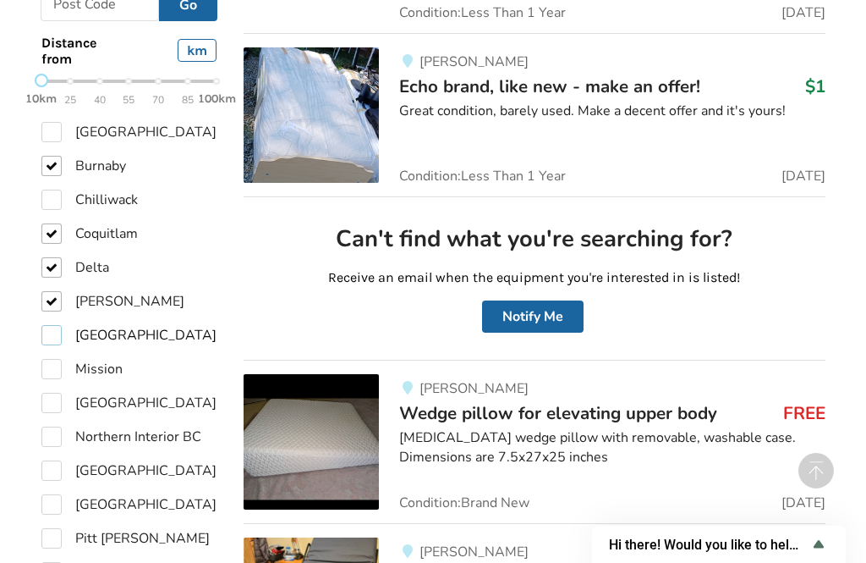
click at [52, 335] on label "Maple Ridge" at bounding box center [128, 335] width 175 height 20
checkbox input "true"
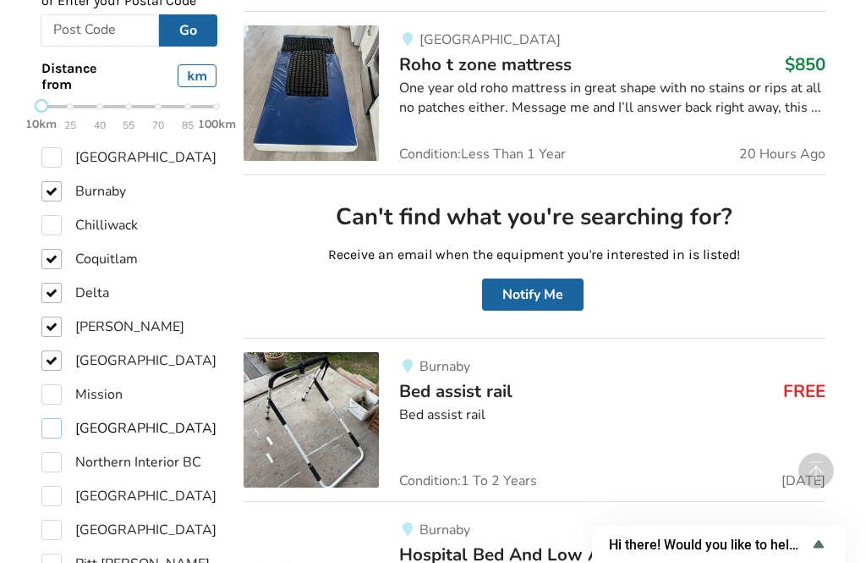
click at [53, 426] on label "New Westminster" at bounding box center [128, 428] width 175 height 20
checkbox input "true"
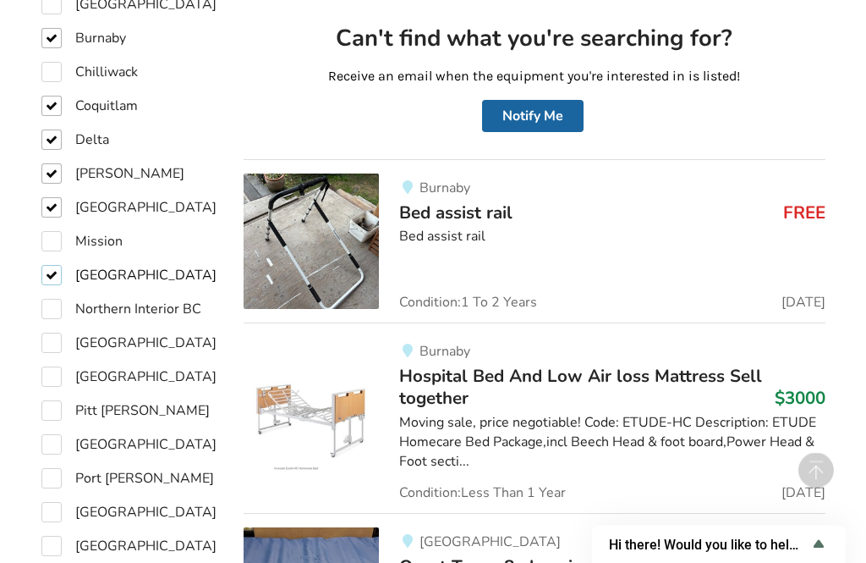
scroll to position [971, 0]
click at [59, 338] on label "North Vancouver" at bounding box center [128, 343] width 175 height 20
checkbox input "true"
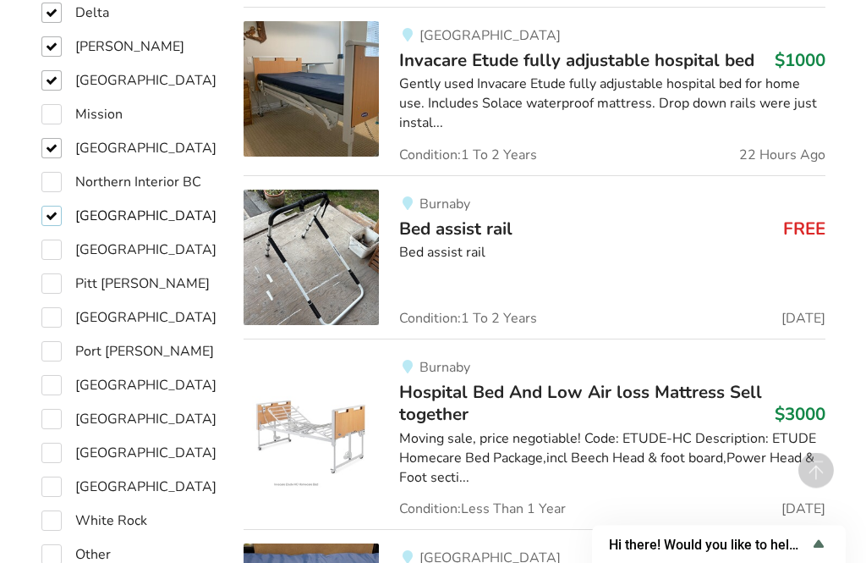
scroll to position [1124, 0]
click at [55, 310] on label "Port Coquitlam" at bounding box center [128, 317] width 175 height 20
checkbox input "true"
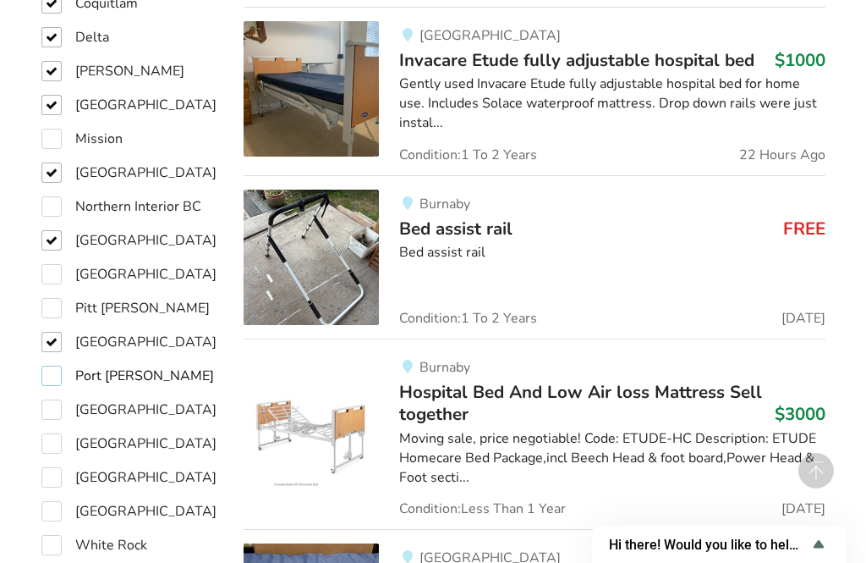
click at [56, 376] on label "Port Moody" at bounding box center [127, 376] width 173 height 20
checkbox input "true"
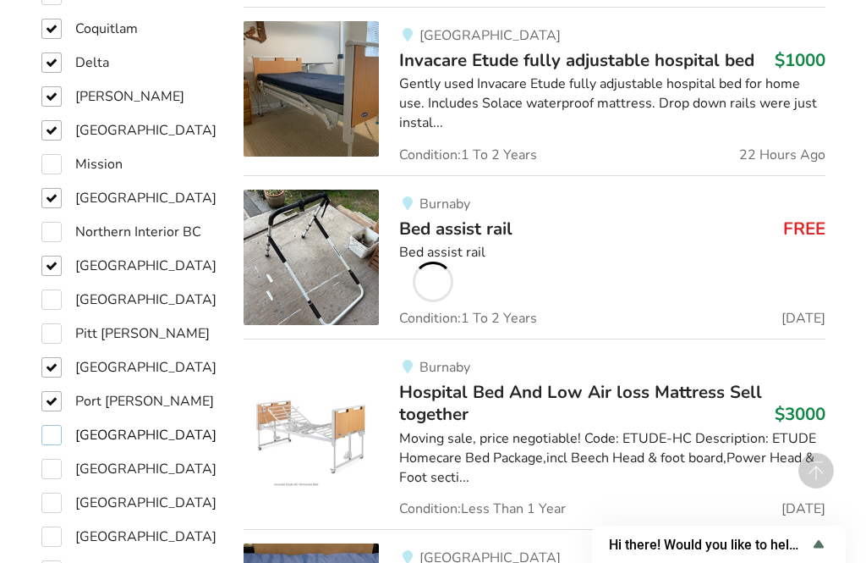
click at [51, 431] on label "Richmond" at bounding box center [128, 435] width 175 height 20
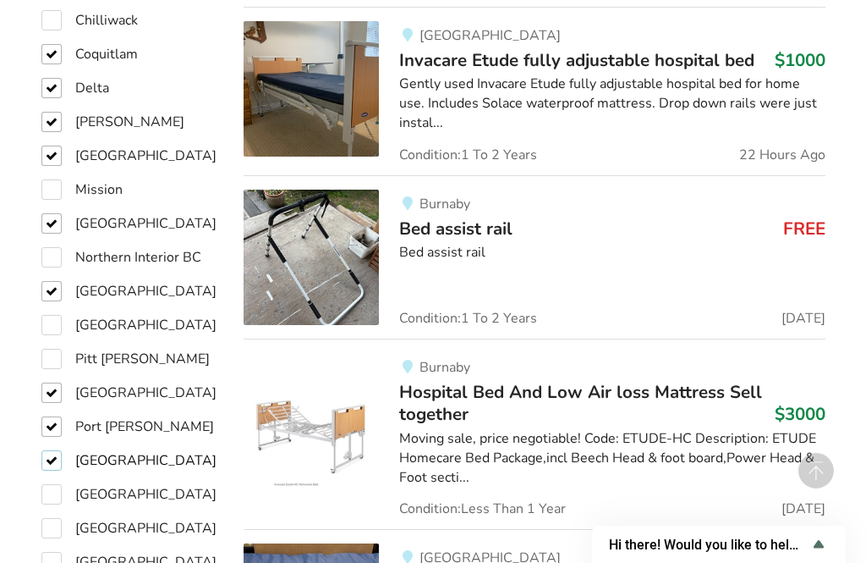
checkbox input "true"
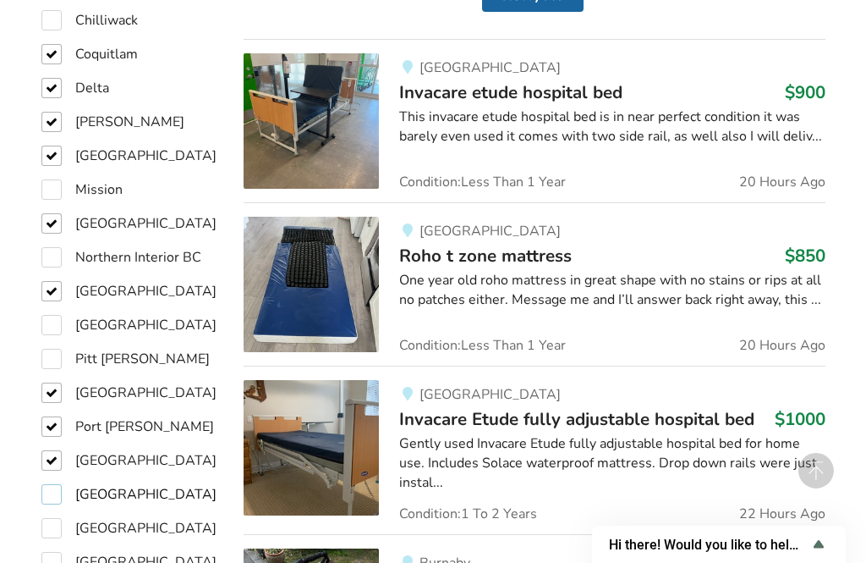
click at [54, 484] on label "Surrey" at bounding box center [128, 494] width 175 height 20
checkbox input "true"
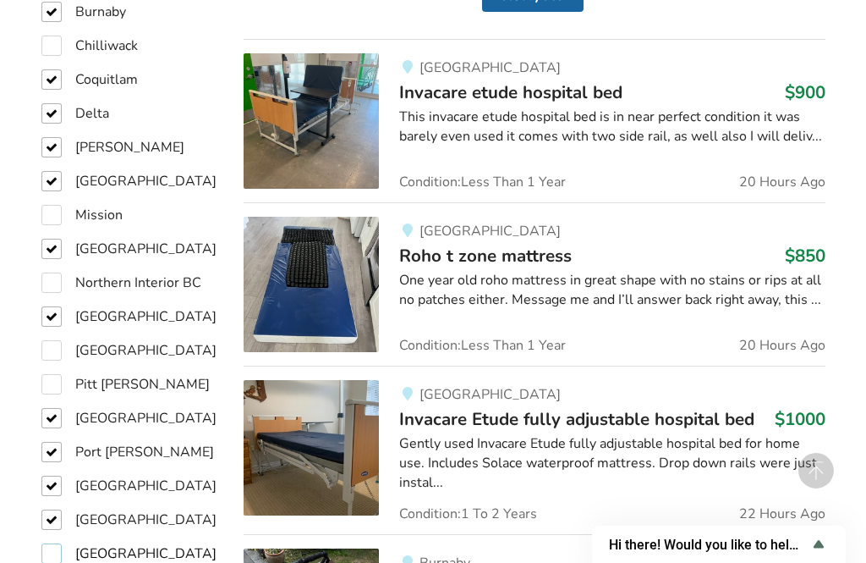
click at [48, 543] on label "Vancouver" at bounding box center [128, 553] width 175 height 20
checkbox input "true"
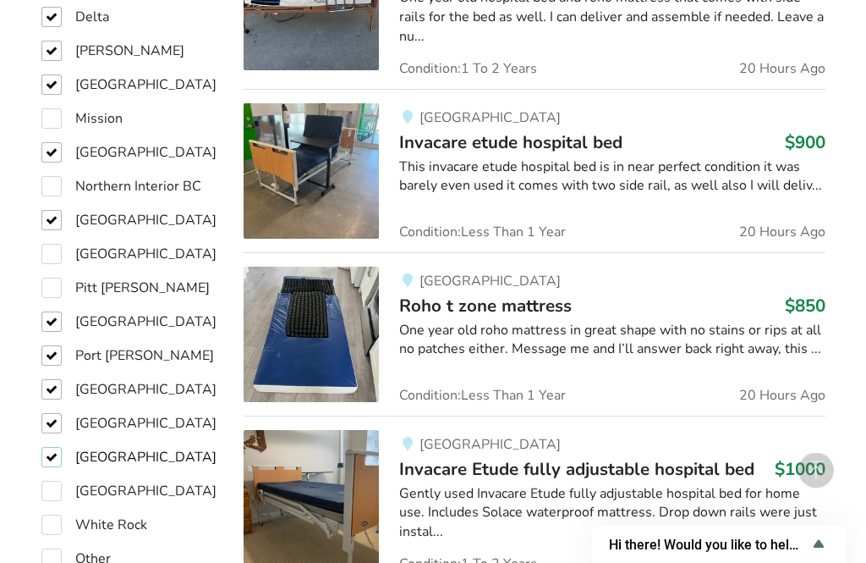
scroll to position [1245, 0]
click at [53, 481] on label "[GEOGRAPHIC_DATA]" at bounding box center [128, 491] width 175 height 20
checkbox input "true"
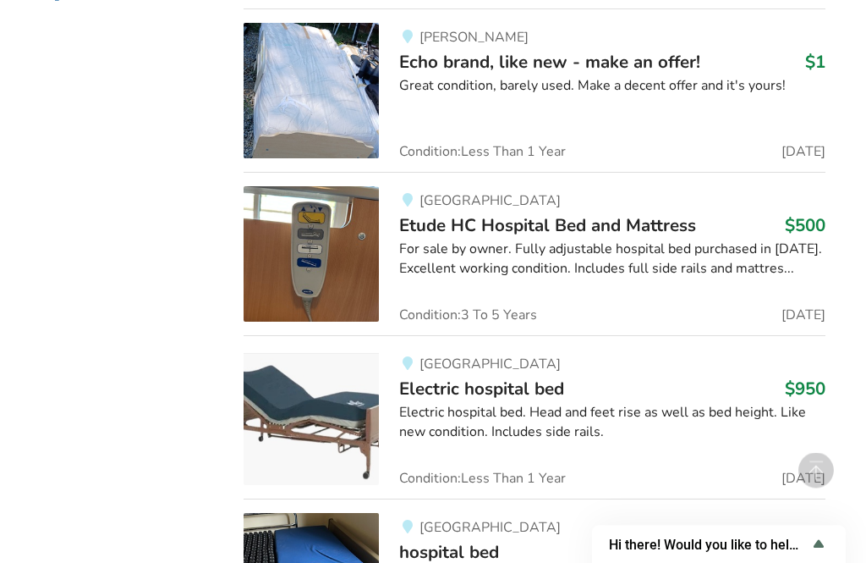
scroll to position [2339, 0]
click at [727, 239] on div "For sale by owner. Fully adjustable hospital bed purchased in Jan 2022. Excelle…" at bounding box center [612, 258] width 426 height 39
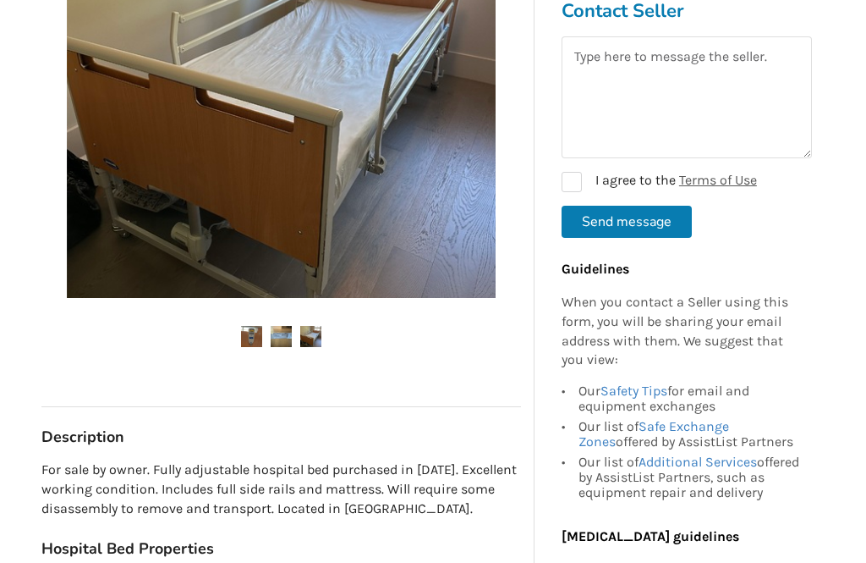
scroll to position [471, 0]
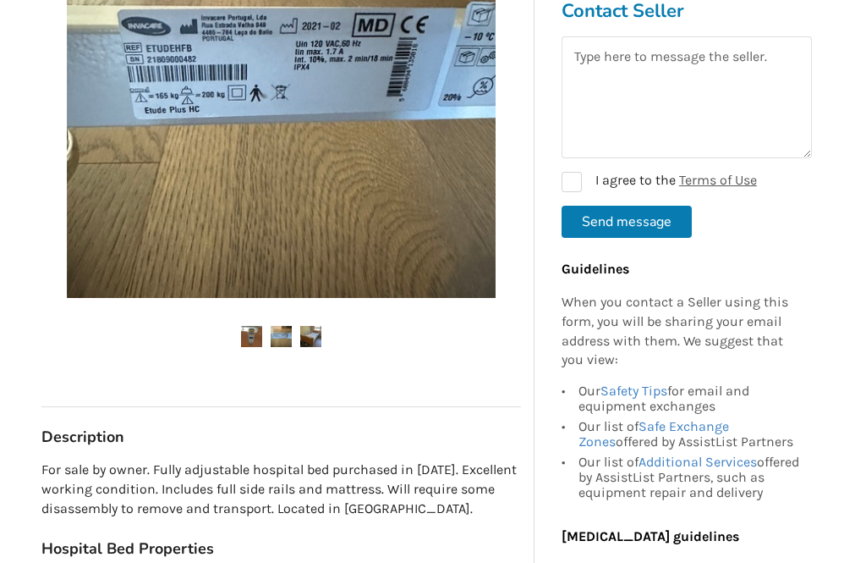
click at [244, 169] on img at bounding box center [281, 83] width 429 height 429
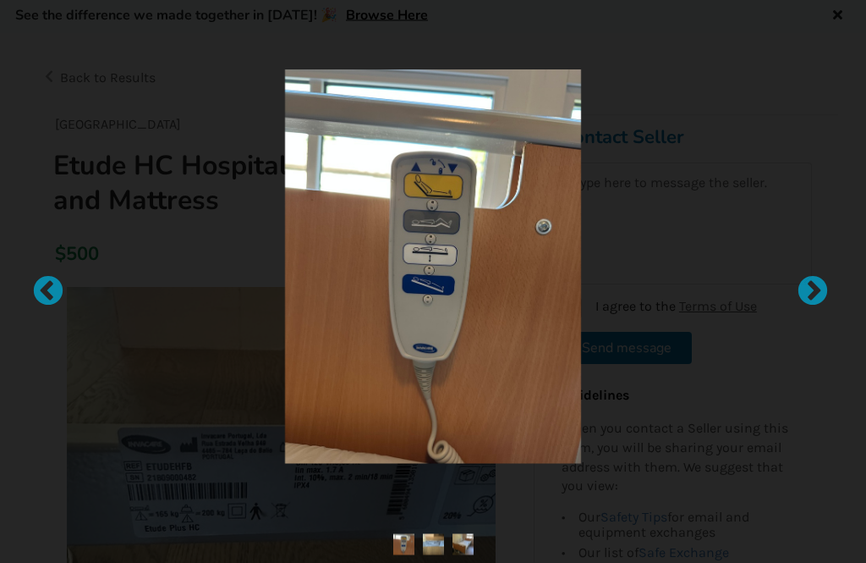
scroll to position [0, 0]
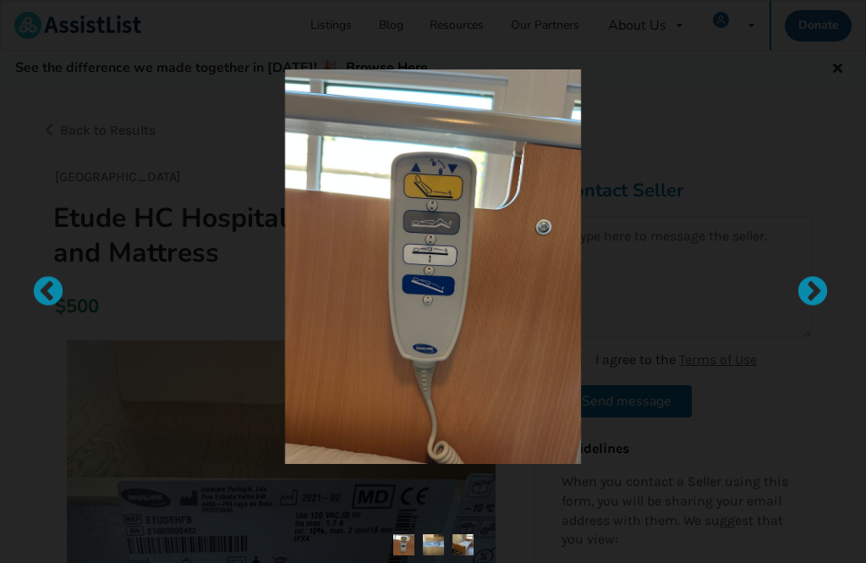
click at [735, 235] on div at bounding box center [433, 266] width 628 height 394
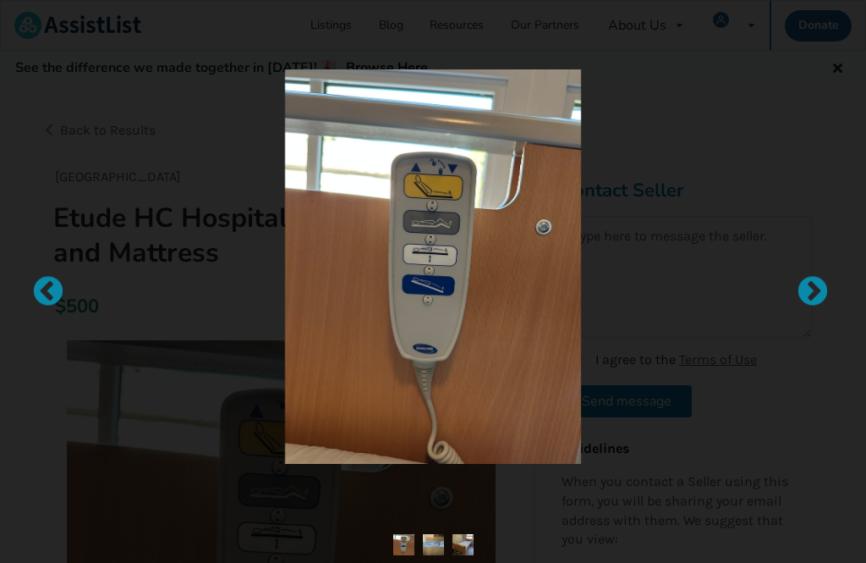
click at [48, 290] on div at bounding box center [39, 283] width 17 height 17
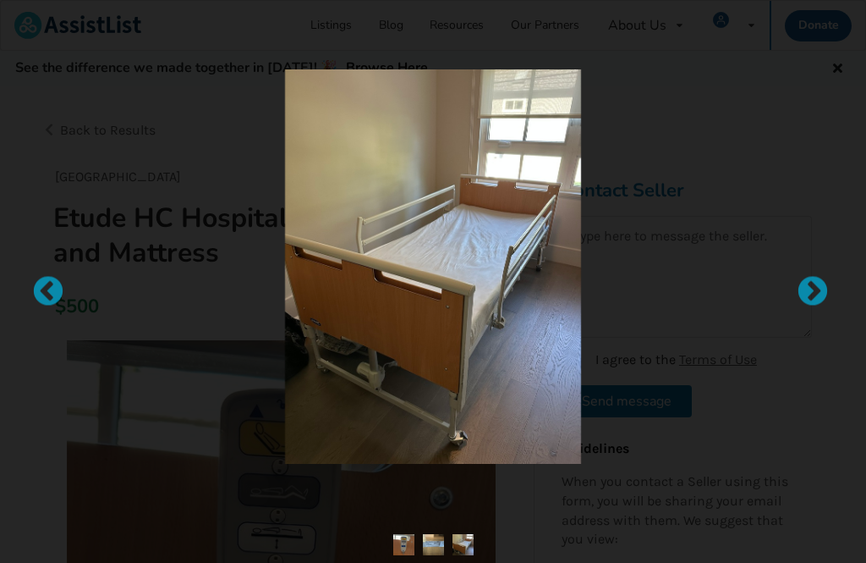
click at [860, 34] on div at bounding box center [433, 281] width 866 height 563
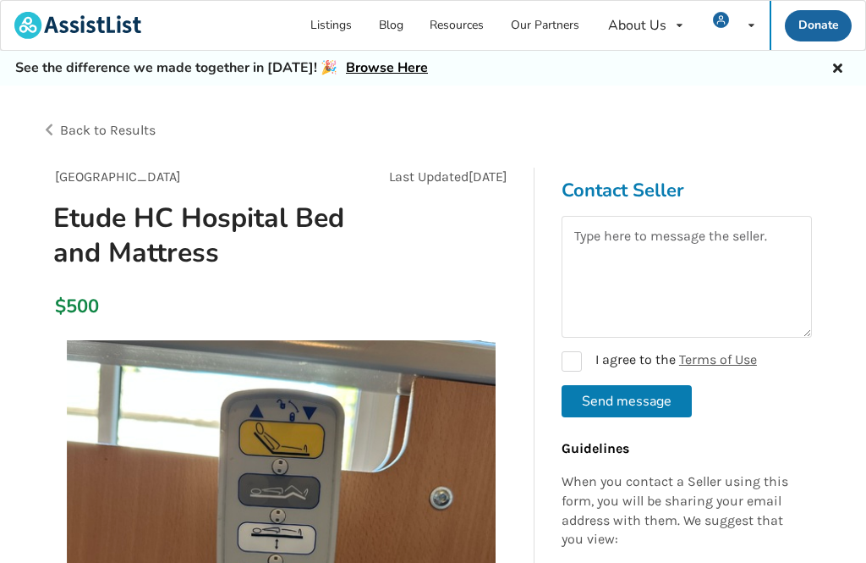
click at [57, 132] on div "Back to Results" at bounding box center [237, 130] width 393 height 47
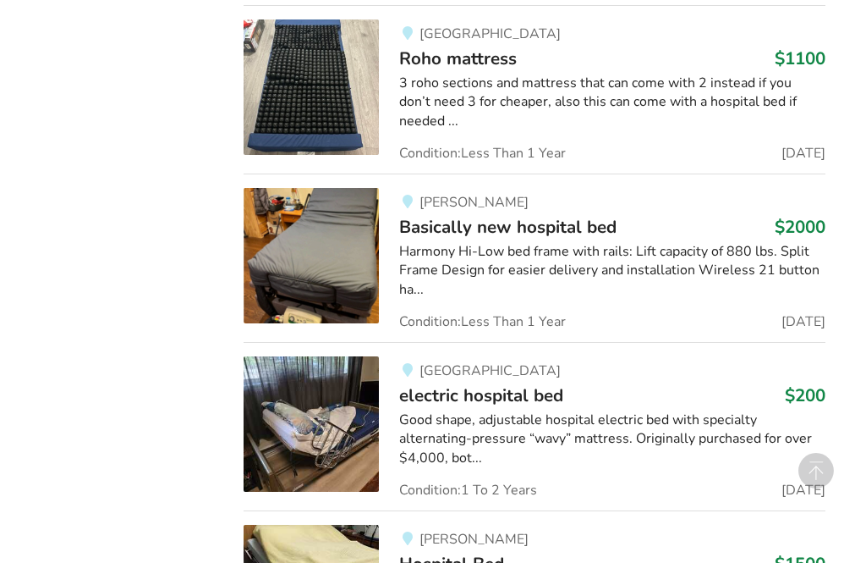
scroll to position [3853, 0]
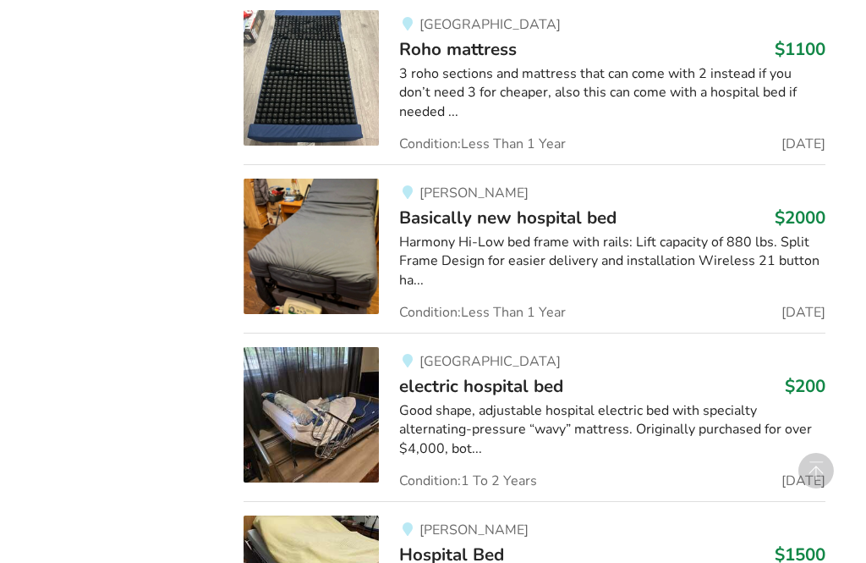
click at [719, 401] on div "Good shape, adjustable hospital electric bed with specialty alternating-pressur…" at bounding box center [612, 430] width 426 height 58
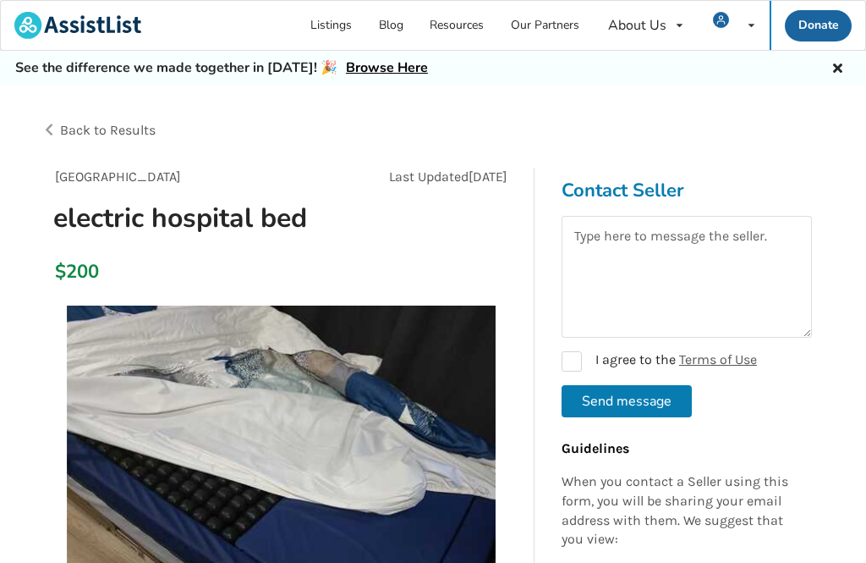
click at [57, 129] on div "Back to Results" at bounding box center [237, 130] width 393 height 47
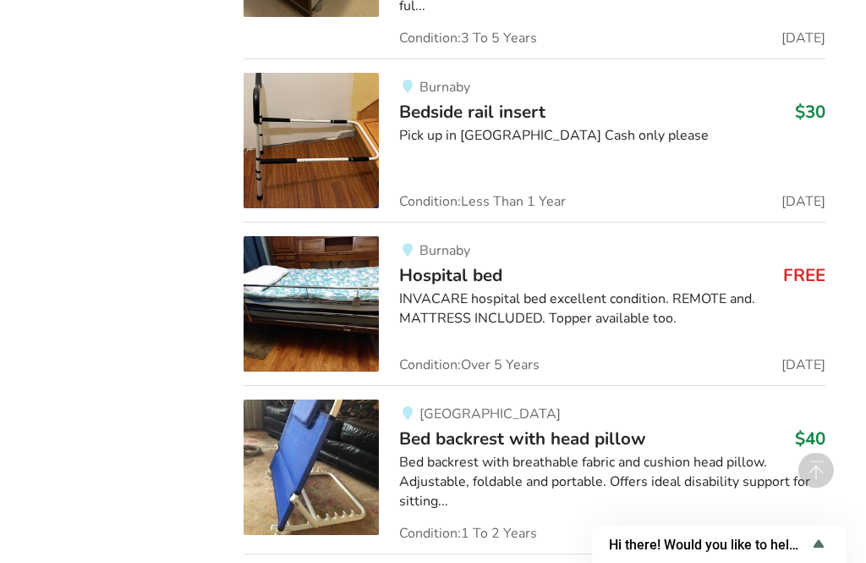
scroll to position [5314, 0]
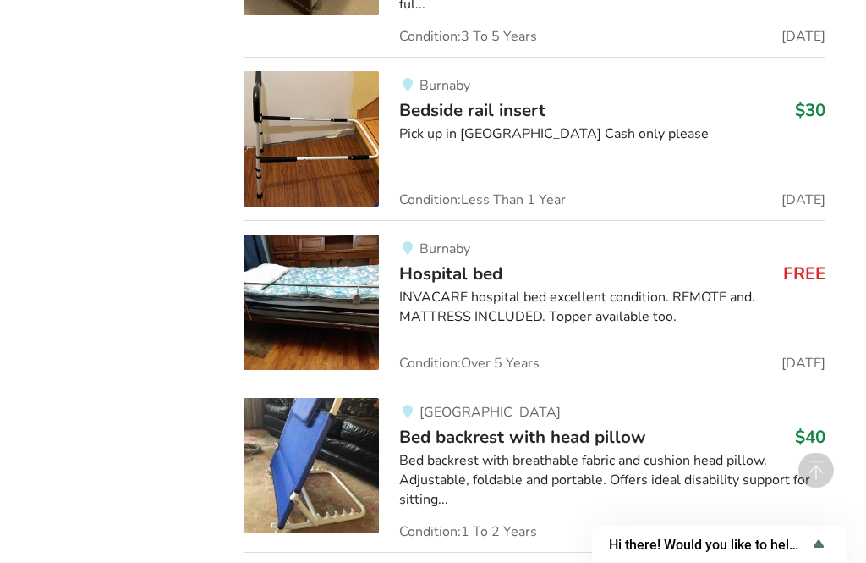
click at [730, 289] on div "INVACARE hospital bed excellent condition. REMOTE and. MATTRESS INCLUDED. Toppe…" at bounding box center [612, 308] width 426 height 39
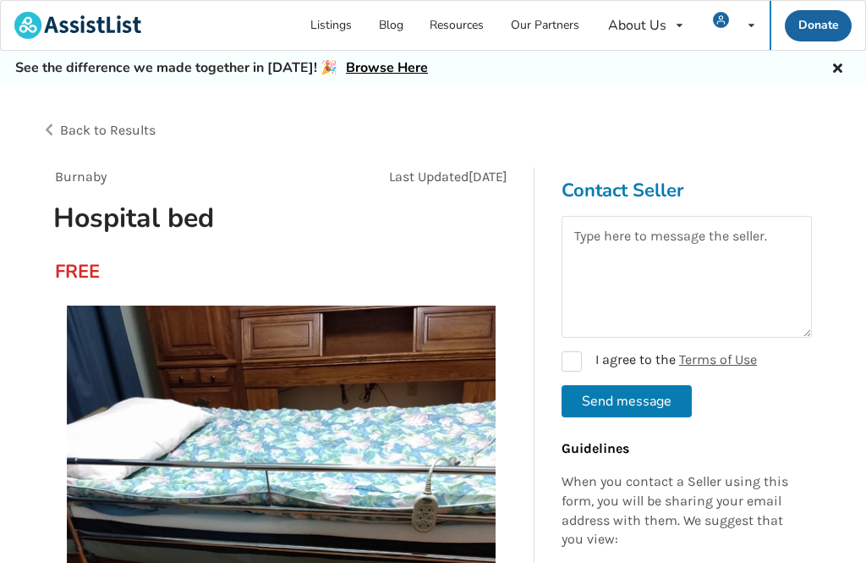
click at [55, 128] on div "Back to Results" at bounding box center [237, 130] width 393 height 47
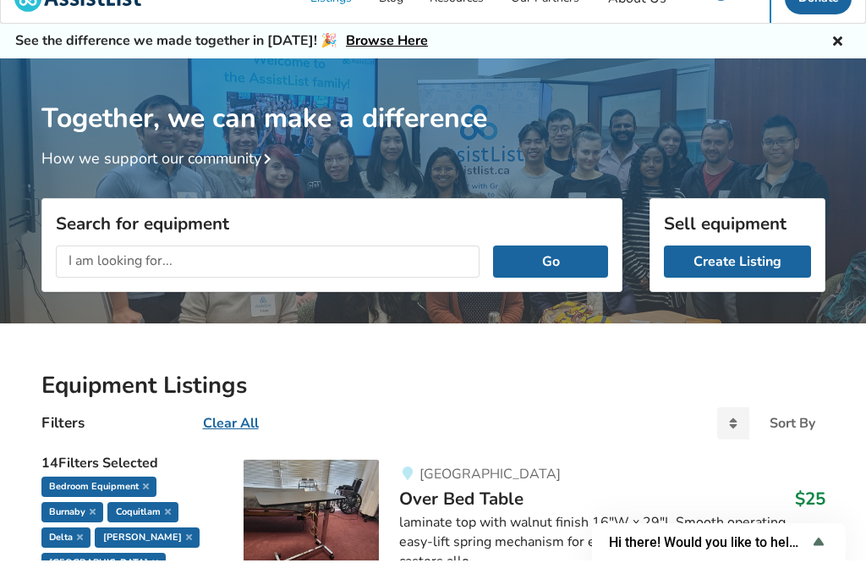
scroll to position [51, 0]
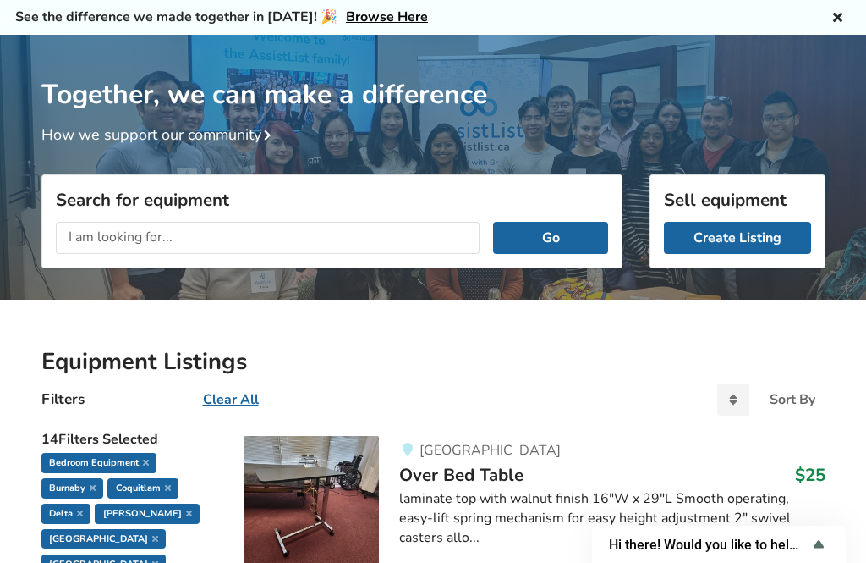
click at [239, 400] on u "Clear All" at bounding box center [231, 399] width 56 height 19
checkbox input "false"
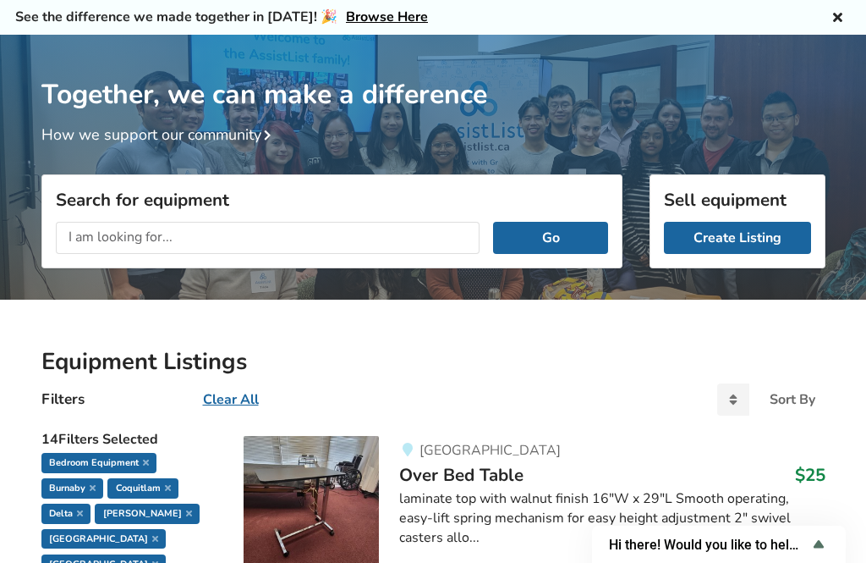
checkbox input "false"
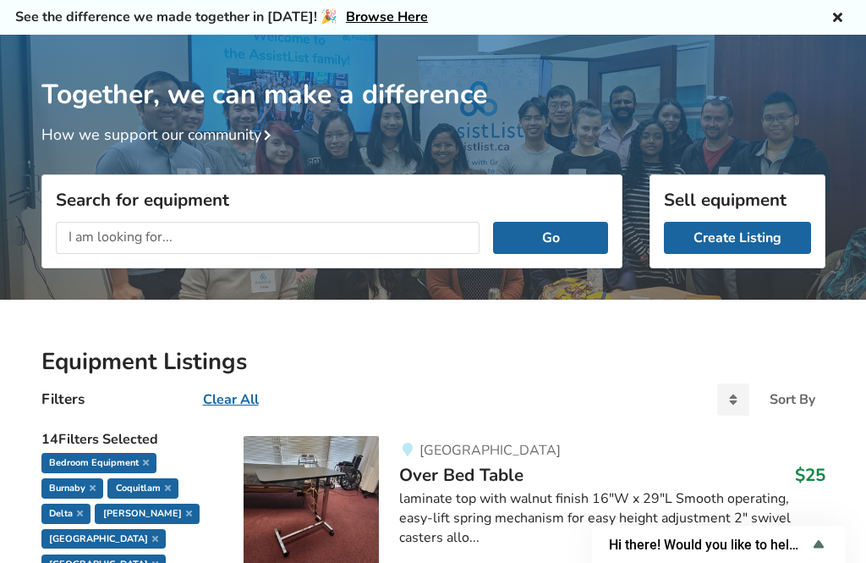
checkbox input "false"
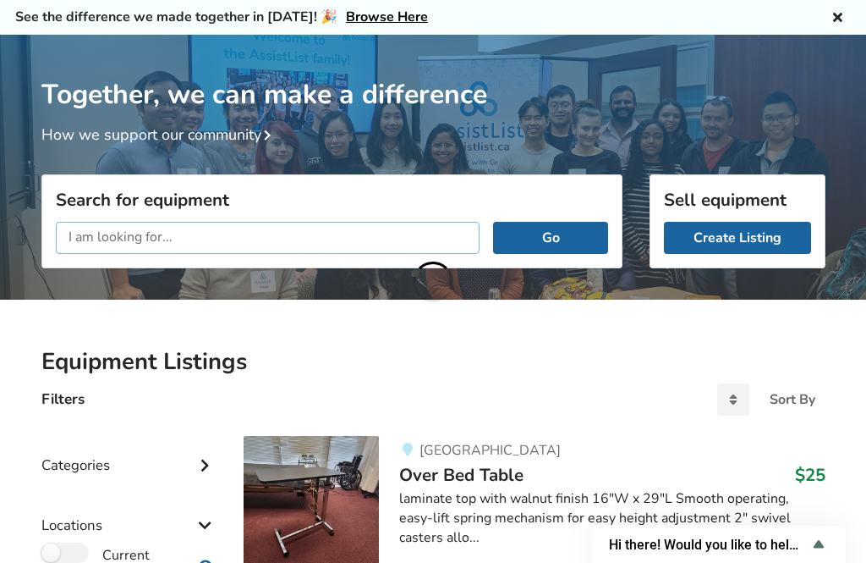
click at [409, 241] on input "text" at bounding box center [268, 238] width 425 height 32
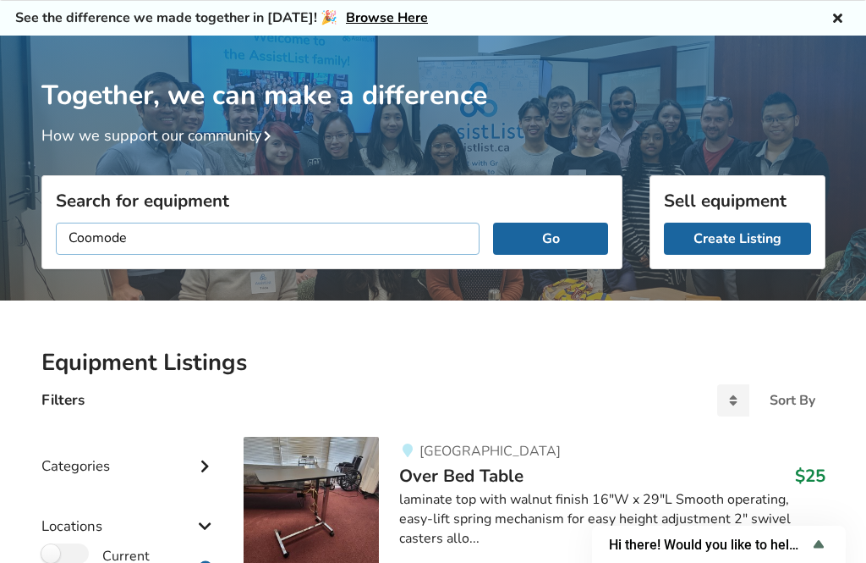
click at [551, 236] on button "Go" at bounding box center [550, 239] width 114 height 32
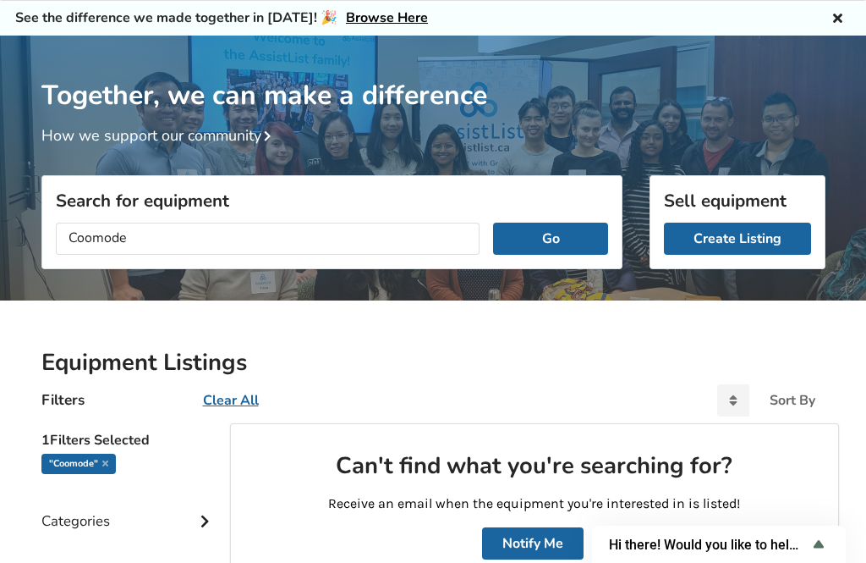
click at [577, 234] on button "Go" at bounding box center [550, 239] width 114 height 32
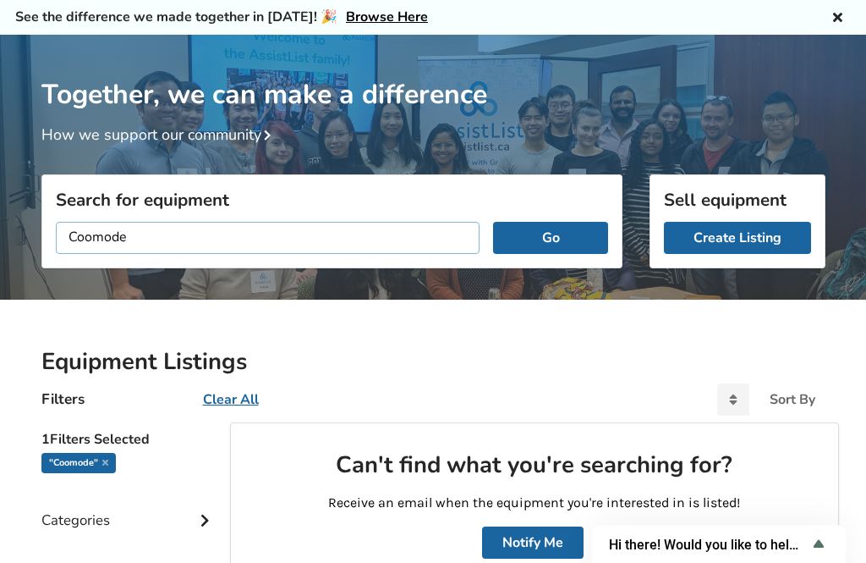
click at [426, 233] on input "Coomode" at bounding box center [268, 239] width 425 height 32
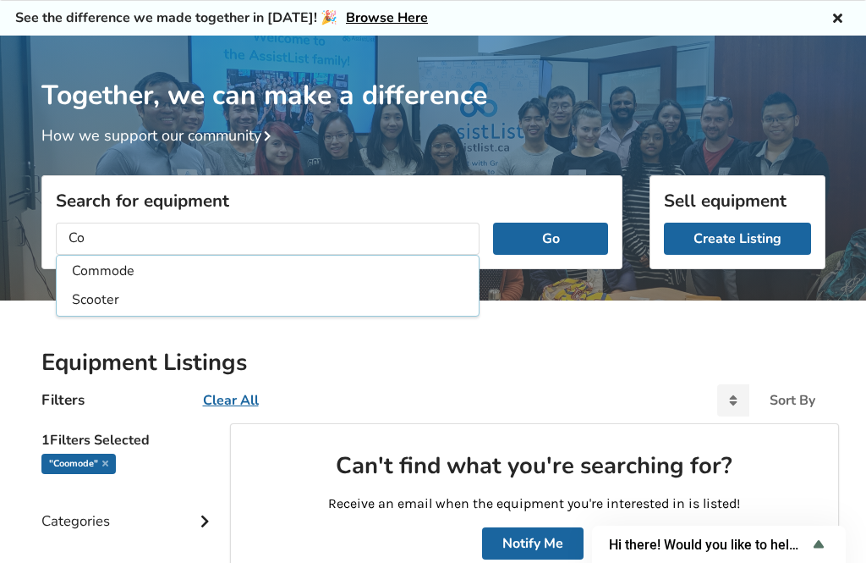
click at [159, 270] on li "Commode" at bounding box center [268, 271] width 416 height 28
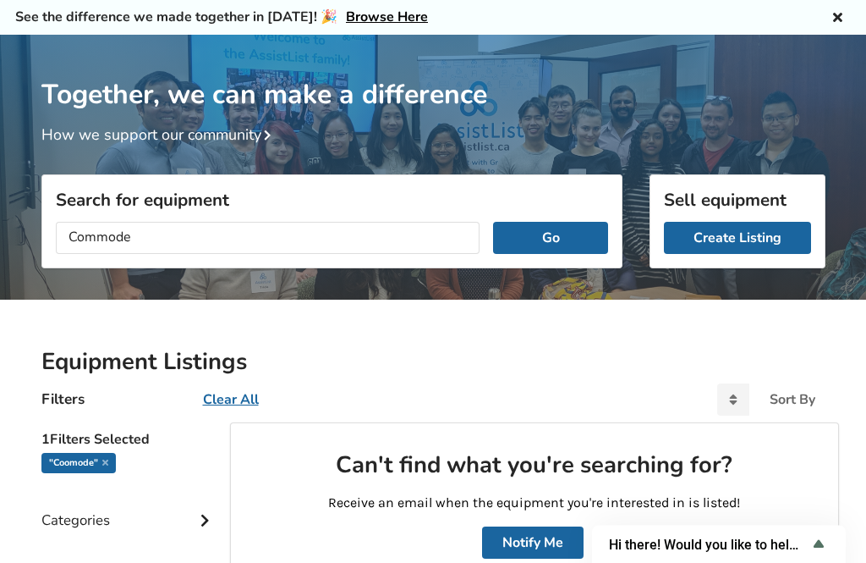
click at [569, 240] on button "Go" at bounding box center [550, 239] width 114 height 32
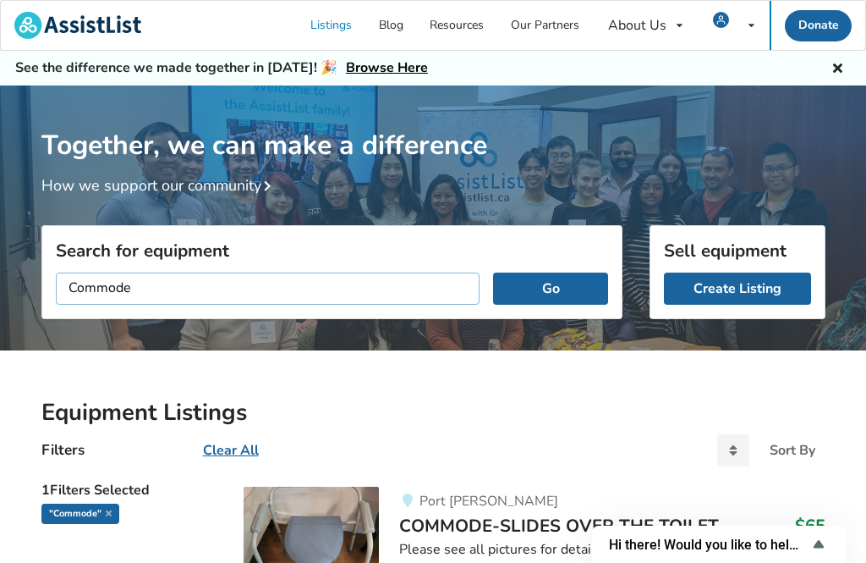
click at [419, 285] on input "Commode" at bounding box center [268, 288] width 425 height 32
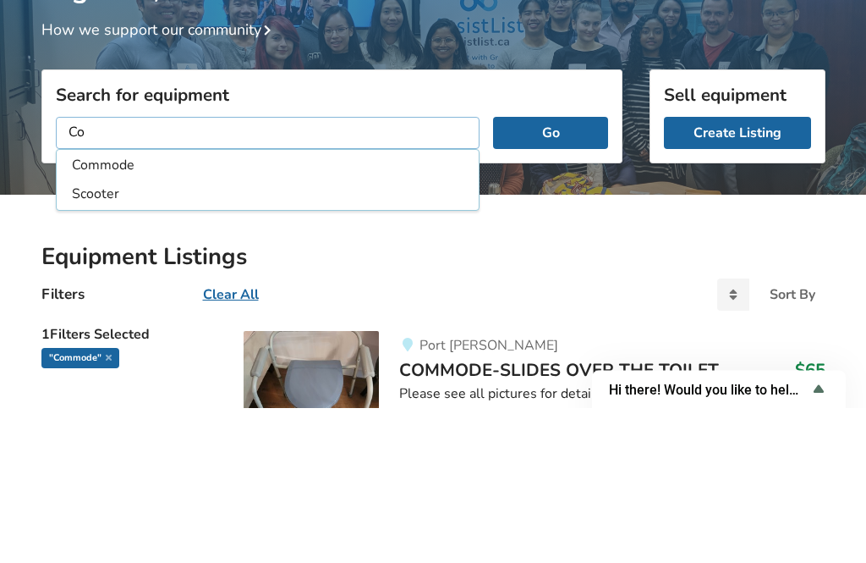
type input "C"
click at [251, 336] on li "Mechanical Overhead Lift Track" at bounding box center [268, 350] width 416 height 28
type input "Mechanical Overhead Lift Track"
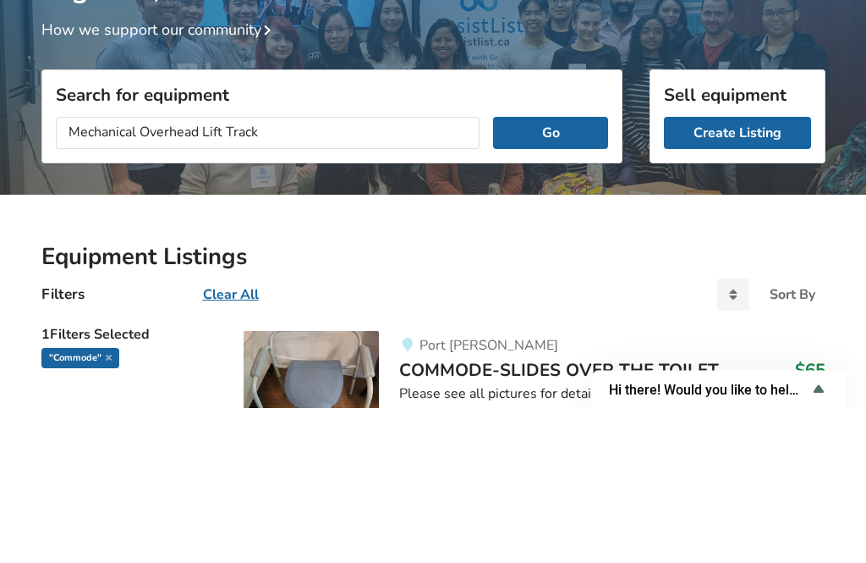
scroll to position [156, 0]
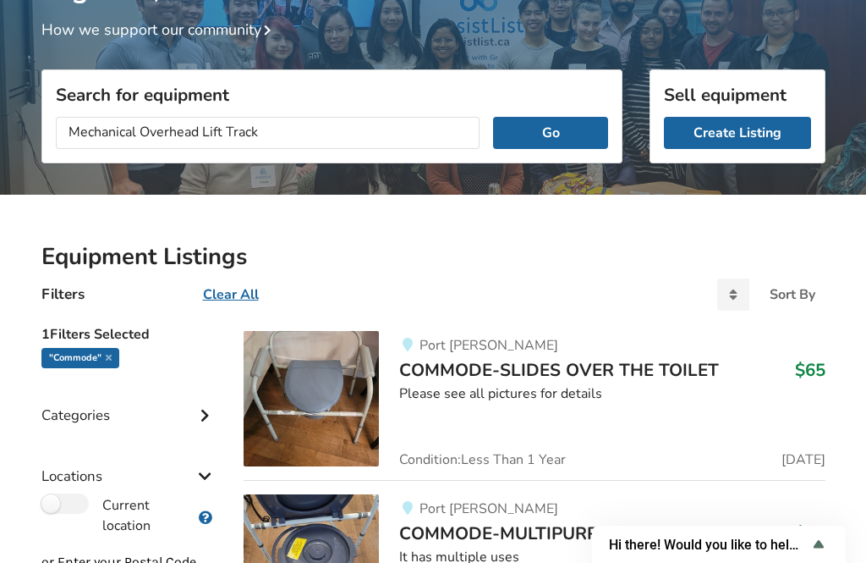
click at [554, 135] on button "Go" at bounding box center [550, 133] width 114 height 32
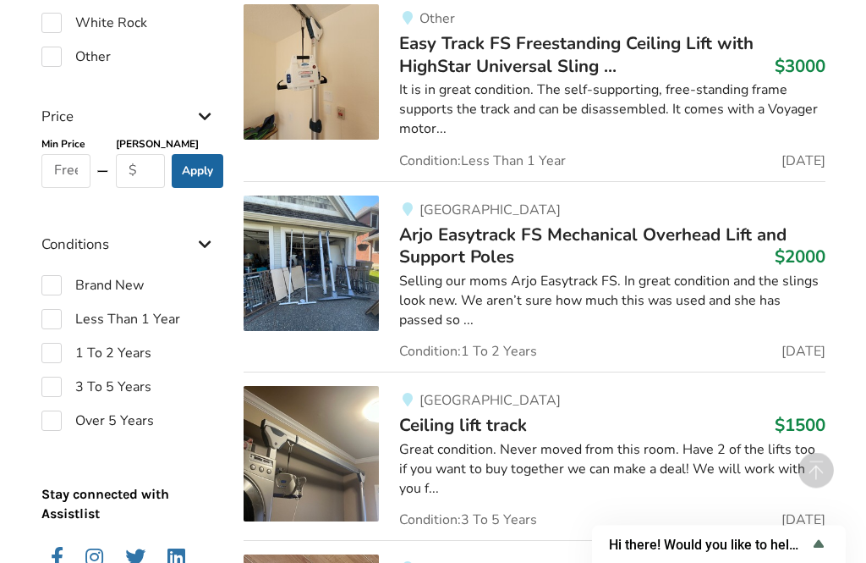
scroll to position [1494, 0]
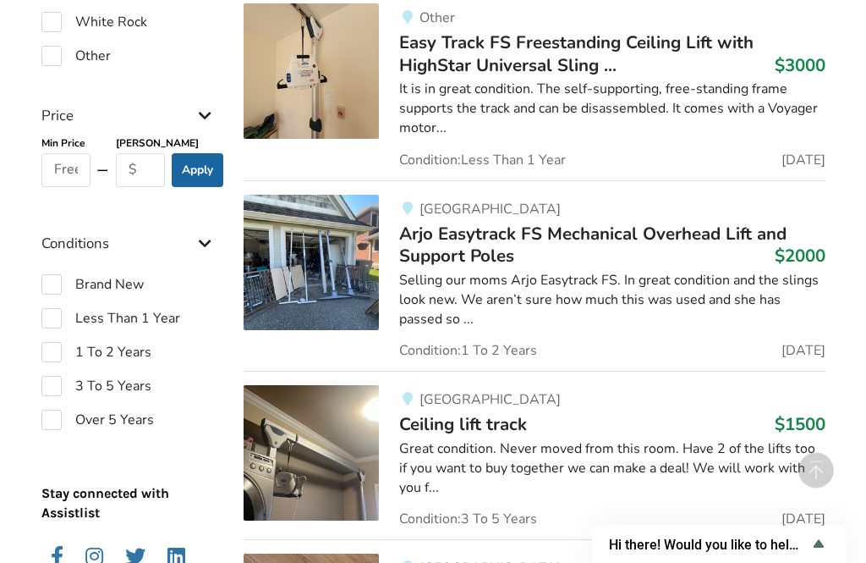
click at [700, 440] on div "Great condition. Never moved from this room. Have 2 of the lifts too if you wan…" at bounding box center [612, 469] width 426 height 58
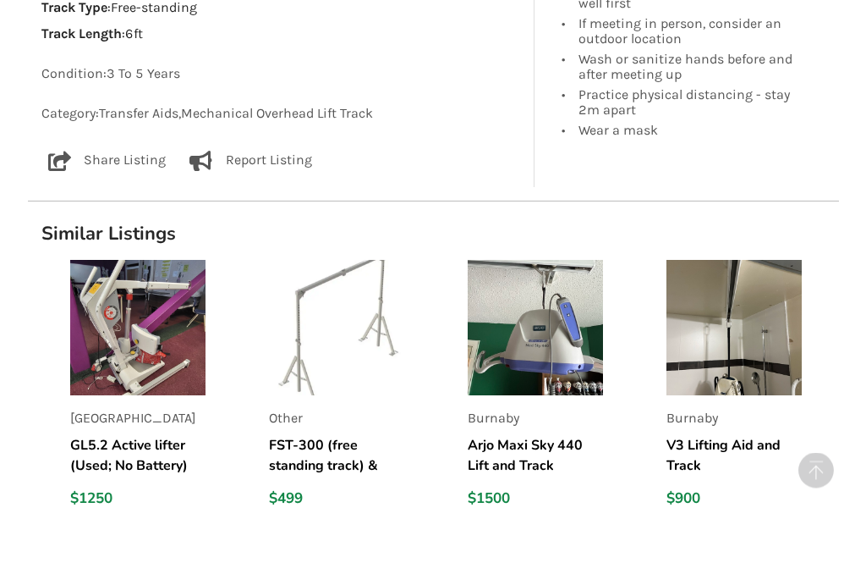
scroll to position [994, 0]
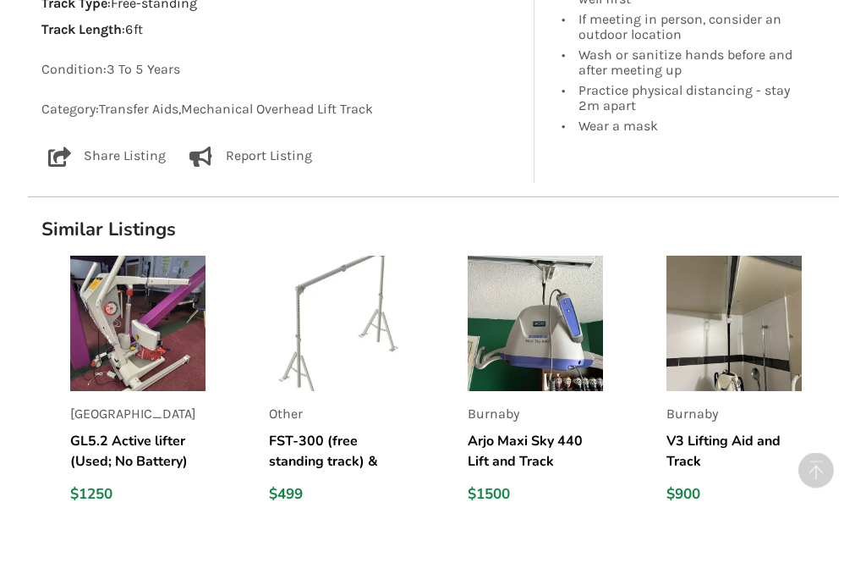
click at [365, 288] on img at bounding box center [336, 323] width 135 height 135
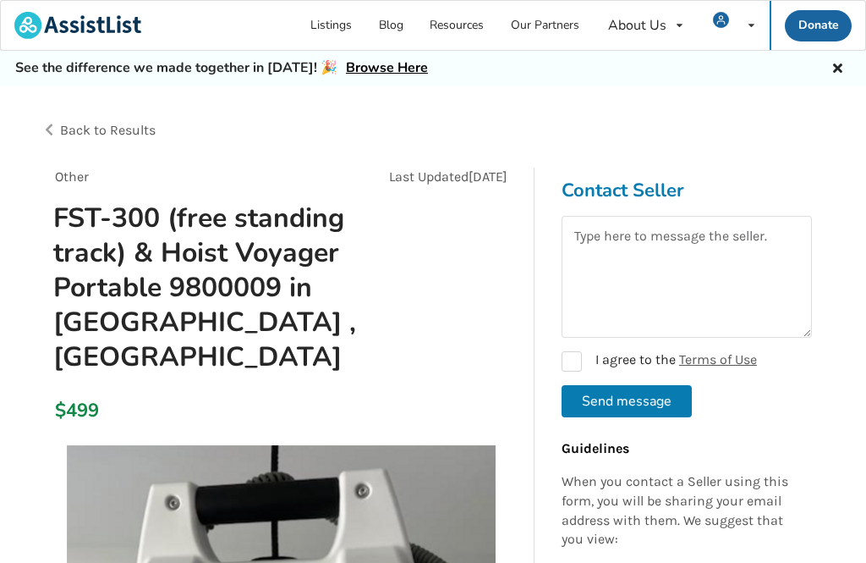
click at [59, 126] on div "Back to Results" at bounding box center [237, 130] width 393 height 47
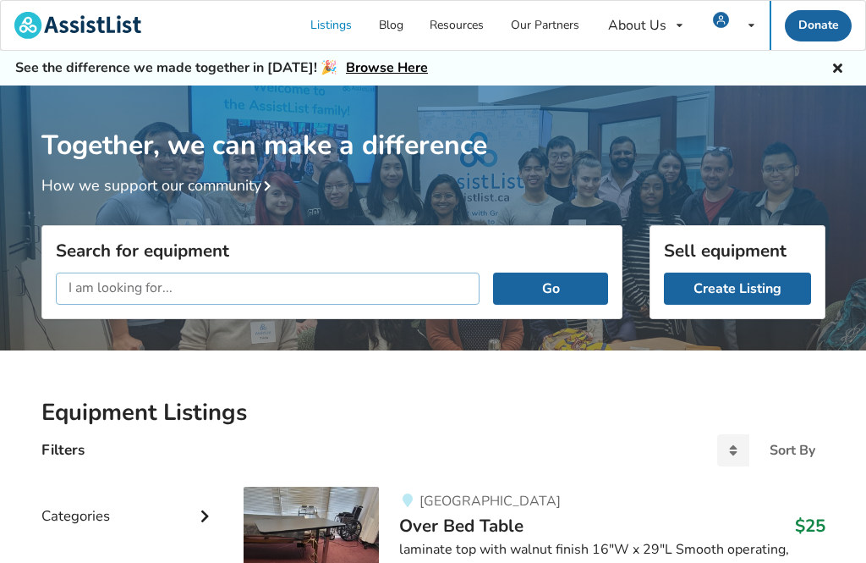
click at [363, 283] on input "text" at bounding box center [268, 288] width 425 height 32
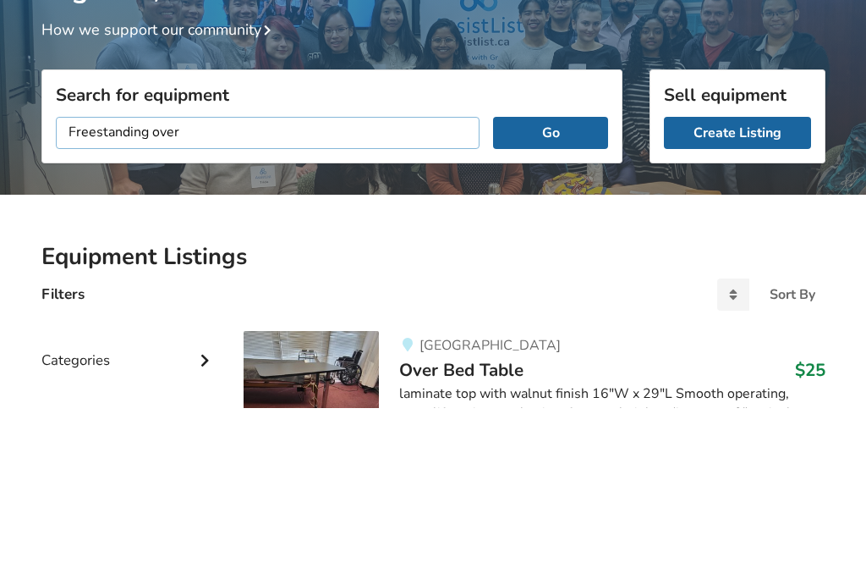
click at [446, 272] on input "Freestanding over" at bounding box center [268, 288] width 425 height 32
type input "F"
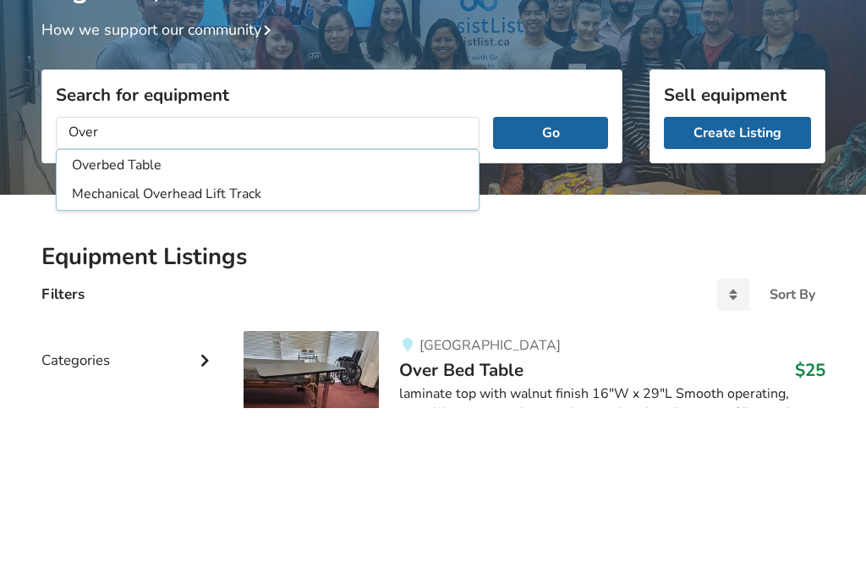
click at [285, 336] on li "Mechanical Overhead Lift Track" at bounding box center [268, 350] width 416 height 28
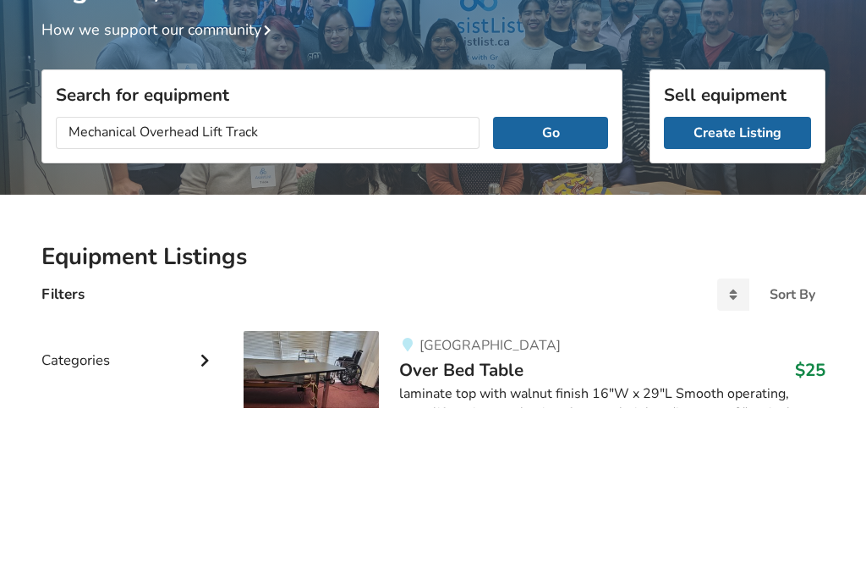
scroll to position [156, 0]
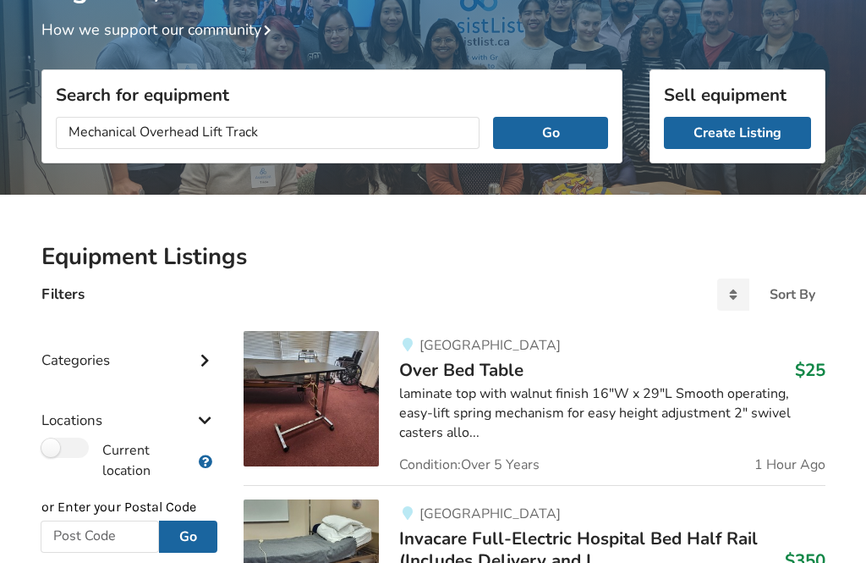
click at [572, 128] on button "Go" at bounding box center [550, 133] width 114 height 32
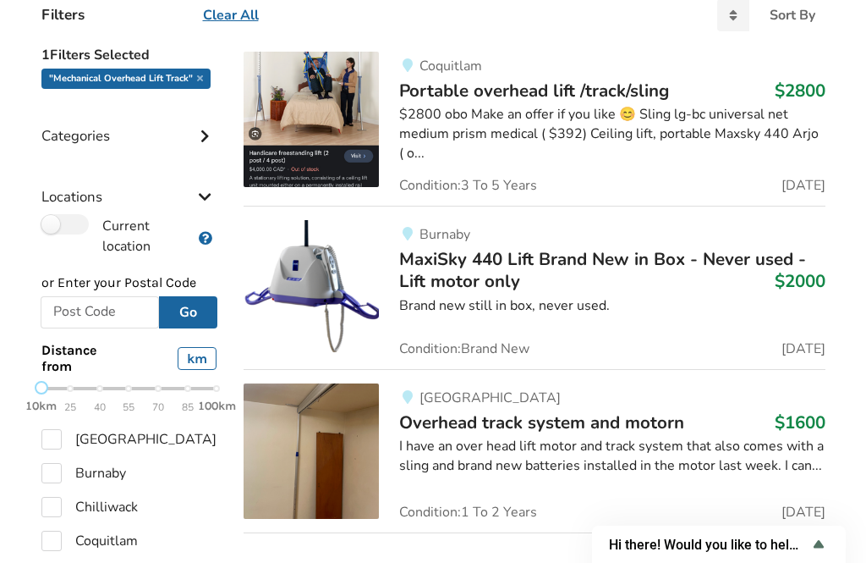
scroll to position [437, 0]
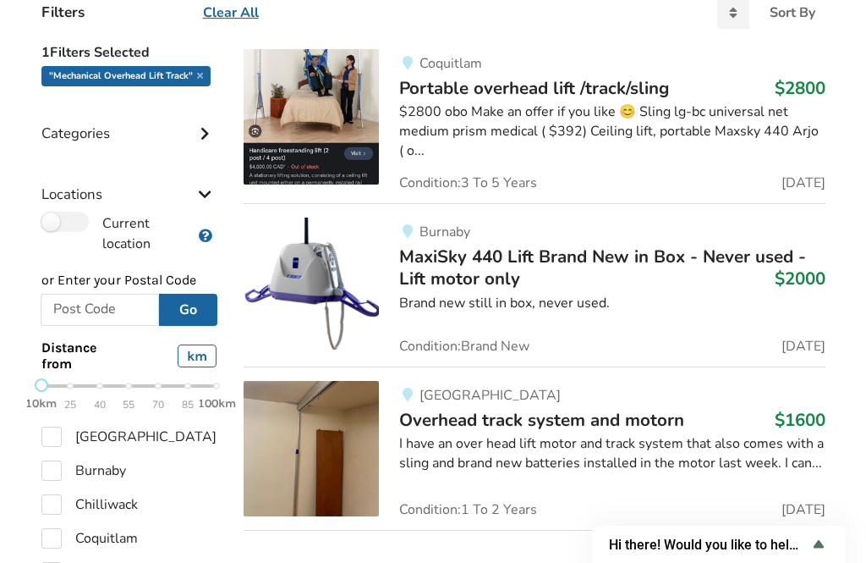
click at [201, 135] on icon at bounding box center [204, 131] width 17 height 14
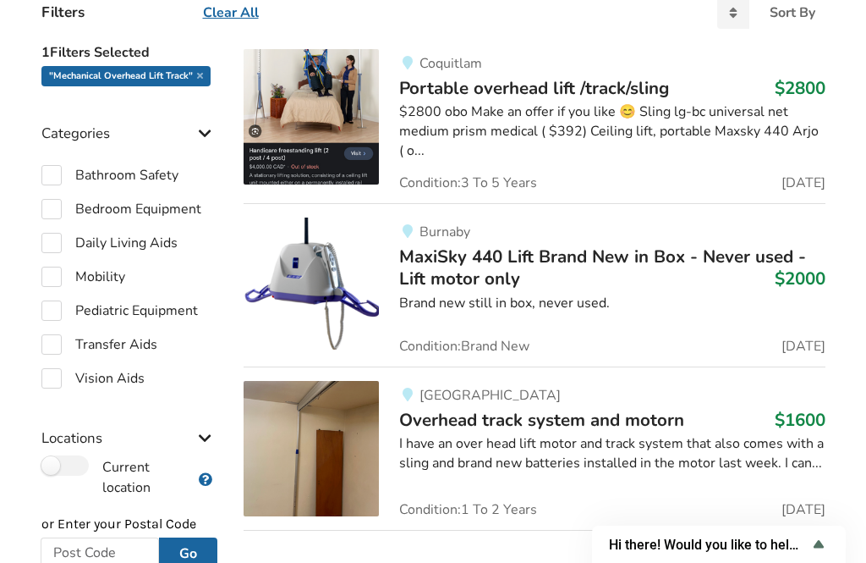
click at [209, 127] on icon at bounding box center [204, 131] width 17 height 14
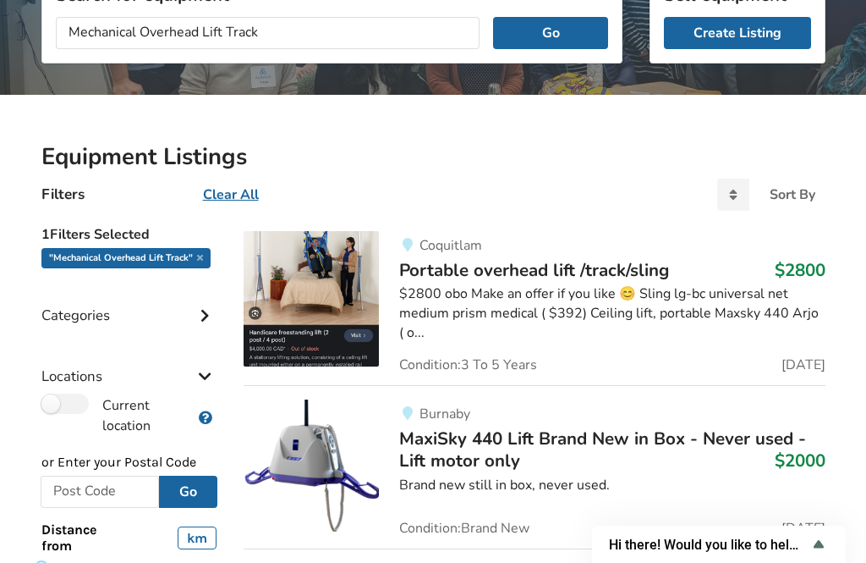
scroll to position [0, 0]
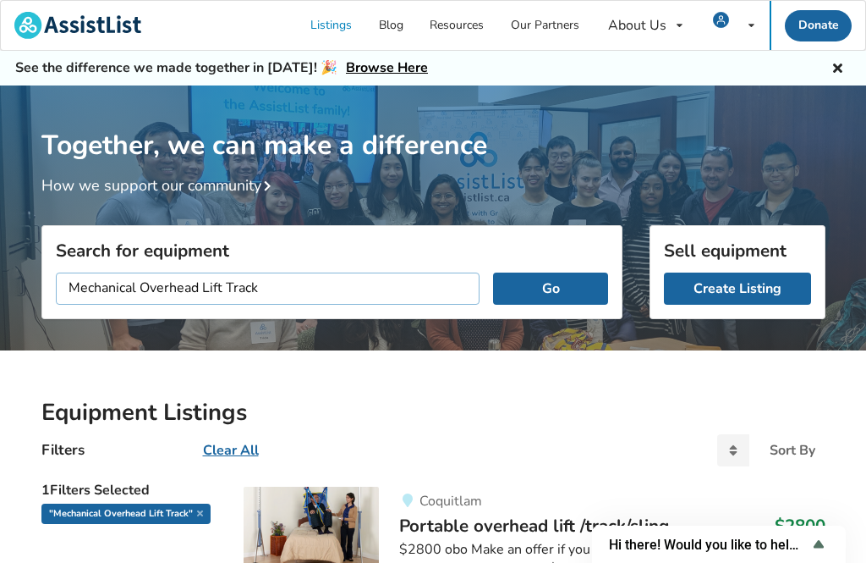
click at [199, 290] on input "Mechanical Overhead Lift Track" at bounding box center [268, 288] width 425 height 32
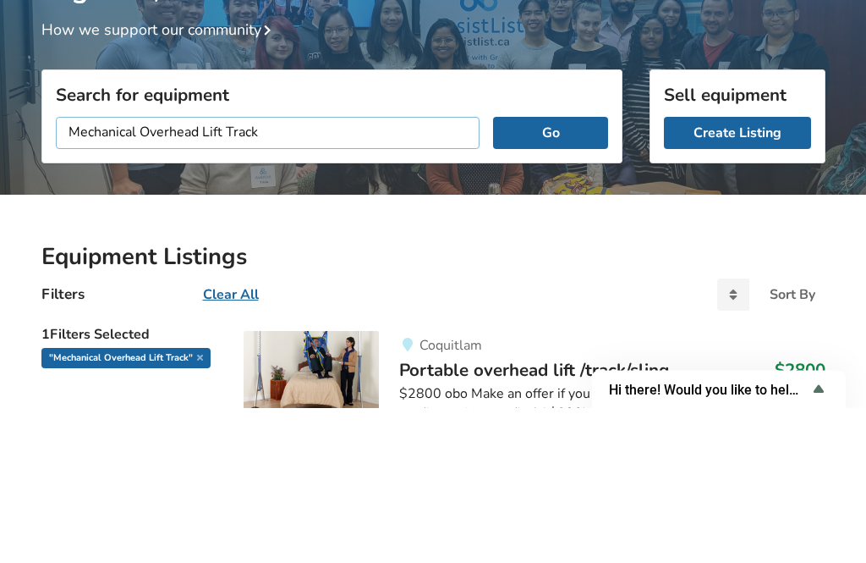
click at [268, 272] on input "Mechanical Overhead Lift Track" at bounding box center [268, 288] width 425 height 32
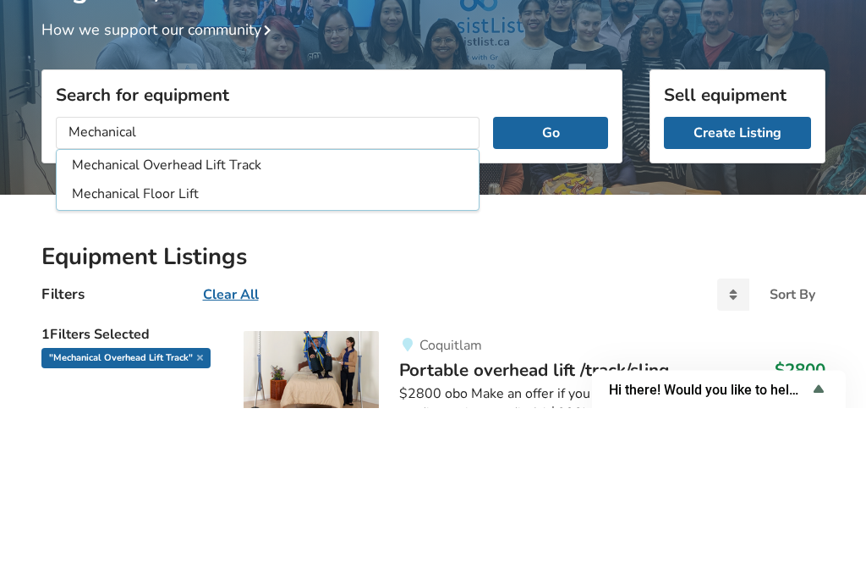
click at [213, 336] on li "Mechanical Floor Lift" at bounding box center [268, 350] width 416 height 28
type input "Mechanical Floor Lift"
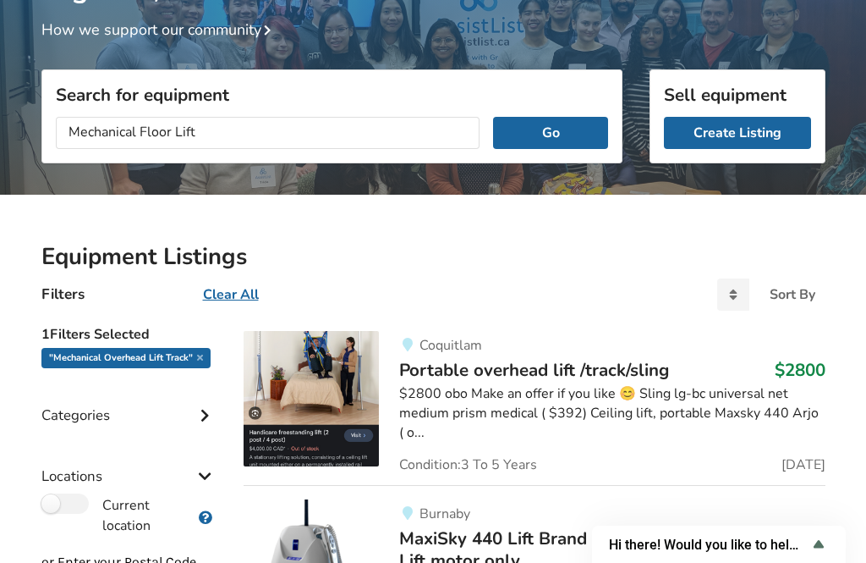
click at [565, 132] on button "Go" at bounding box center [550, 133] width 114 height 32
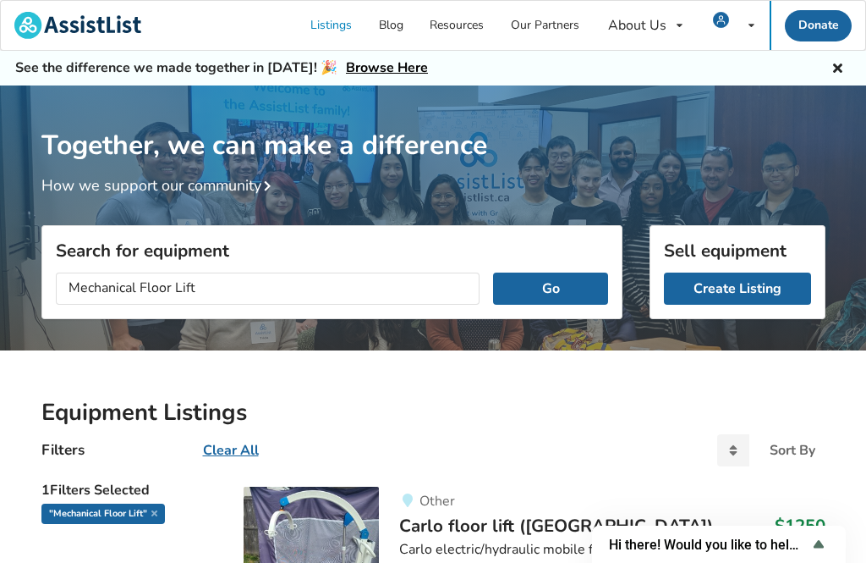
click at [463, 25] on link "Resources" at bounding box center [457, 25] width 81 height 49
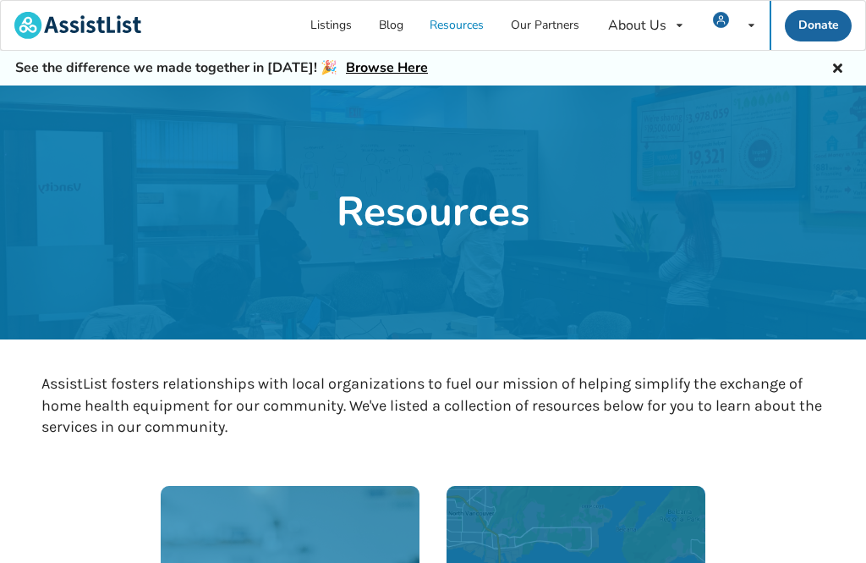
click at [844, 60] on icon at bounding box center [838, 66] width 16 height 14
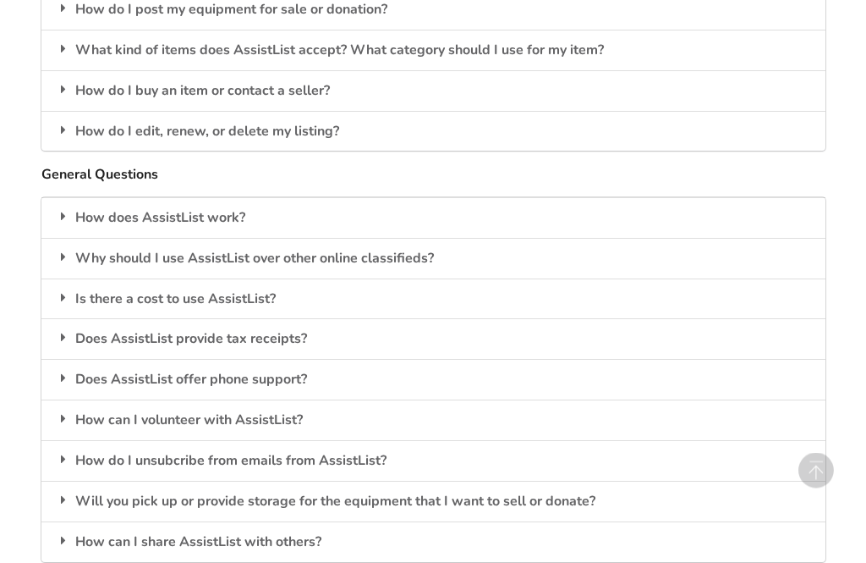
scroll to position [1503, 0]
click at [736, 329] on div "Does AssistList provide tax receipts?" at bounding box center [433, 338] width 784 height 41
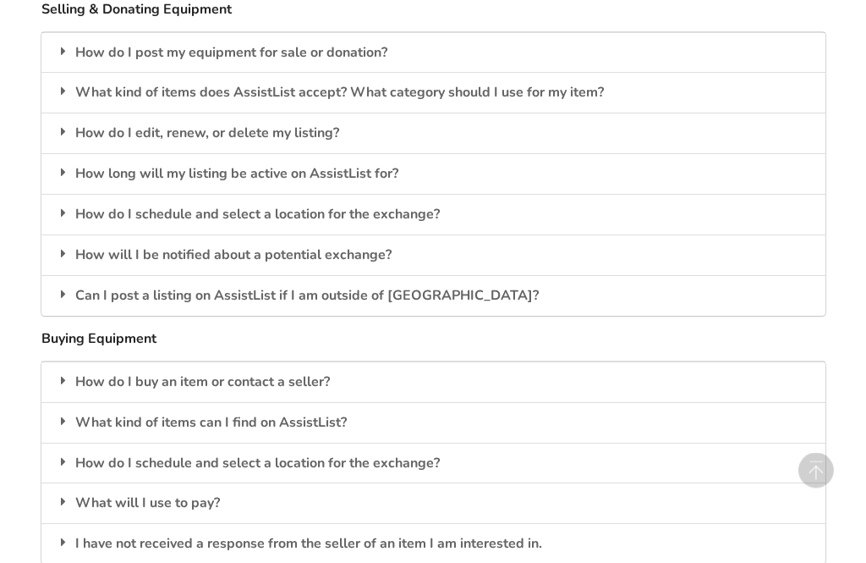
scroll to position [2280, 0]
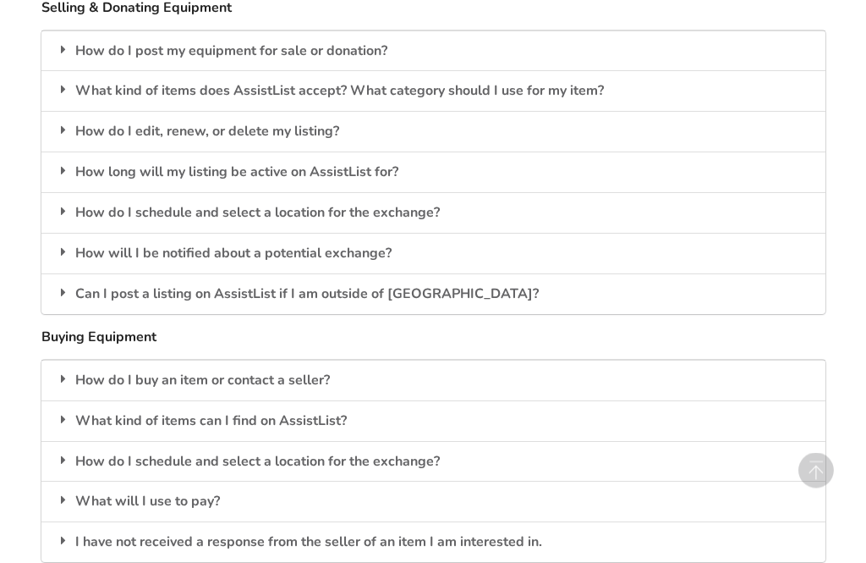
click at [534, 531] on div "I have not received a response from the seller of an item I am interested in." at bounding box center [433, 542] width 784 height 41
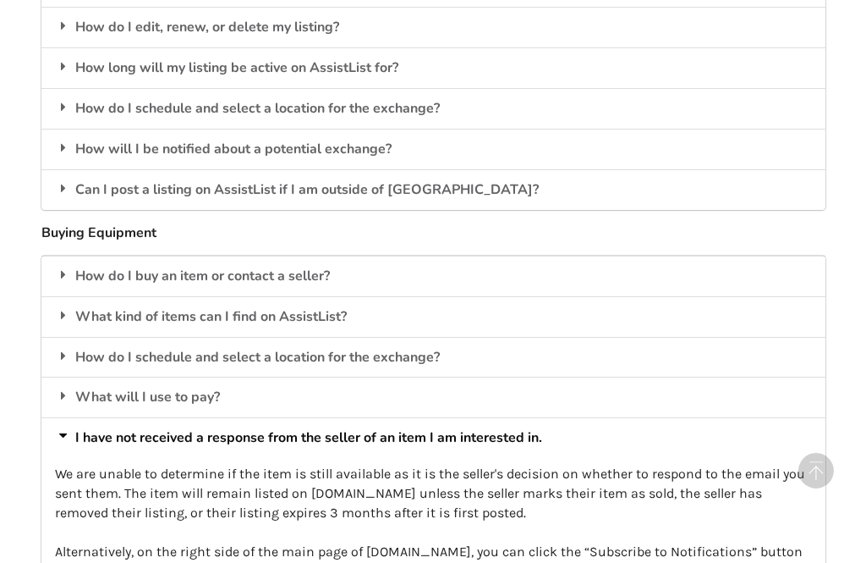
scroll to position [2387, 0]
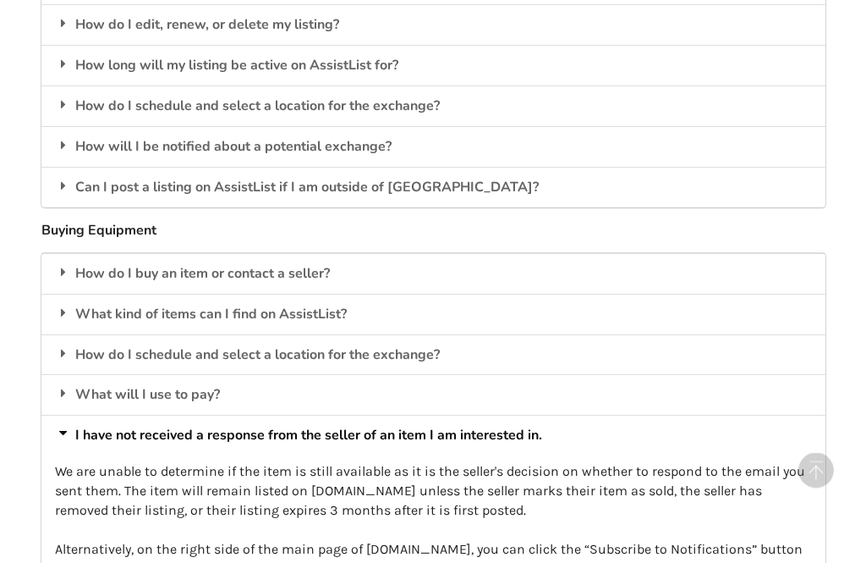
click at [204, 394] on div "What will I use to pay?" at bounding box center [433, 395] width 784 height 41
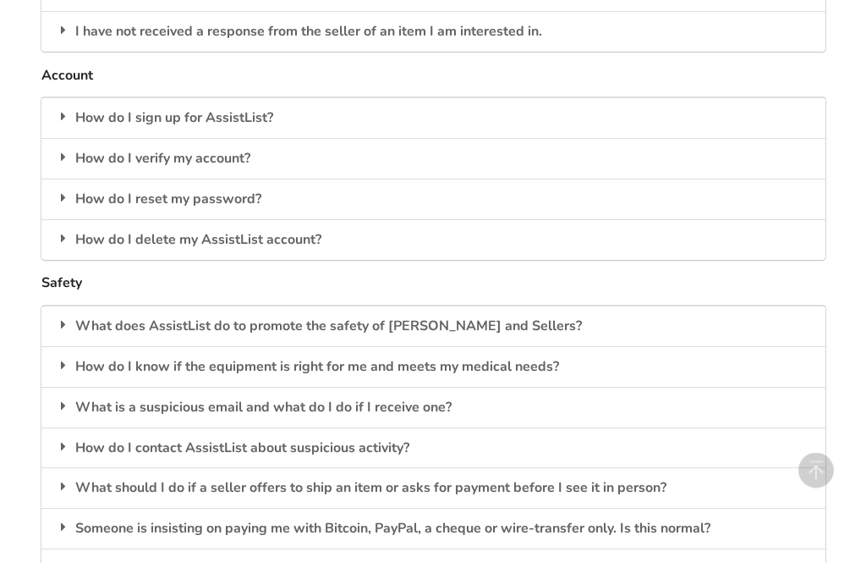
scroll to position [2994, 0]
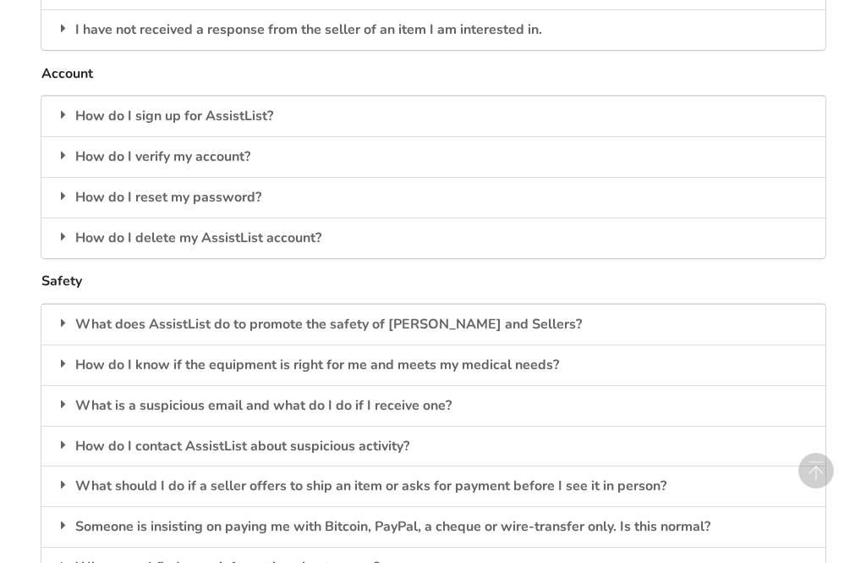
click at [382, 547] on div "Where can I find more information about scams?" at bounding box center [433, 567] width 784 height 41
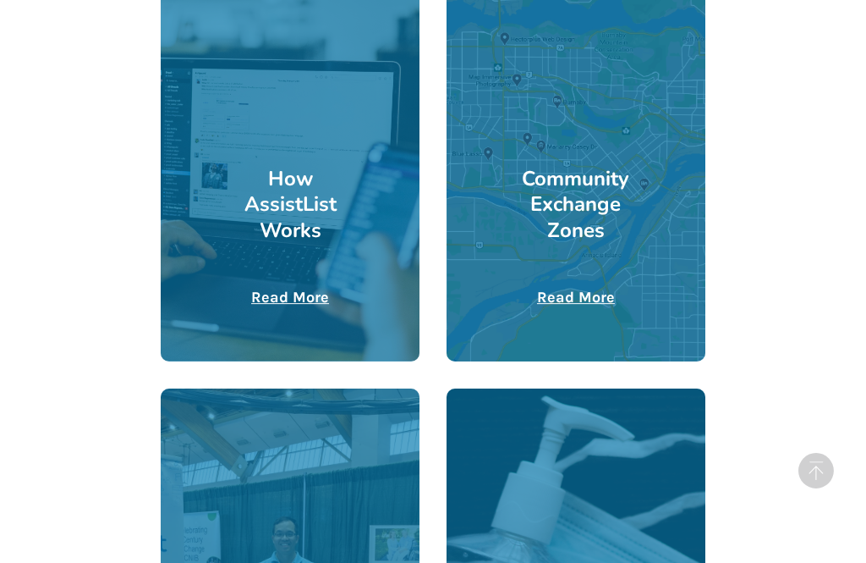
scroll to position [514, 0]
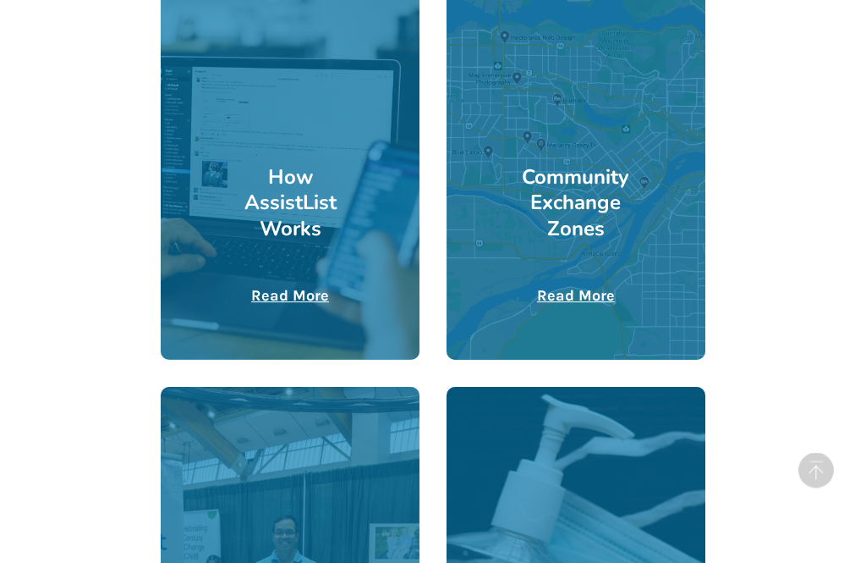
click at [591, 296] on u "Read More" at bounding box center [576, 296] width 78 height 19
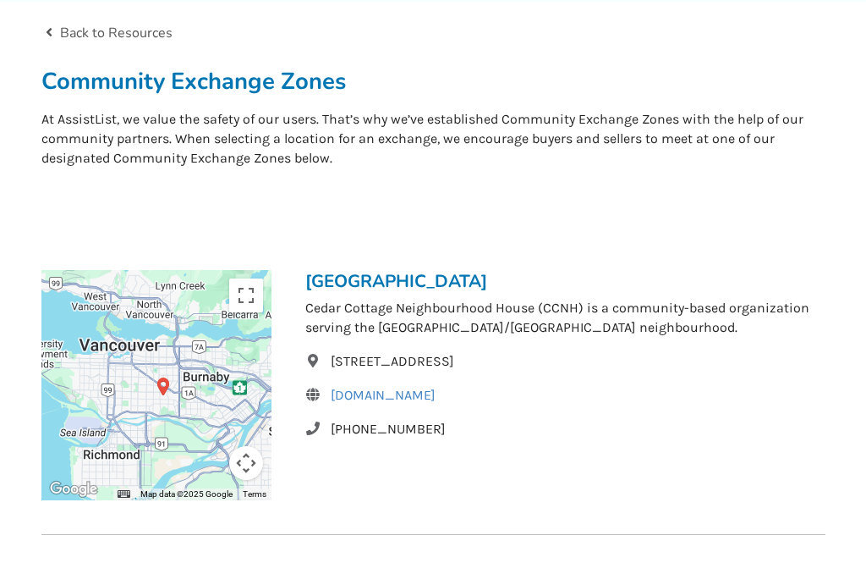
scroll to position [87, 0]
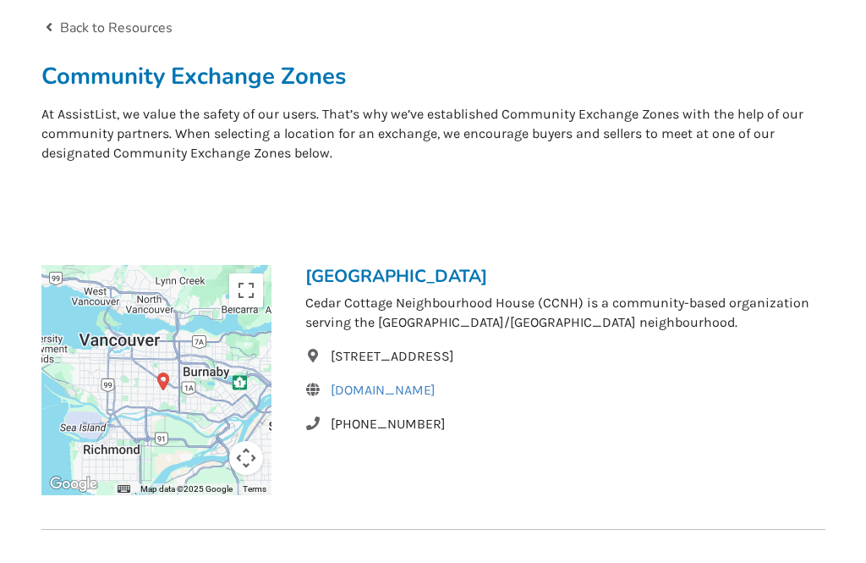
click at [56, 27] on icon at bounding box center [49, 26] width 16 height 14
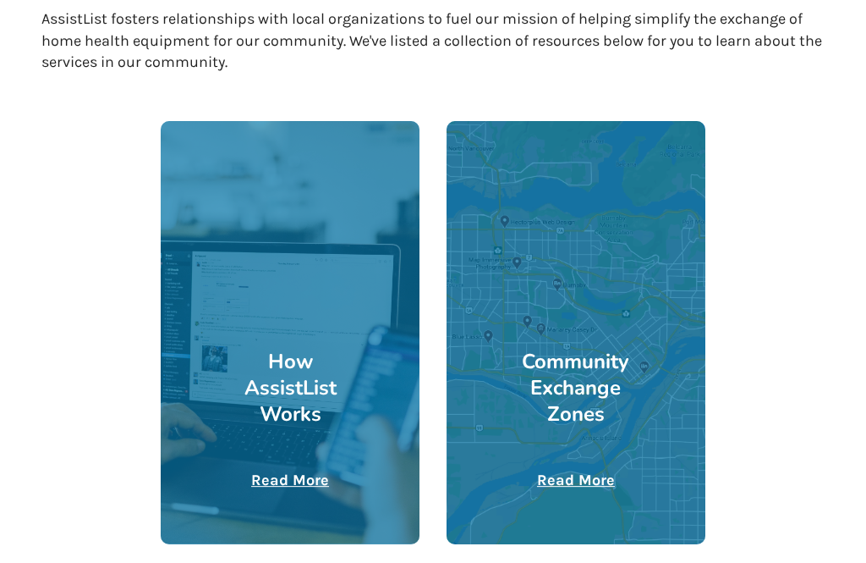
scroll to position [403, 0]
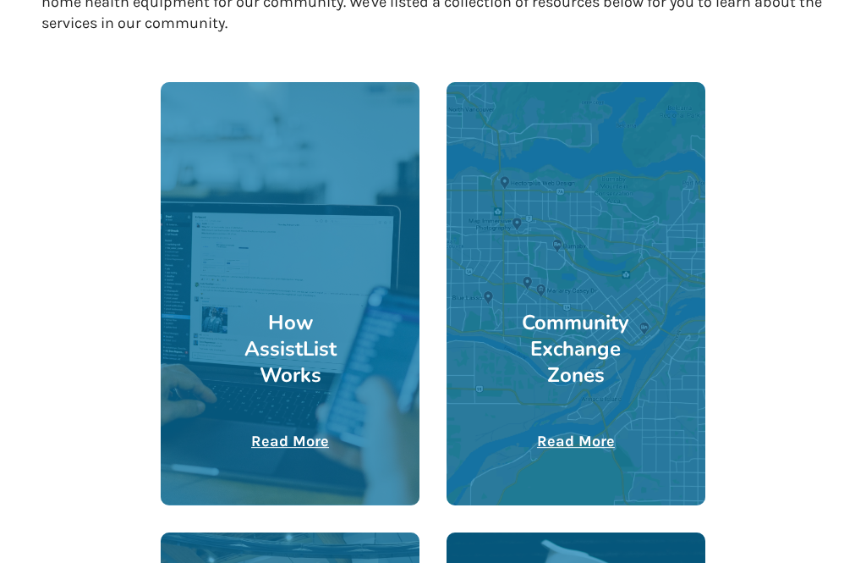
click at [289, 433] on u "Read More" at bounding box center [290, 441] width 78 height 19
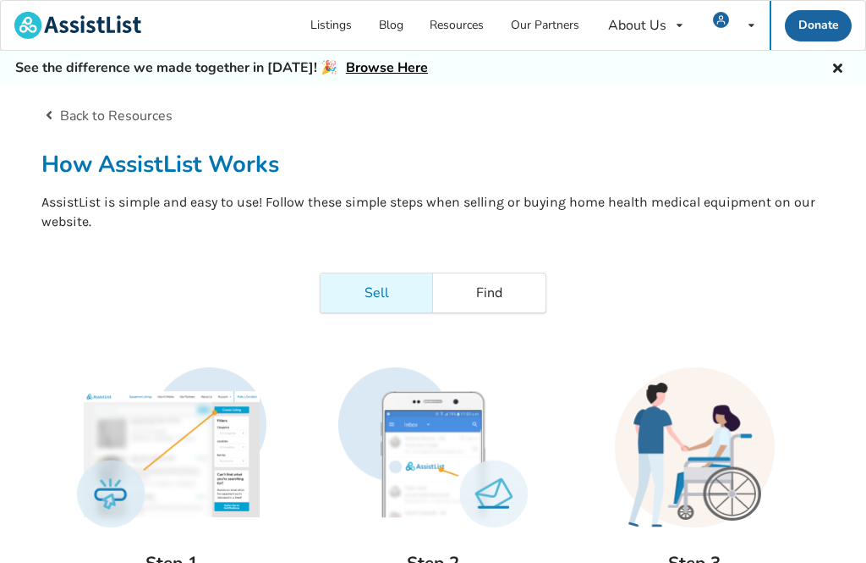
click at [834, 67] on icon at bounding box center [838, 66] width 16 height 14
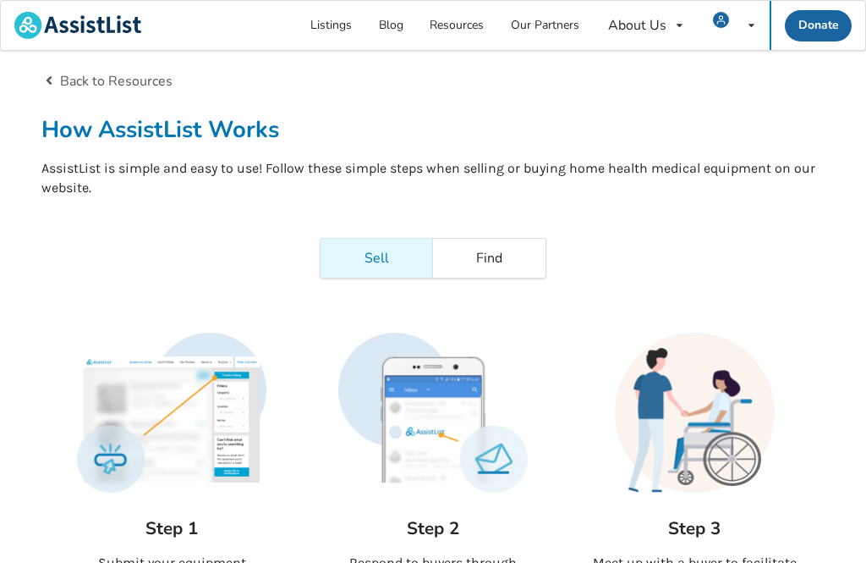
click at [402, 18] on link "Blog" at bounding box center [392, 25] width 52 height 49
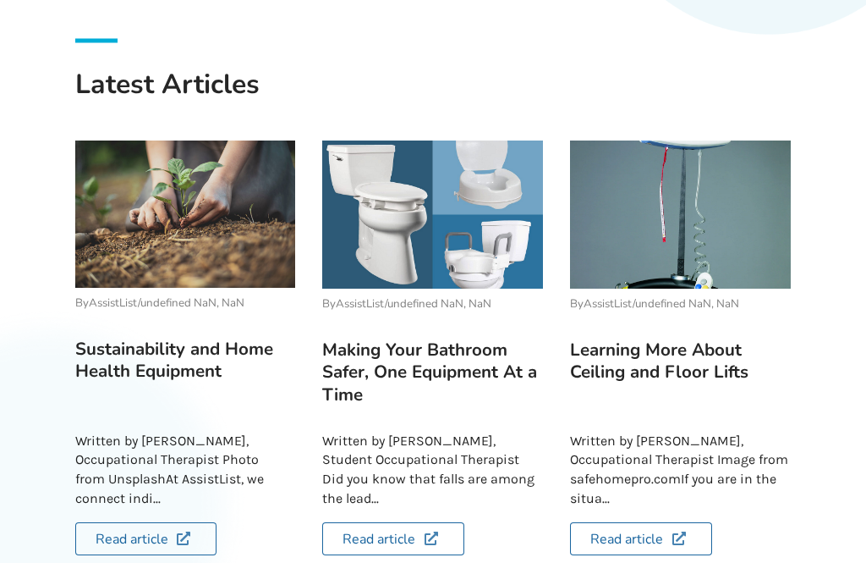
scroll to position [334, 0]
click at [734, 371] on h3 "Learning More About Ceiling and Floor Lifts" at bounding box center [680, 360] width 221 height 45
click at [727, 394] on div "By AssistList / undefined NaN, NaN Learning More About Ceiling and Floor Lifts …" at bounding box center [680, 347] width 221 height 415
click at [663, 539] on button "Read article" at bounding box center [641, 538] width 142 height 33
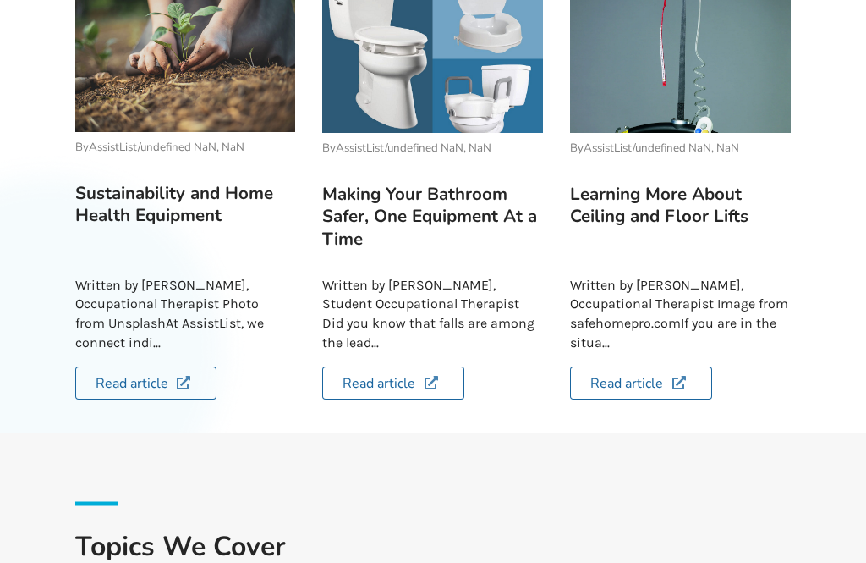
scroll to position [482, 0]
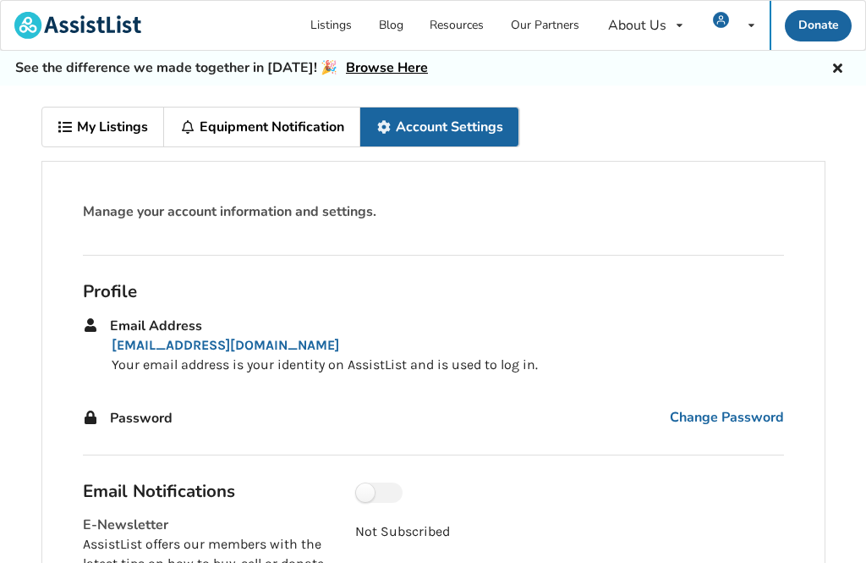
click at [339, 23] on link "Listings" at bounding box center [332, 25] width 69 height 49
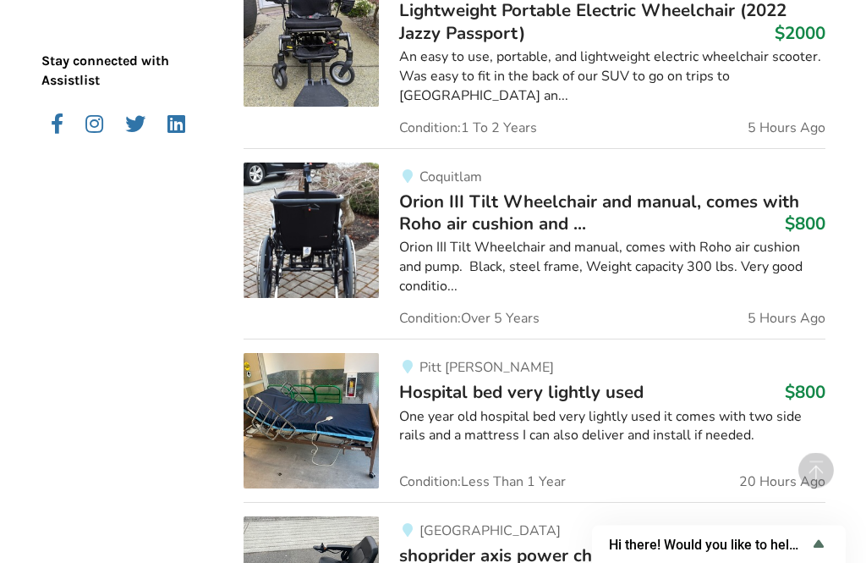
scroll to position [1867, 0]
